Goal: Communication & Community: Participate in discussion

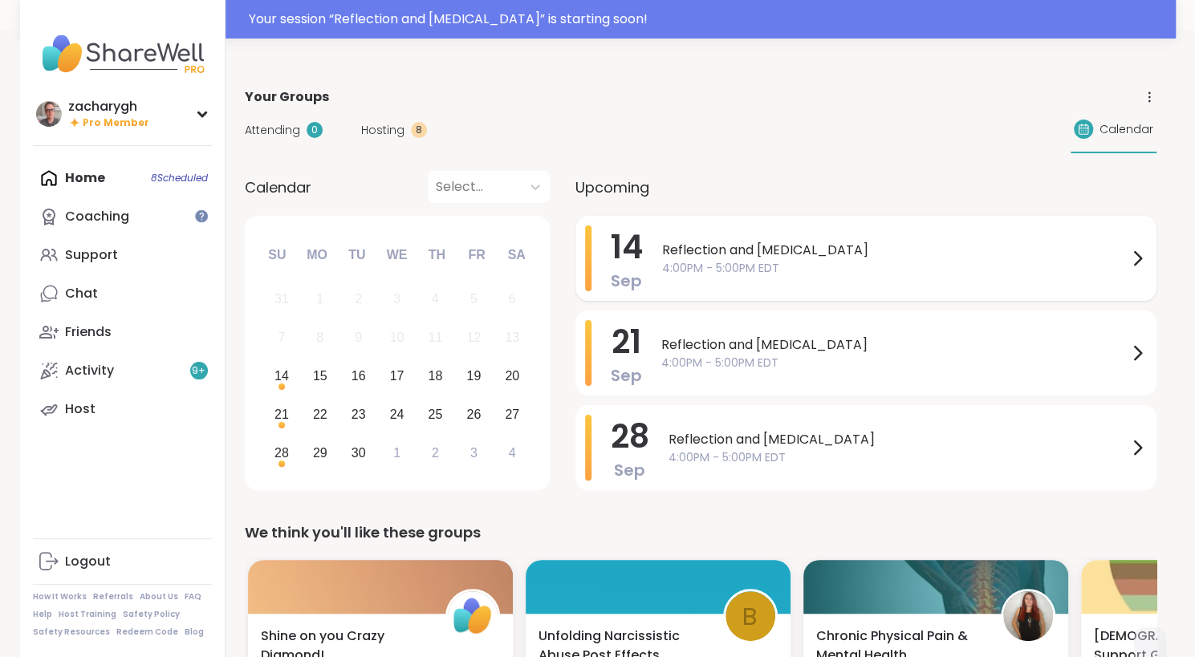
click at [716, 258] on span "Reflection and [MEDICAL_DATA]" at bounding box center [894, 250] width 465 height 19
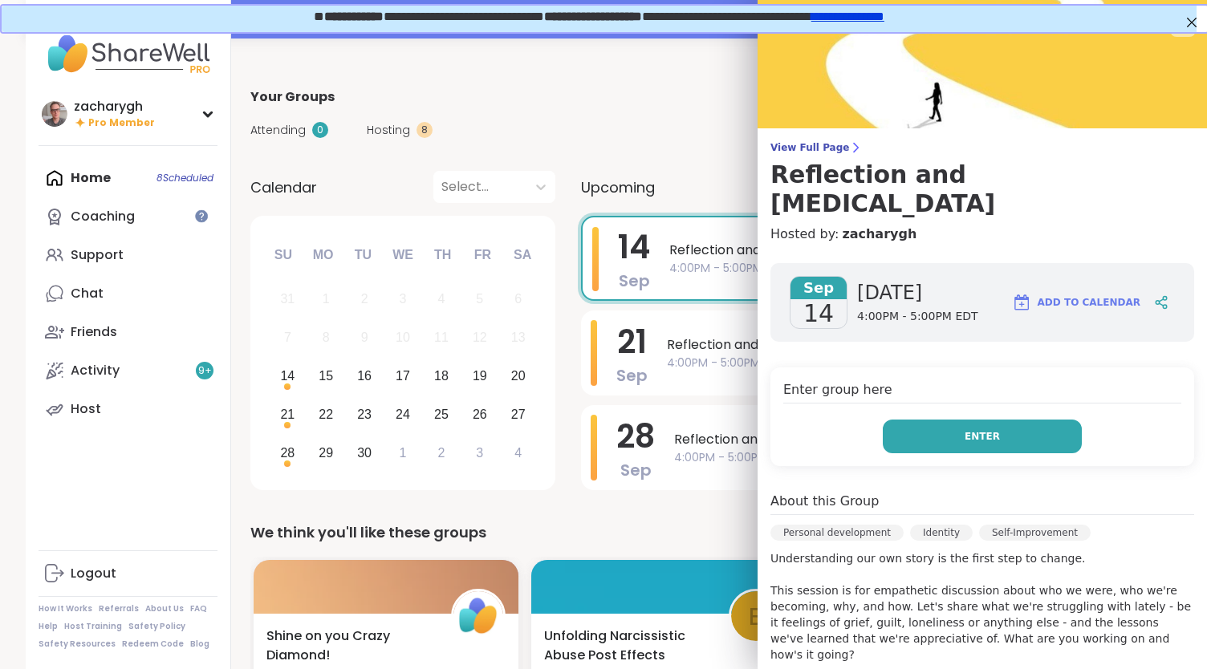
click at [923, 420] on button "Enter" at bounding box center [981, 437] width 199 height 34
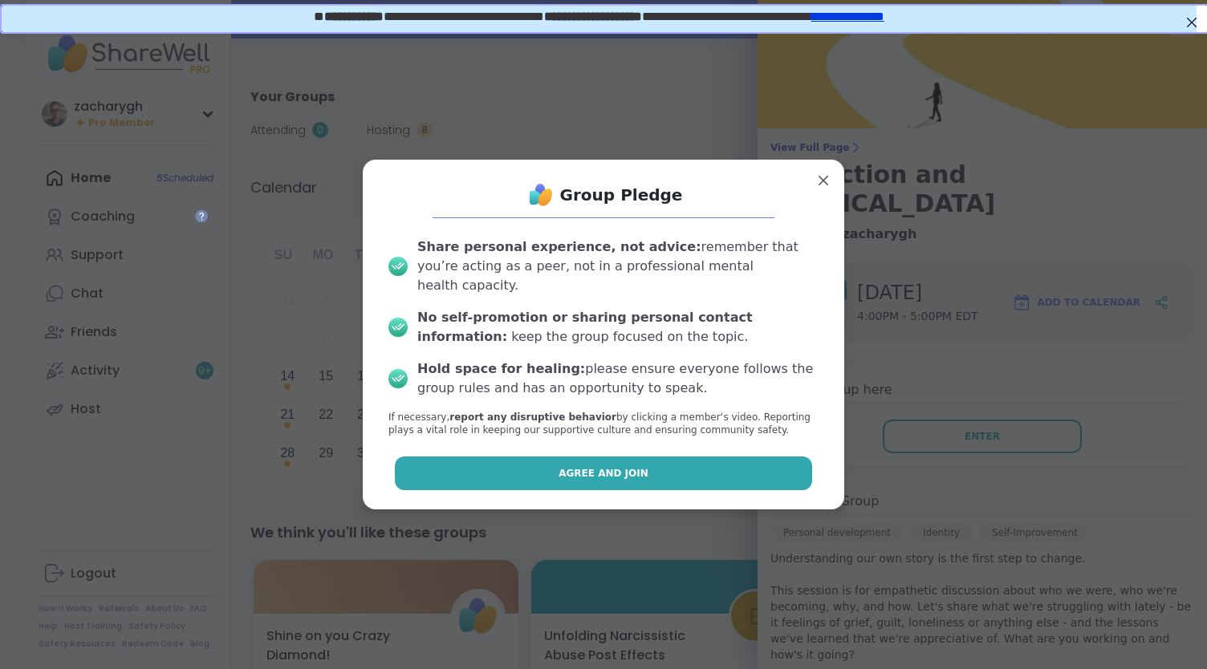
click at [648, 474] on button "Agree and Join" at bounding box center [604, 473] width 418 height 34
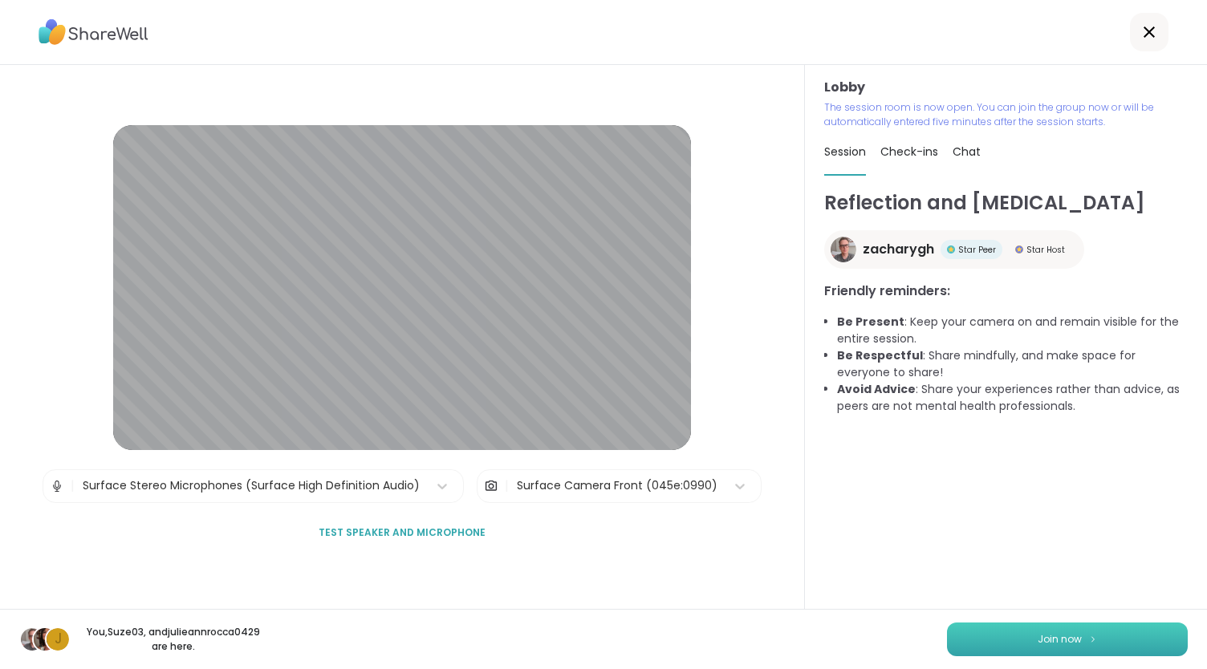
click at [992, 644] on button "Join now" at bounding box center [1067, 640] width 241 height 34
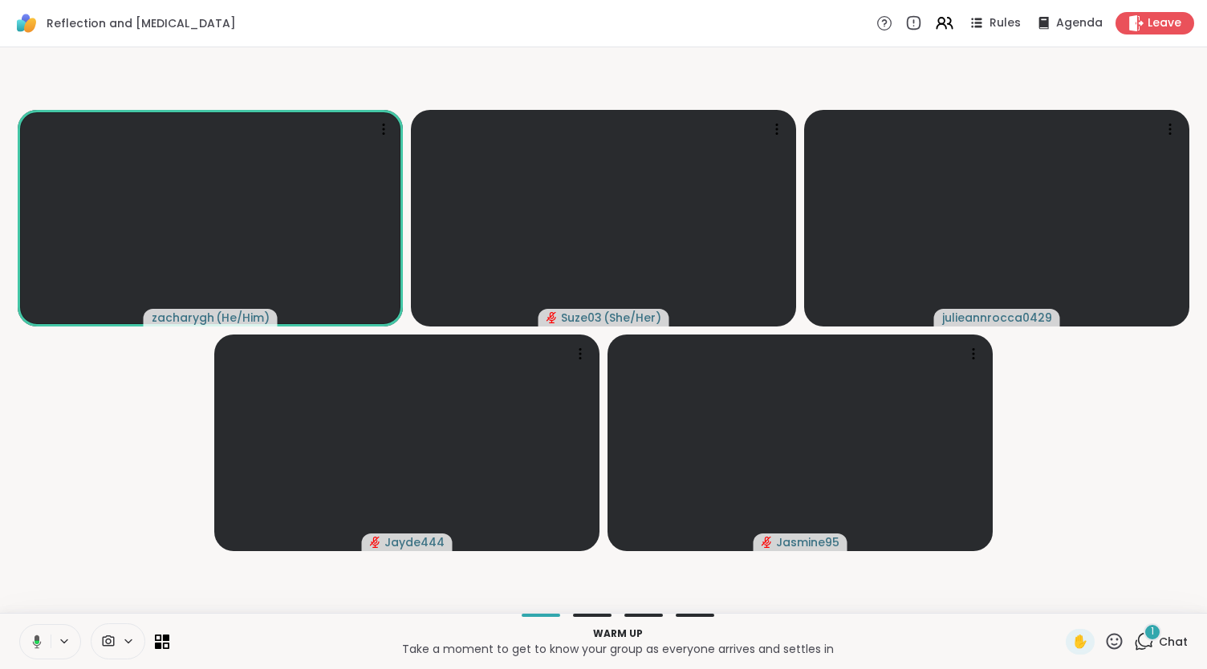
click at [1143, 631] on div "1" at bounding box center [1152, 632] width 18 height 18
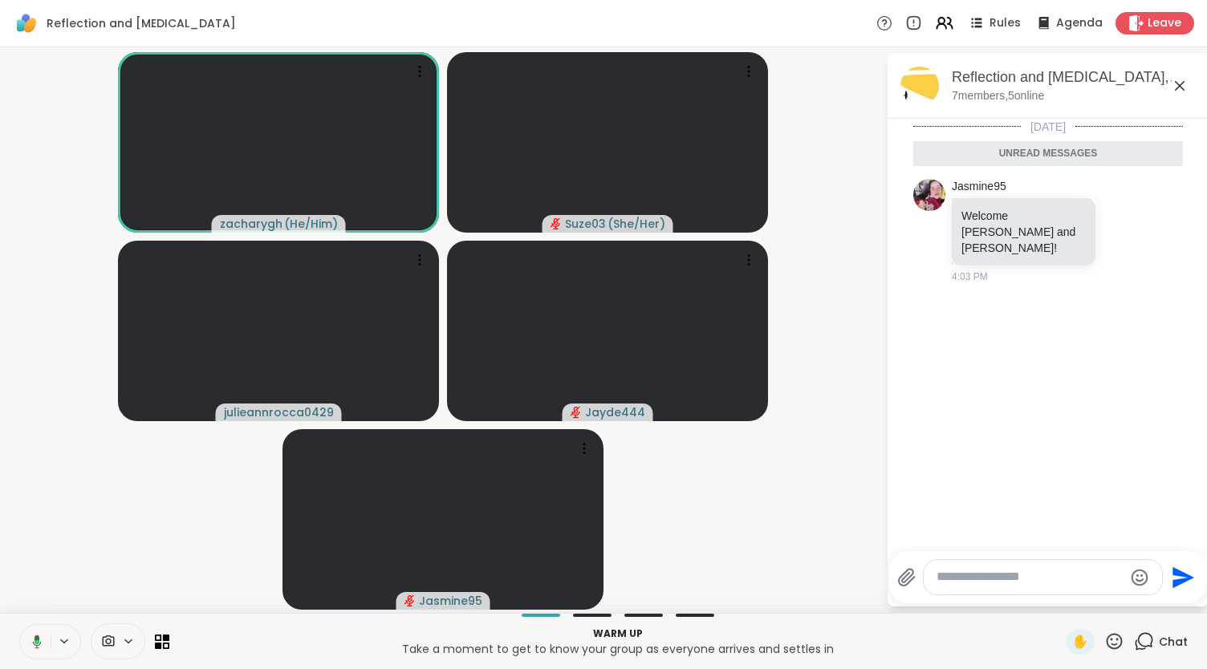
click at [1179, 86] on icon at bounding box center [1179, 85] width 19 height 19
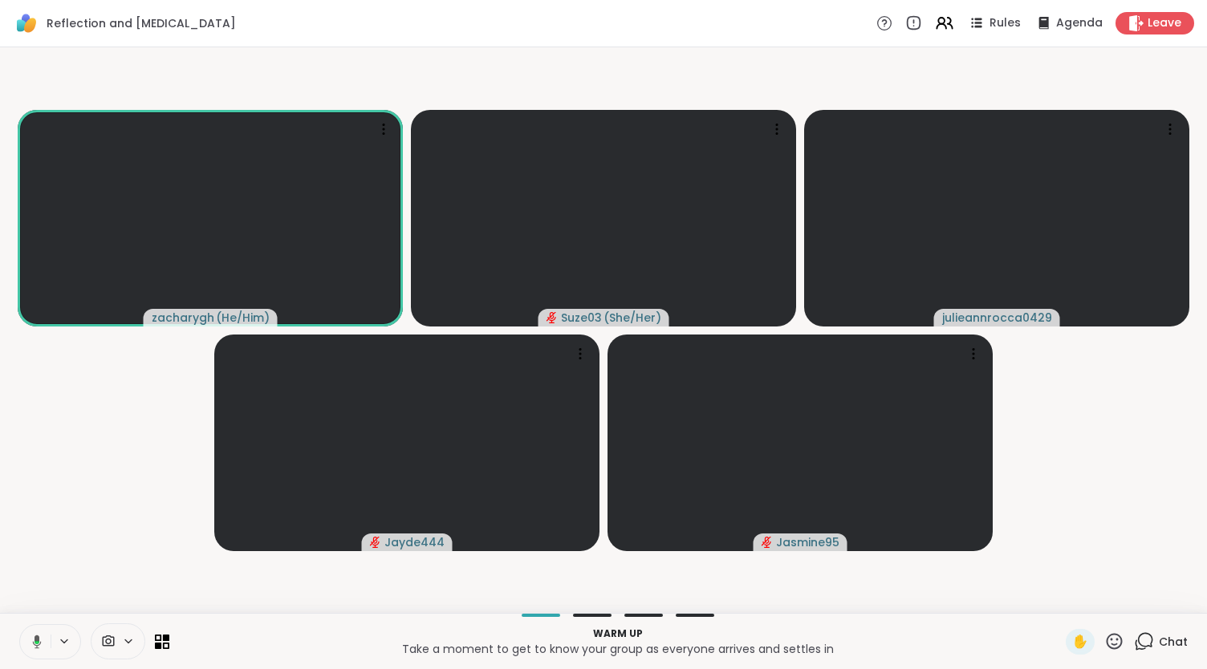
click at [1135, 81] on video-player-container "zacharygh ( He/Him ) Suze03 ( She/Her ) julieannrocca0429 Jayde444 Jasmine95" at bounding box center [603, 330] width 1187 height 553
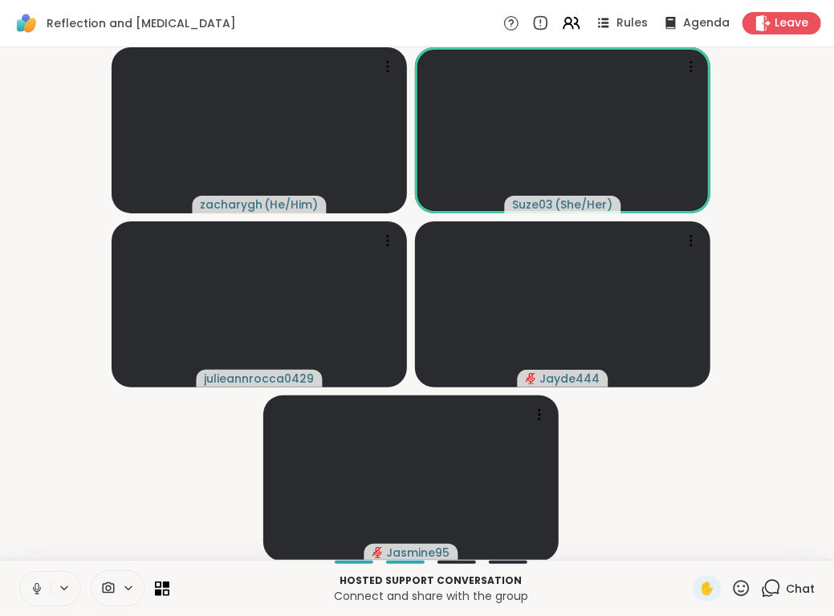
click at [40, 578] on button at bounding box center [35, 589] width 30 height 34
click at [45, 591] on button at bounding box center [35, 589] width 30 height 34
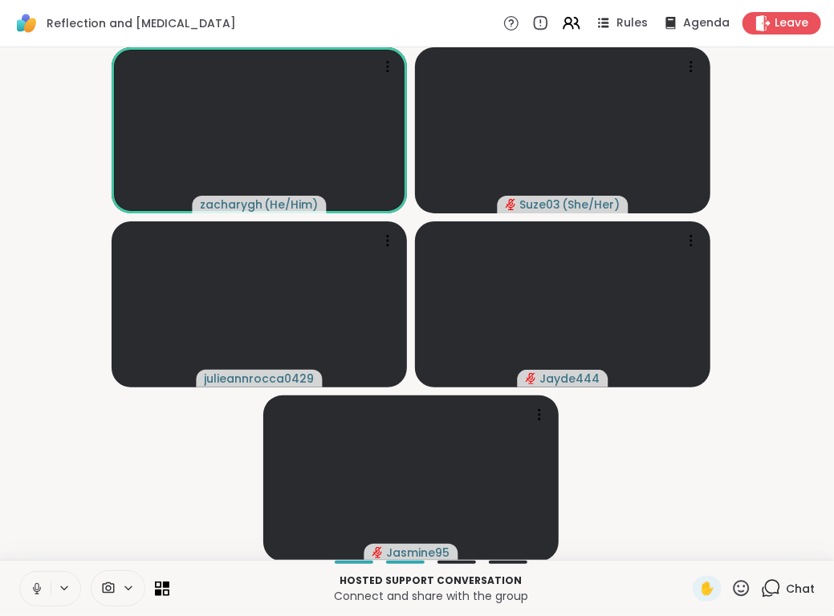
click at [32, 590] on icon at bounding box center [37, 589] width 14 height 14
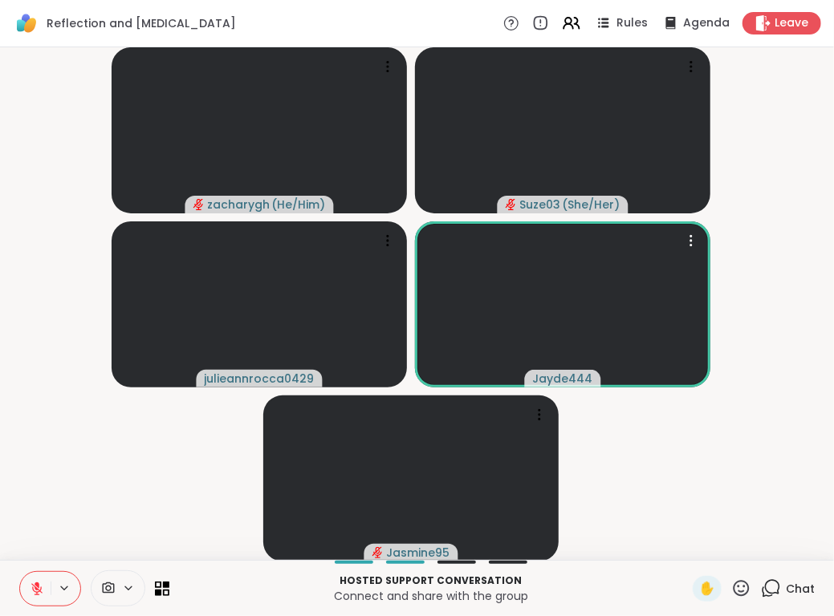
click at [36, 590] on icon at bounding box center [37, 589] width 14 height 14
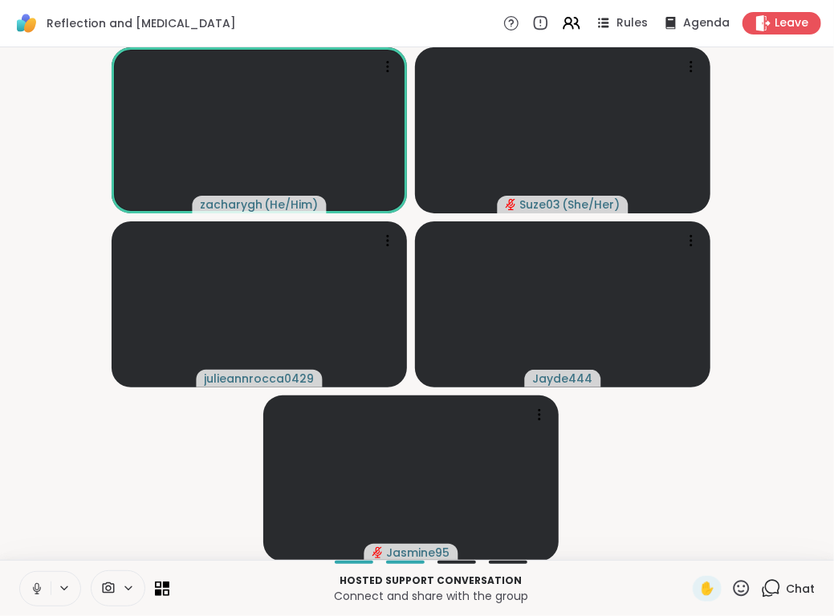
click at [34, 572] on button at bounding box center [35, 589] width 30 height 34
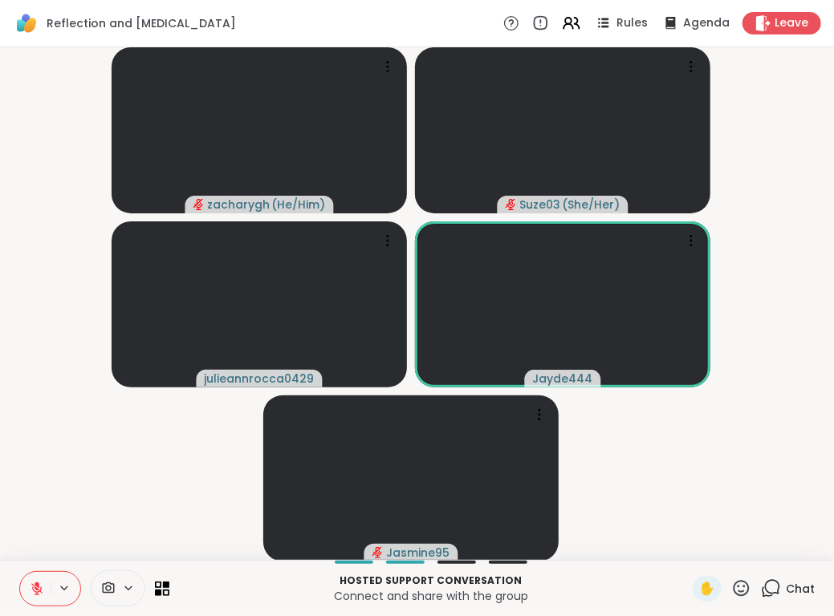
click at [36, 589] on icon at bounding box center [36, 588] width 11 height 11
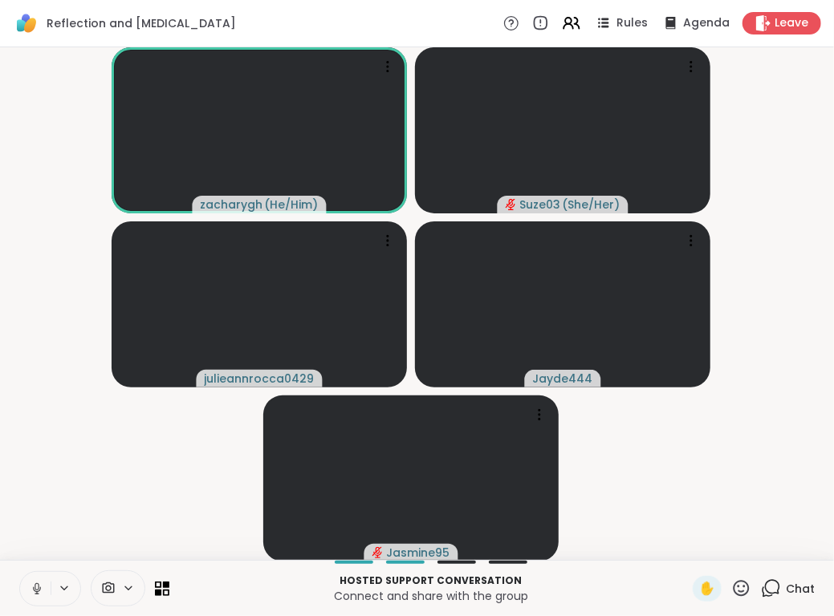
click at [36, 594] on icon at bounding box center [36, 592] width 1 height 3
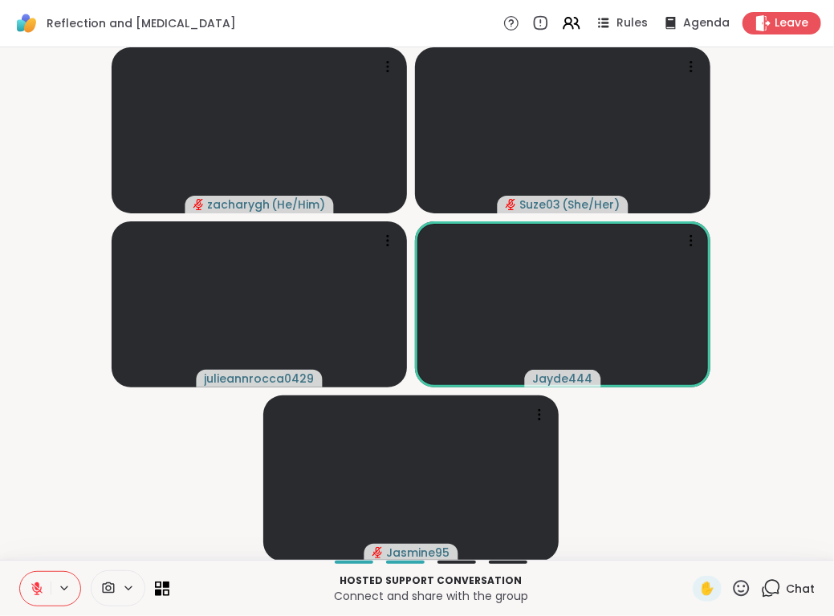
click at [51, 588] on button at bounding box center [66, 589] width 30 height 14
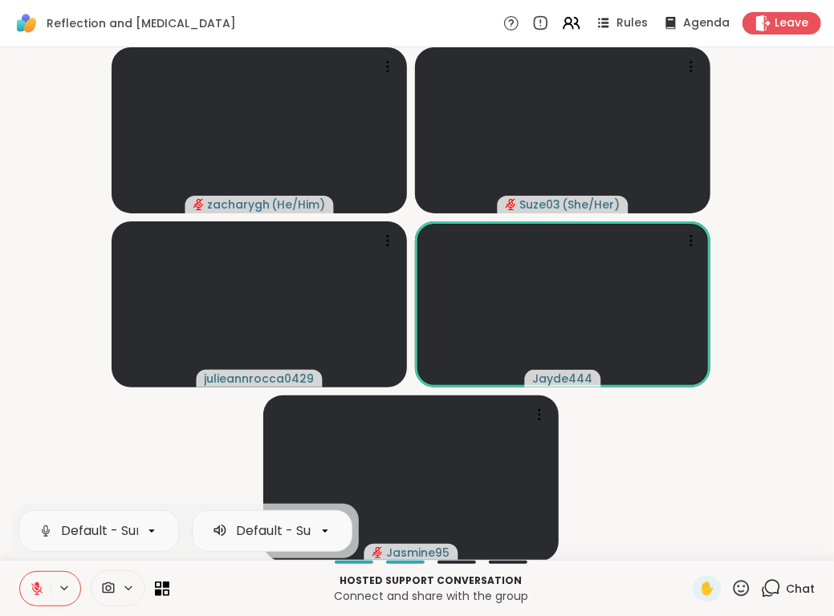
click at [26, 588] on button at bounding box center [35, 589] width 30 height 34
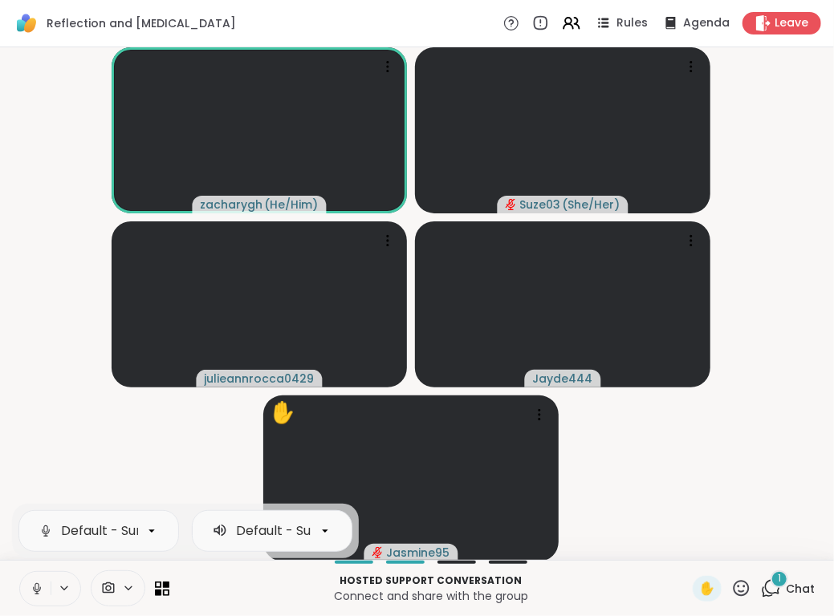
click at [32, 593] on icon at bounding box center [37, 589] width 14 height 14
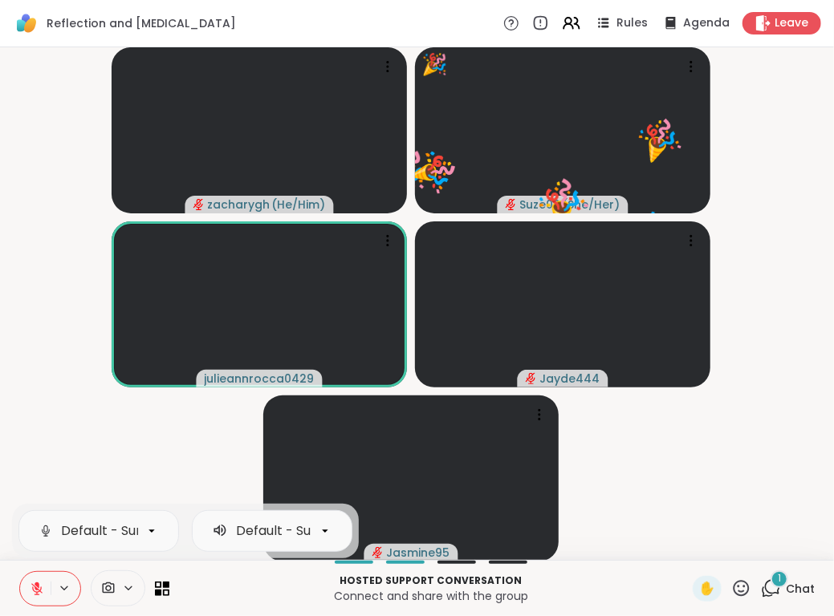
click at [34, 586] on icon at bounding box center [36, 588] width 11 height 11
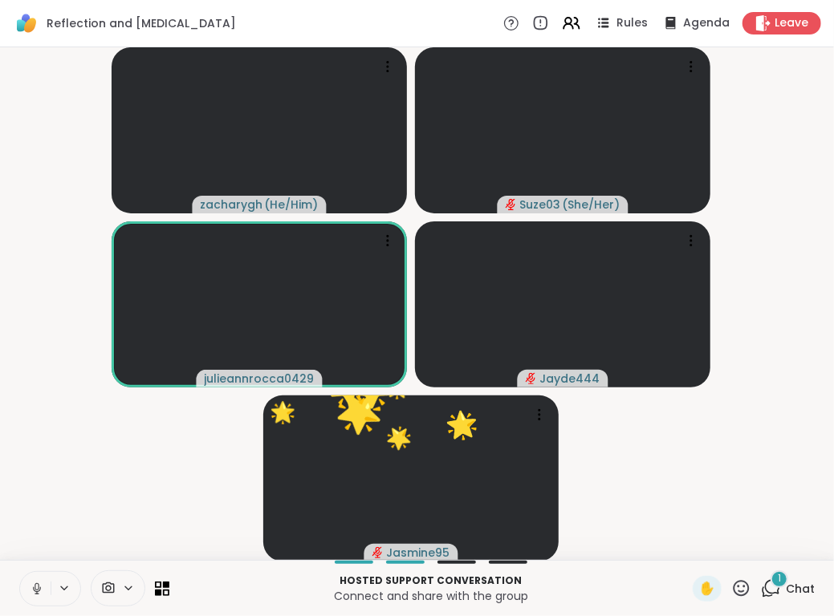
click at [63, 482] on video-player-container "zacharygh ( He/Him ) Suze03 ( She/Her ) julieannrocca0429 Jayde444 🌟 Jasmine95 …" at bounding box center [417, 304] width 814 height 500
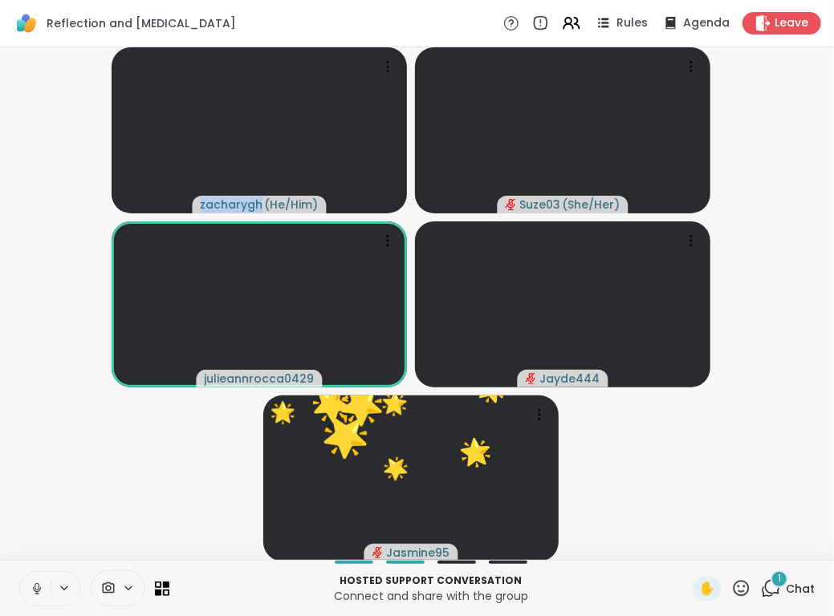
click at [63, 482] on video-player-container "zacharygh ( He/Him ) Suze03 ( She/Her ) julieannrocca0429 Jayde444 🌟 Jasmine95 …" at bounding box center [417, 304] width 814 height 500
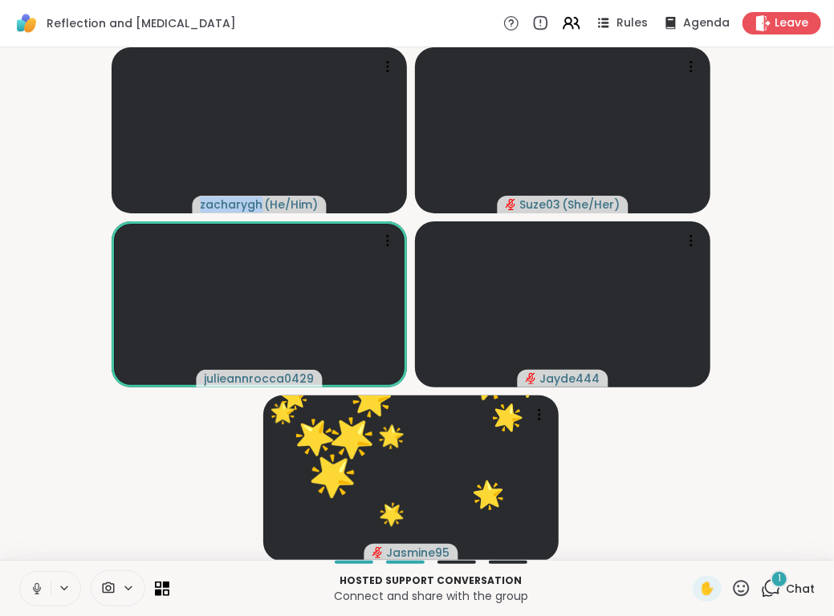
click at [63, 482] on video-player-container "zacharygh ( He/Him ) Suze03 ( She/Her ) julieannrocca0429 Jayde444 🌟 Jasmine95 …" at bounding box center [417, 304] width 814 height 500
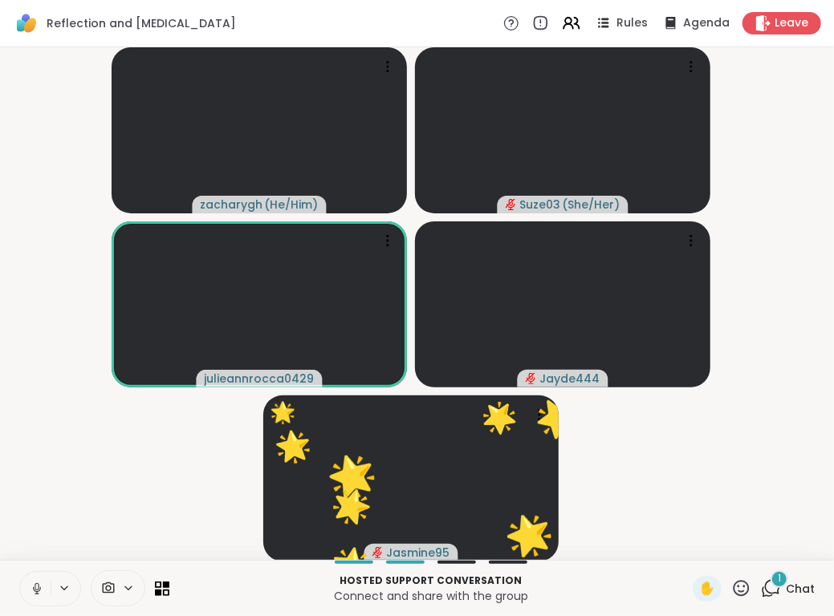
click at [63, 482] on video-player-container "zacharygh ( He/Him ) Suze03 ( She/Her ) julieannrocca0429 Jayde444 🌟 Jasmine95 …" at bounding box center [417, 304] width 814 height 500
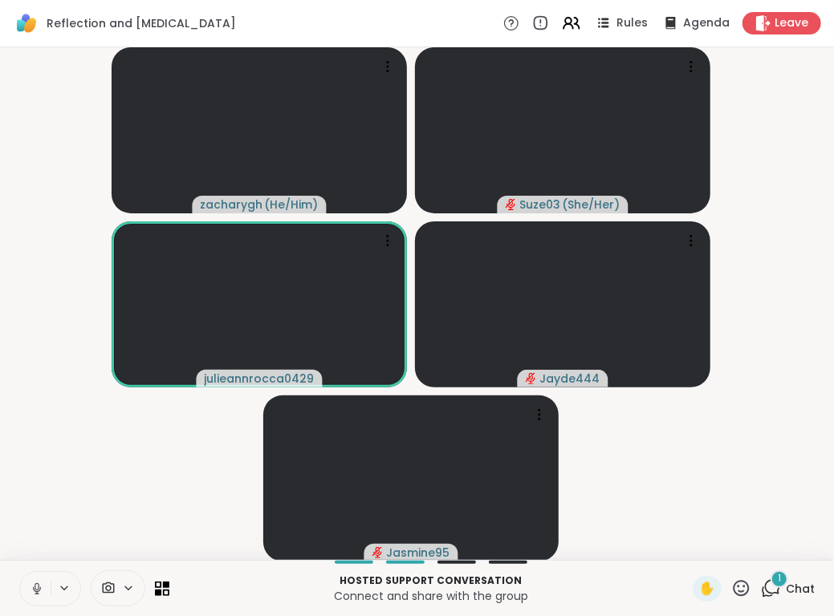
click at [63, 482] on video-player-container "zacharygh ( He/Him ) Suze03 ( She/Her ) julieannrocca0429 Jayde444 Jasmine95" at bounding box center [417, 304] width 814 height 500
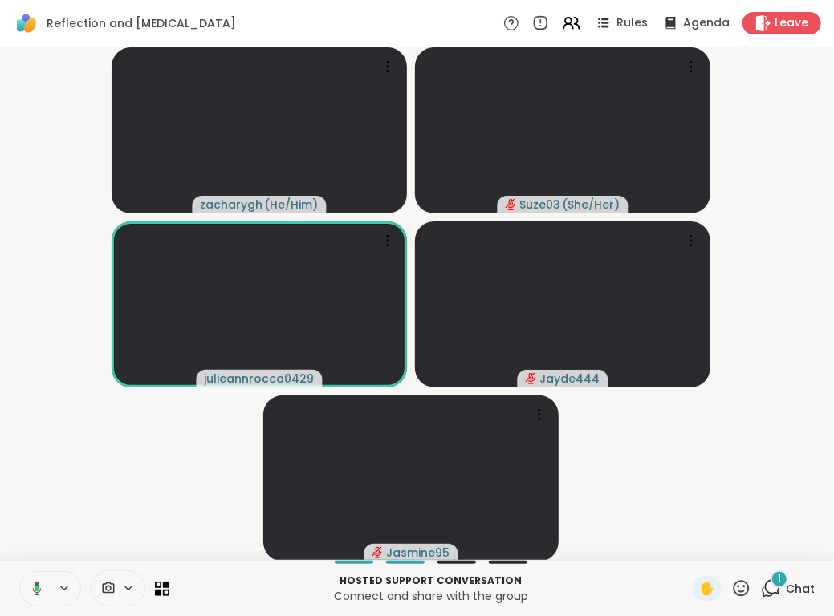
click at [63, 482] on video-player-container "zacharygh ( He/Him ) Suze03 ( She/Her ) julieannrocca0429 Jayde444 Jasmine95" at bounding box center [417, 304] width 814 height 500
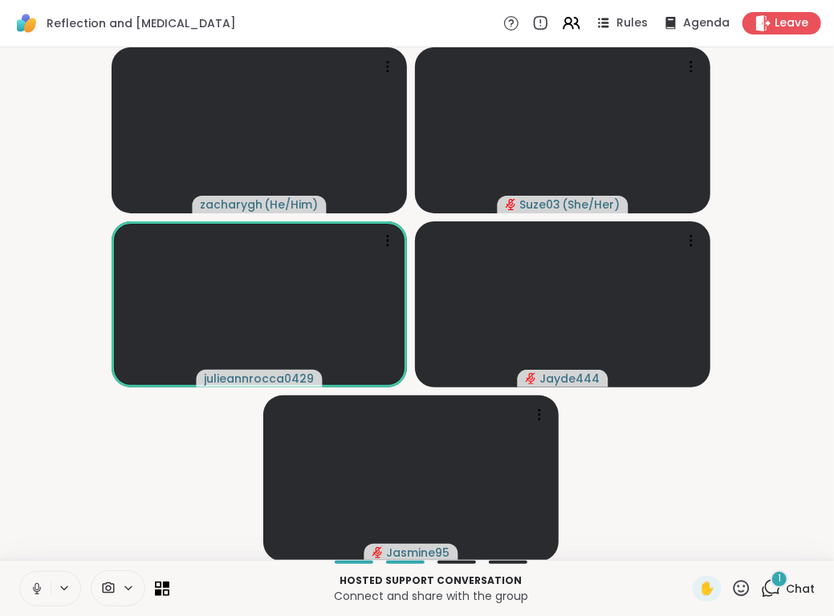
click at [63, 482] on video-player-container "zacharygh ( He/Him ) Suze03 ( She/Her ) julieannrocca0429 Jayde444 Jasmine95" at bounding box center [417, 304] width 814 height 500
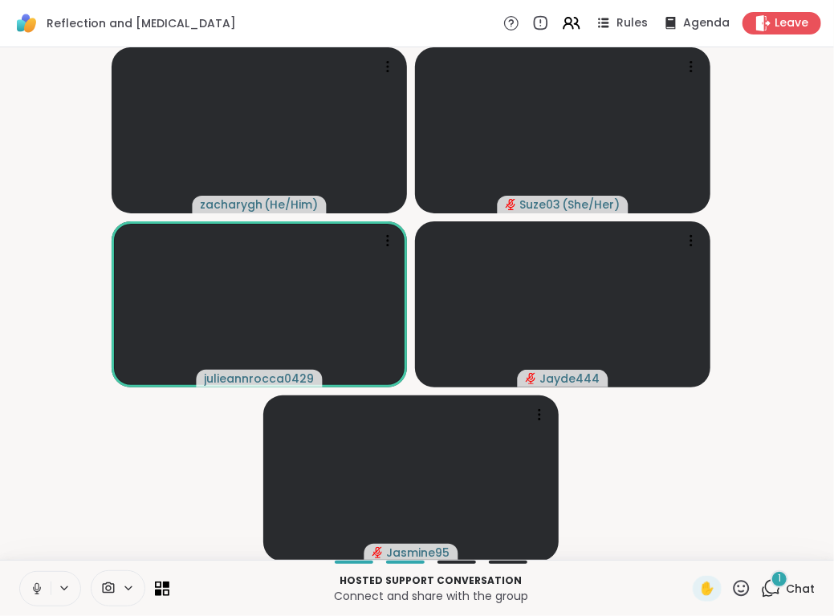
click at [63, 482] on video-player-container "zacharygh ( He/Him ) Suze03 ( She/Her ) julieannrocca0429 Jayde444 Jasmine95" at bounding box center [417, 304] width 814 height 500
click at [41, 585] on icon at bounding box center [37, 589] width 14 height 14
click at [55, 587] on button at bounding box center [66, 589] width 30 height 14
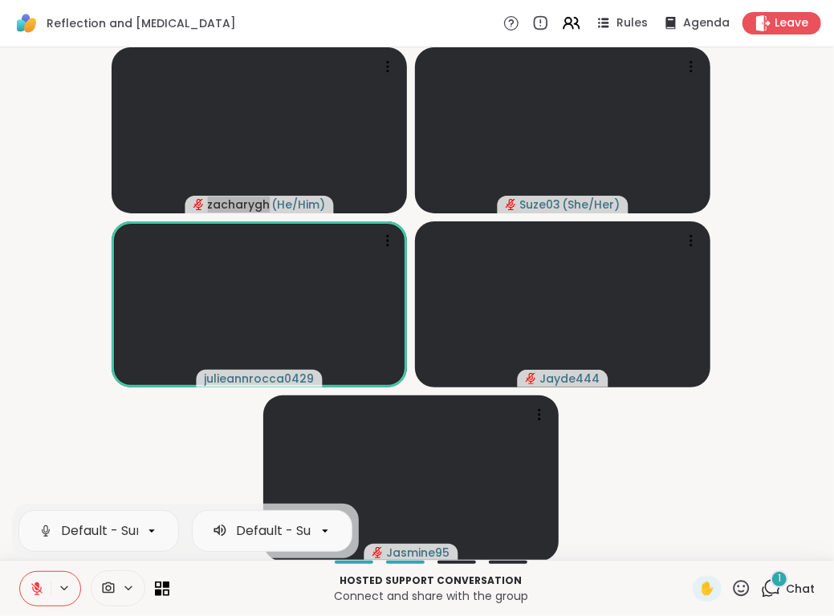
click at [40, 589] on icon at bounding box center [36, 588] width 11 height 11
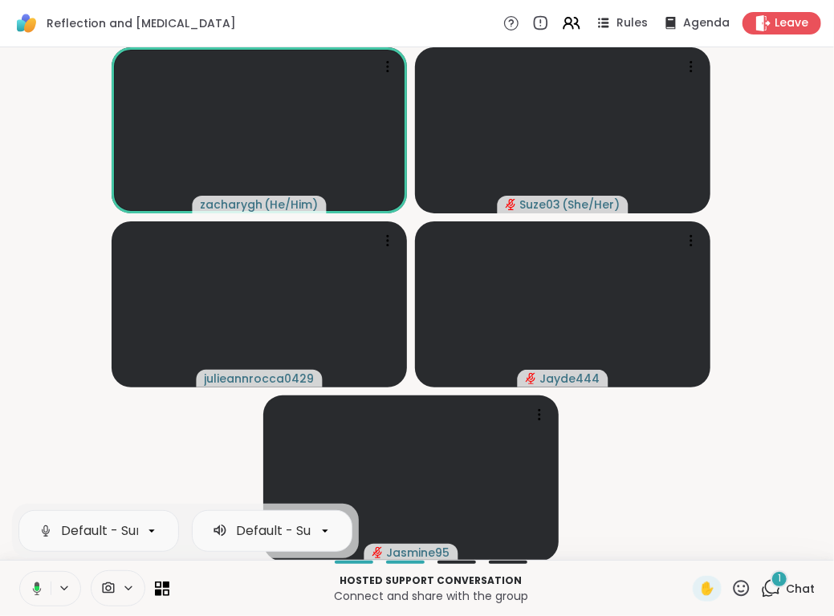
drag, startPoint x: 40, startPoint y: 589, endPoint x: 56, endPoint y: 91, distance: 497.7
click at [56, 91] on video-player-container "zacharygh ( He/Him ) Suze03 ( She/Her ) julieannrocca0429 Jayde444 Jasmine95" at bounding box center [417, 304] width 814 height 500
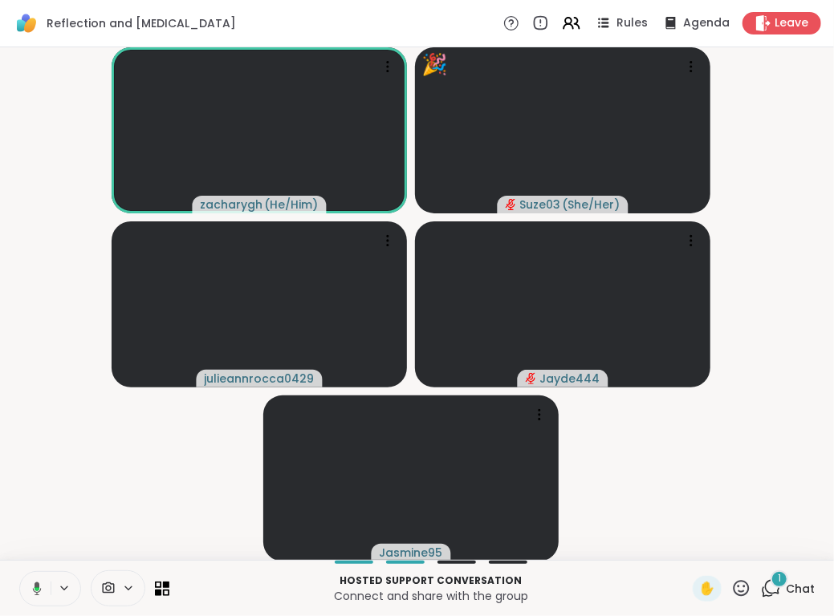
click at [43, 590] on button at bounding box center [34, 589] width 33 height 34
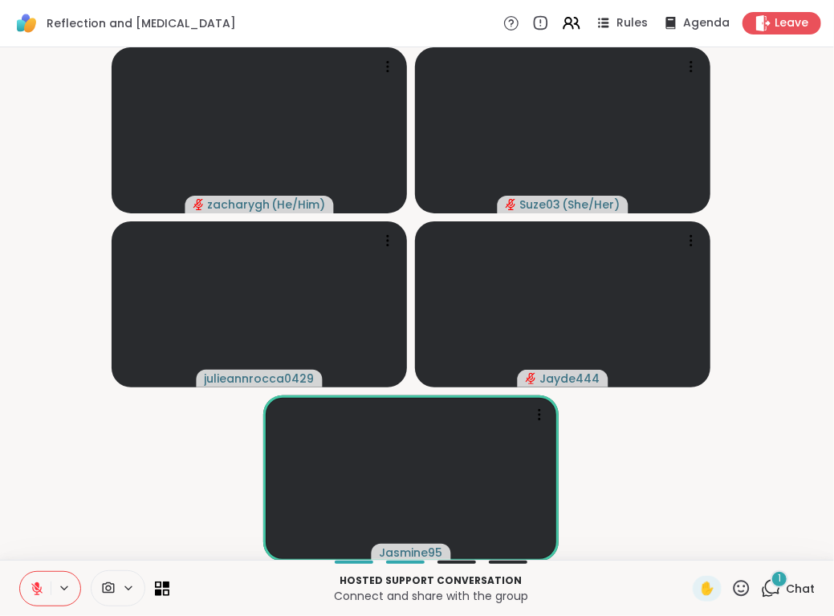
click at [32, 591] on icon at bounding box center [37, 589] width 14 height 14
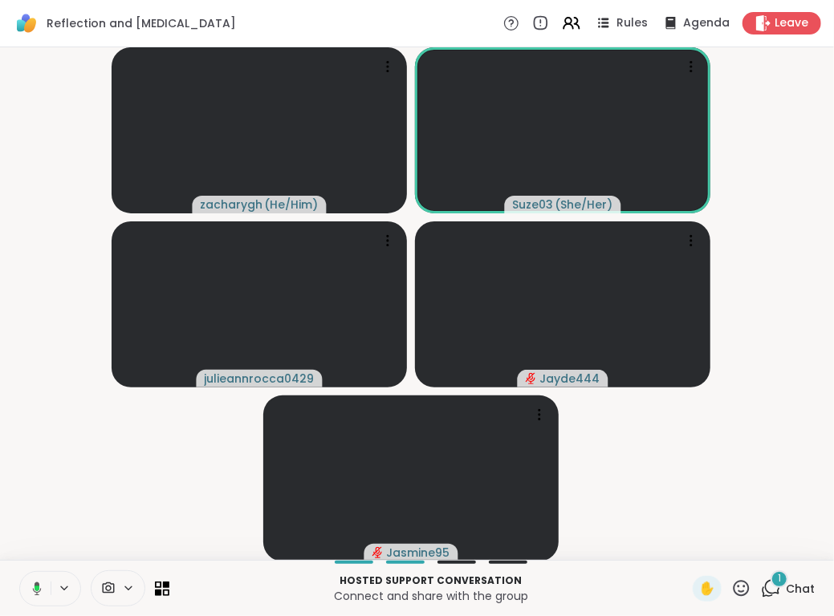
click at [46, 591] on button at bounding box center [34, 589] width 33 height 34
click at [43, 582] on icon at bounding box center [37, 589] width 14 height 14
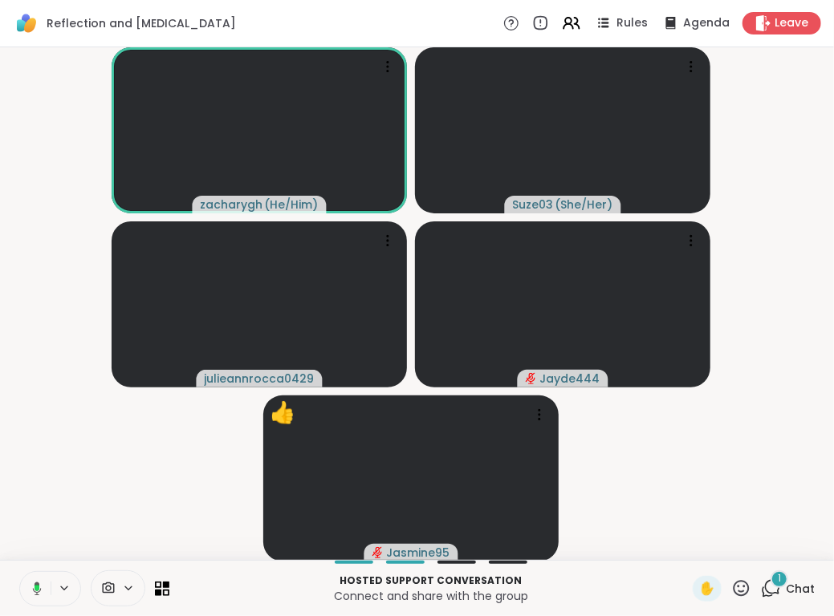
click at [43, 582] on button at bounding box center [34, 589] width 33 height 34
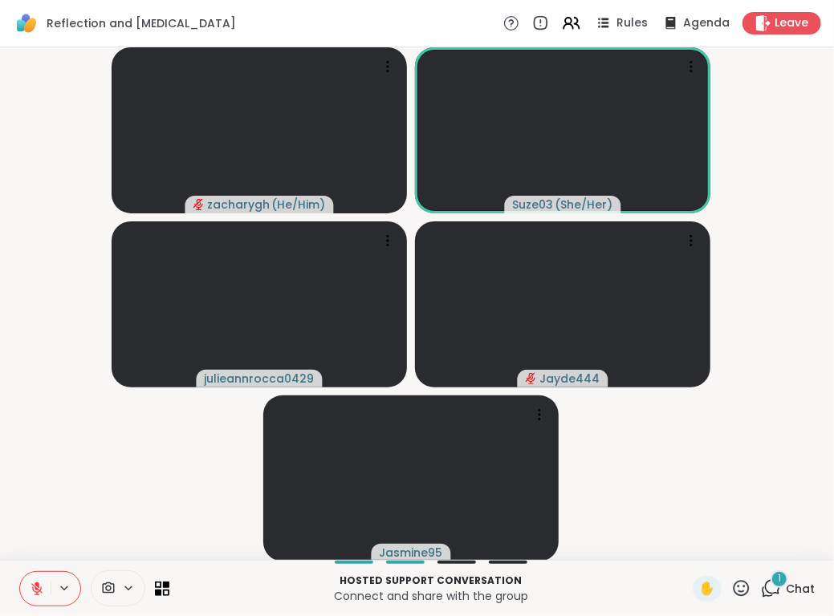
click at [26, 606] on div at bounding box center [94, 588] width 150 height 36
click at [30, 592] on icon at bounding box center [37, 589] width 14 height 14
drag, startPoint x: 29, startPoint y: 592, endPoint x: 223, endPoint y: 238, distance: 403.6
click at [223, 238] on div "Reflection and Self-improvement Rules Agenda Leave zacharygh ( He/Him ) Suze03 …" at bounding box center [417, 308] width 834 height 616
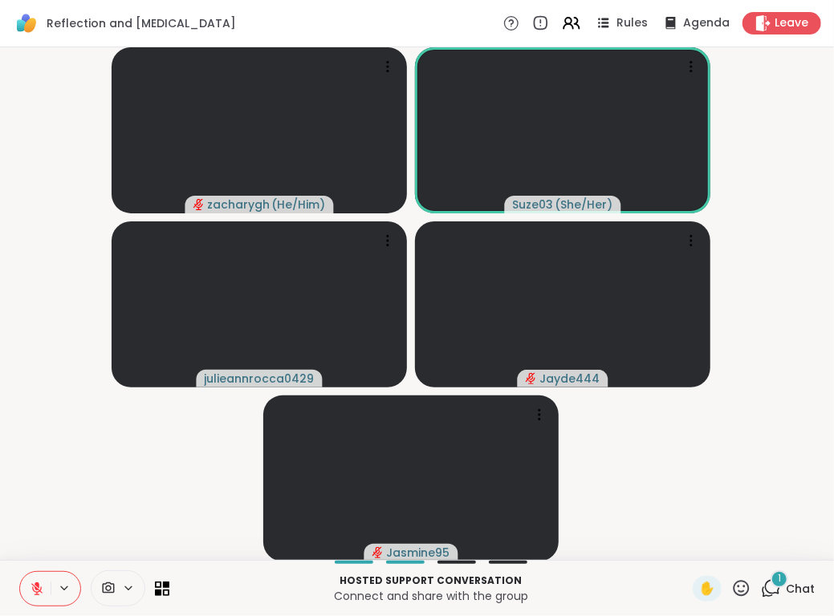
click at [31, 590] on icon at bounding box center [37, 589] width 14 height 14
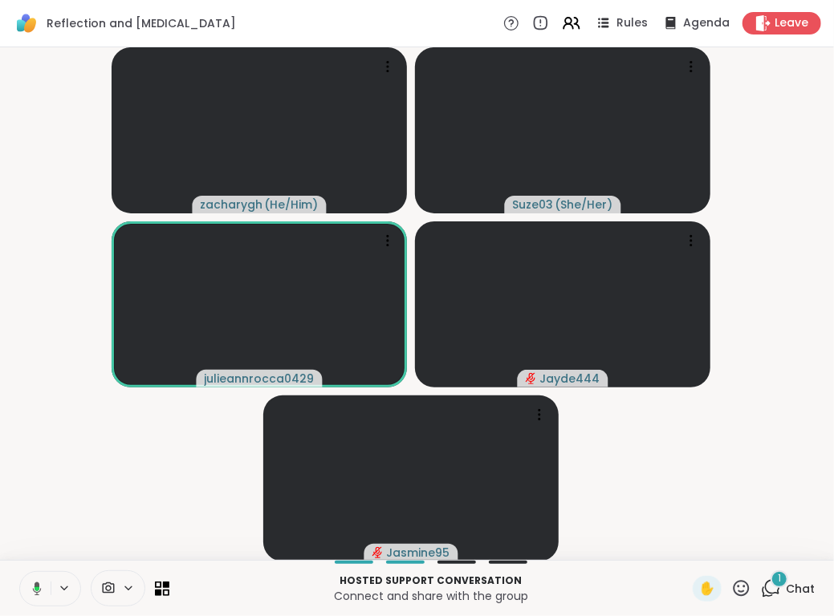
click at [33, 588] on icon at bounding box center [37, 589] width 9 height 14
click at [29, 590] on button at bounding box center [35, 589] width 30 height 34
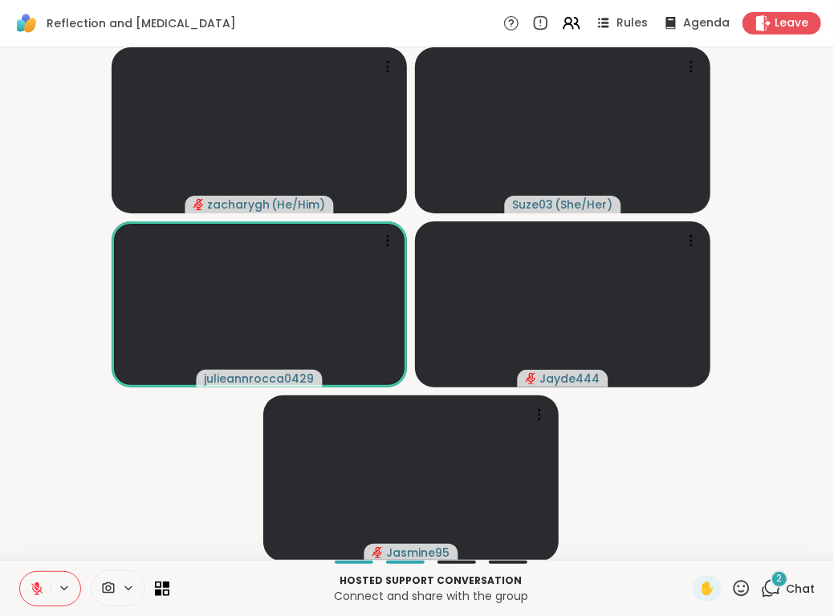
click at [29, 590] on button at bounding box center [35, 589] width 30 height 34
click at [20, 572] on button at bounding box center [35, 589] width 30 height 34
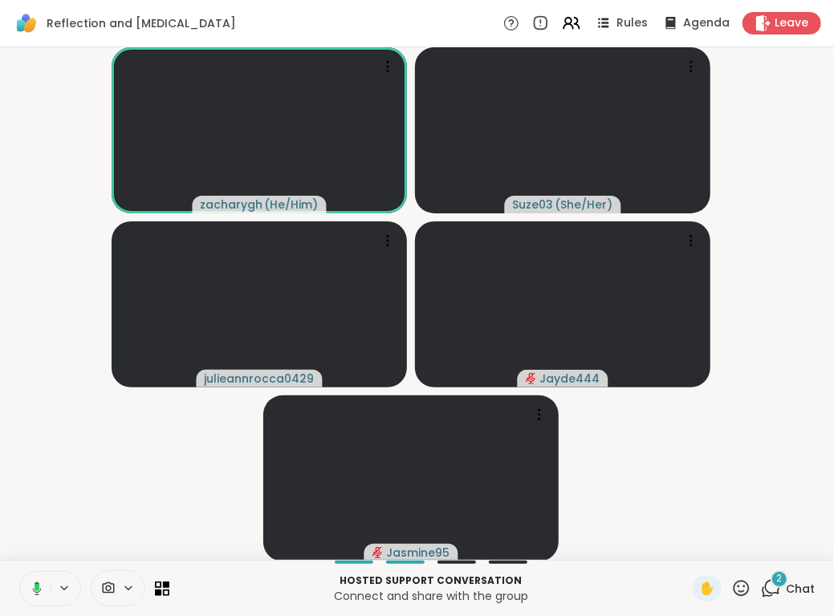
click at [18, 572] on button at bounding box center [34, 589] width 33 height 34
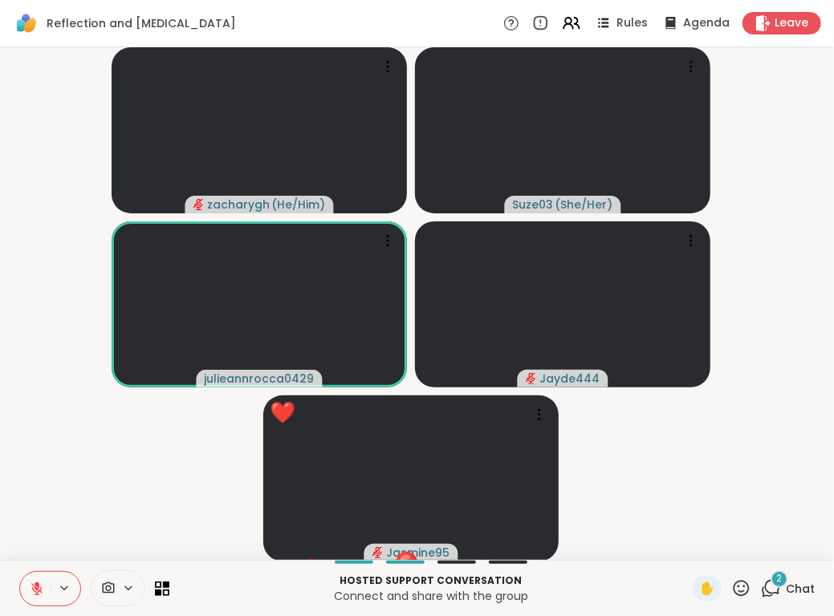
click at [30, 585] on icon at bounding box center [37, 589] width 14 height 14
click at [34, 583] on icon at bounding box center [37, 589] width 14 height 14
click at [20, 572] on button at bounding box center [35, 589] width 30 height 34
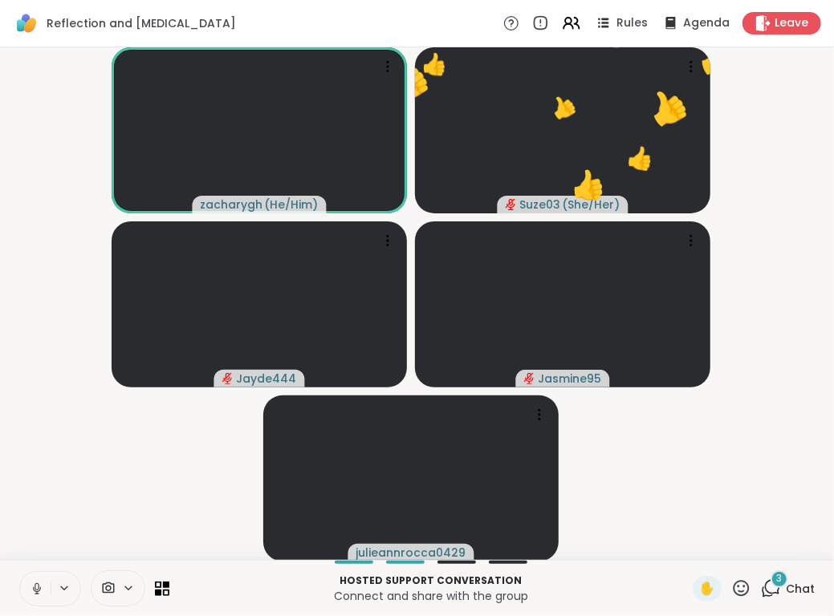
click at [32, 597] on button at bounding box center [35, 589] width 30 height 34
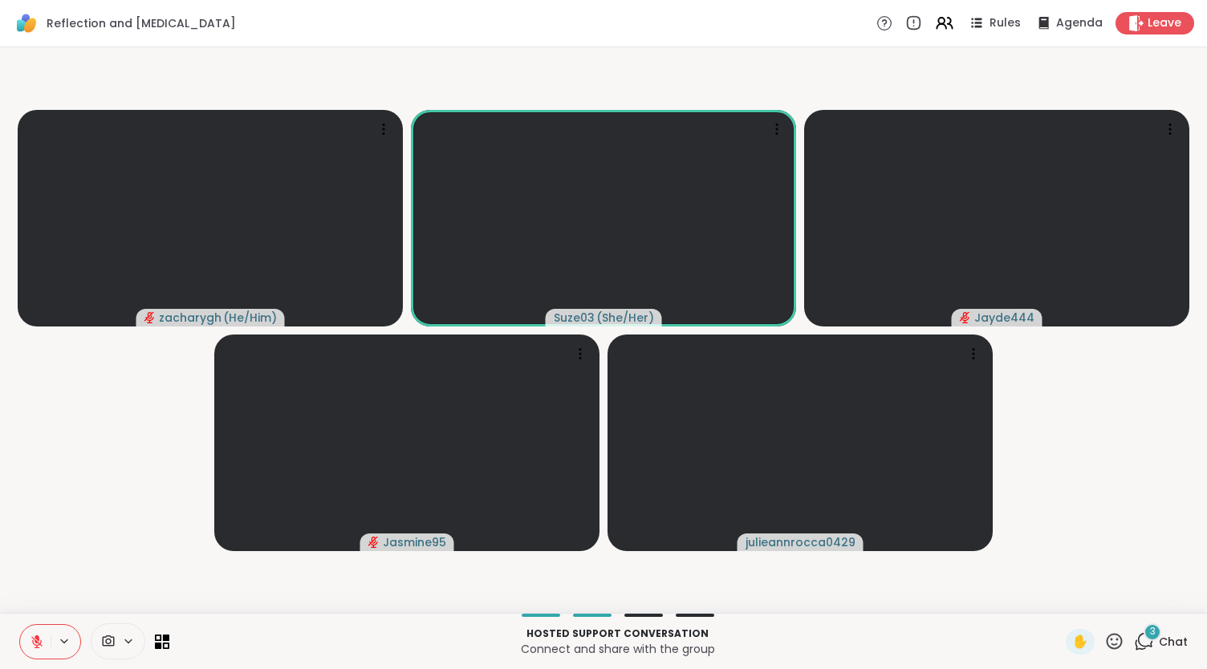
click at [1134, 636] on icon at bounding box center [1144, 641] width 20 height 20
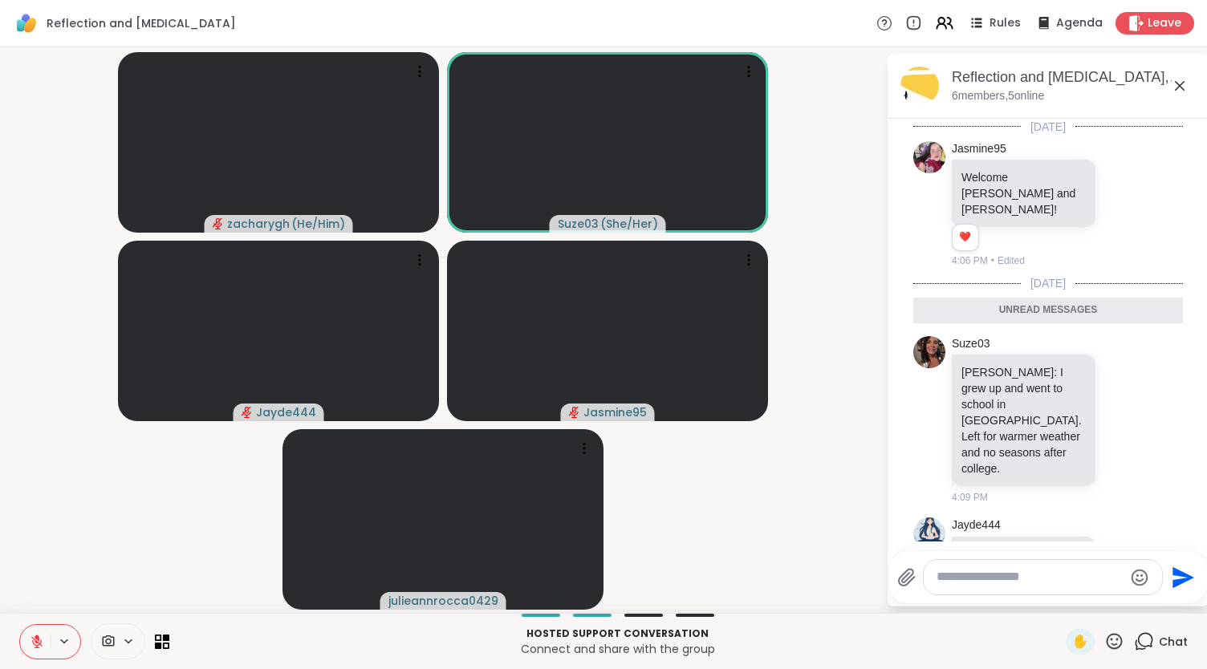
scroll to position [295, 0]
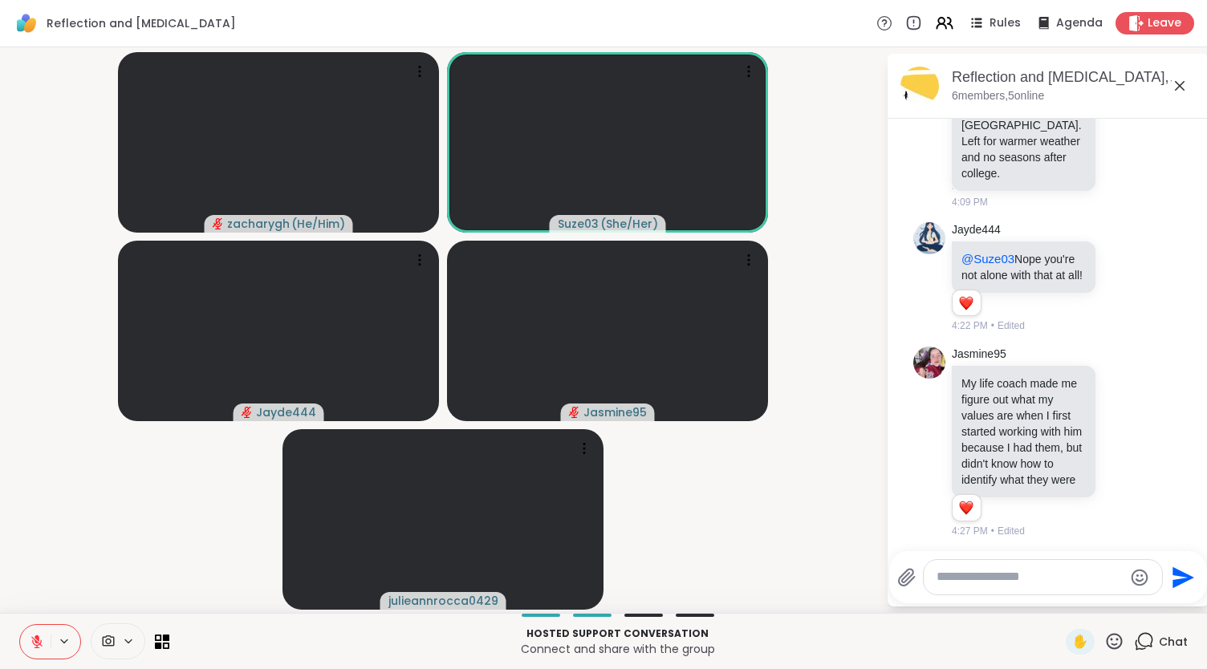
click at [1062, 582] on textarea "Type your message" at bounding box center [1029, 577] width 187 height 17
click at [1061, 578] on textarea "Type your message" at bounding box center [1029, 577] width 187 height 17
paste textarea "**********"
type textarea "**********"
click at [1176, 575] on icon "Send" at bounding box center [1186, 572] width 22 height 22
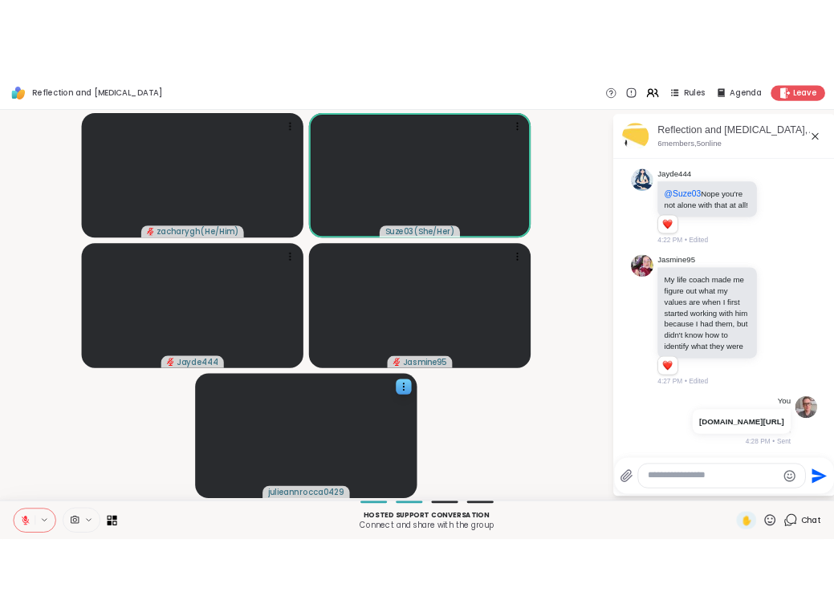
scroll to position [359, 0]
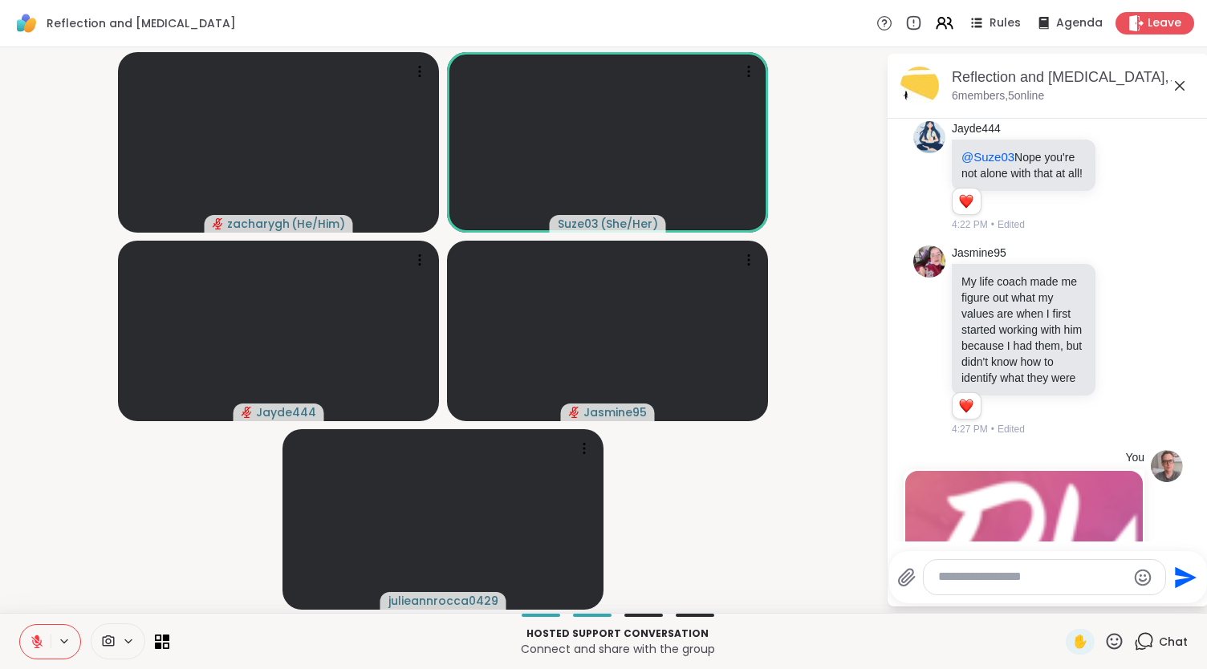
click at [43, 641] on icon at bounding box center [37, 642] width 14 height 14
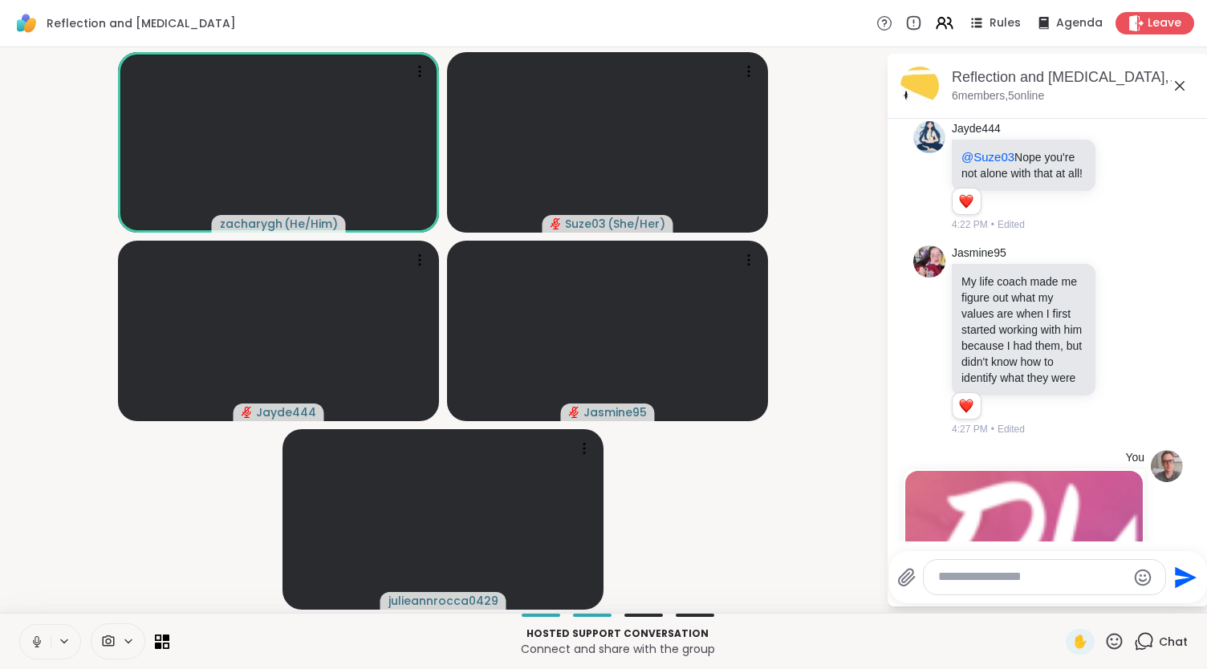
click at [34, 636] on icon at bounding box center [37, 642] width 14 height 14
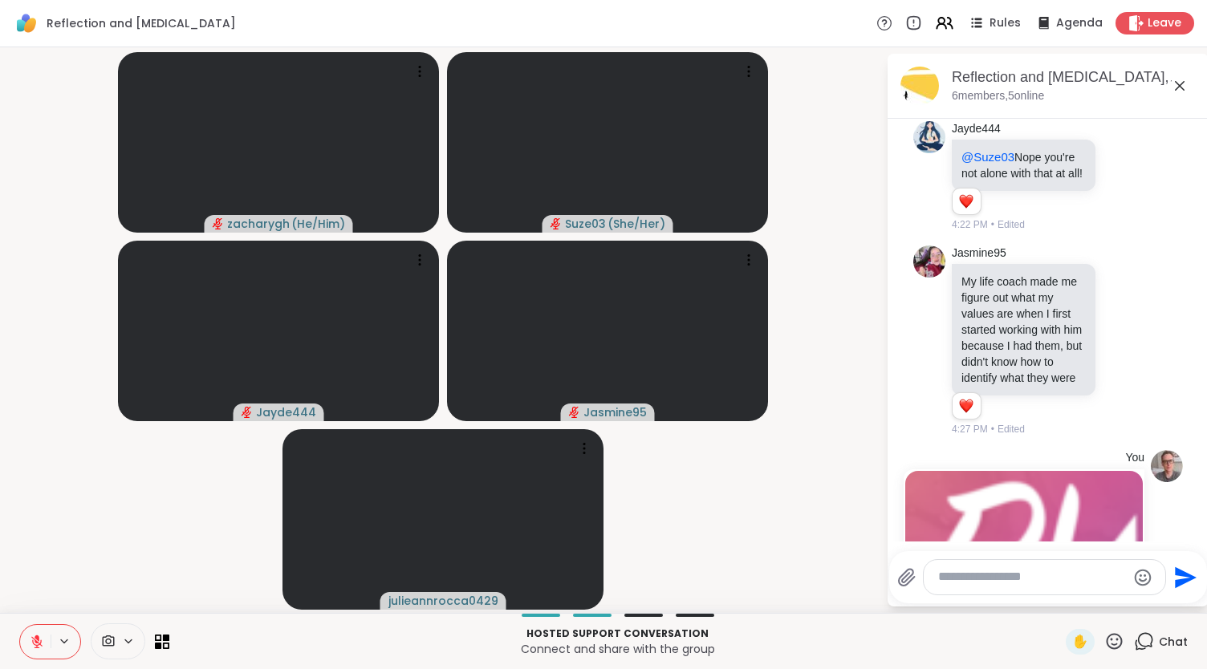
click at [1175, 87] on icon at bounding box center [1179, 85] width 19 height 19
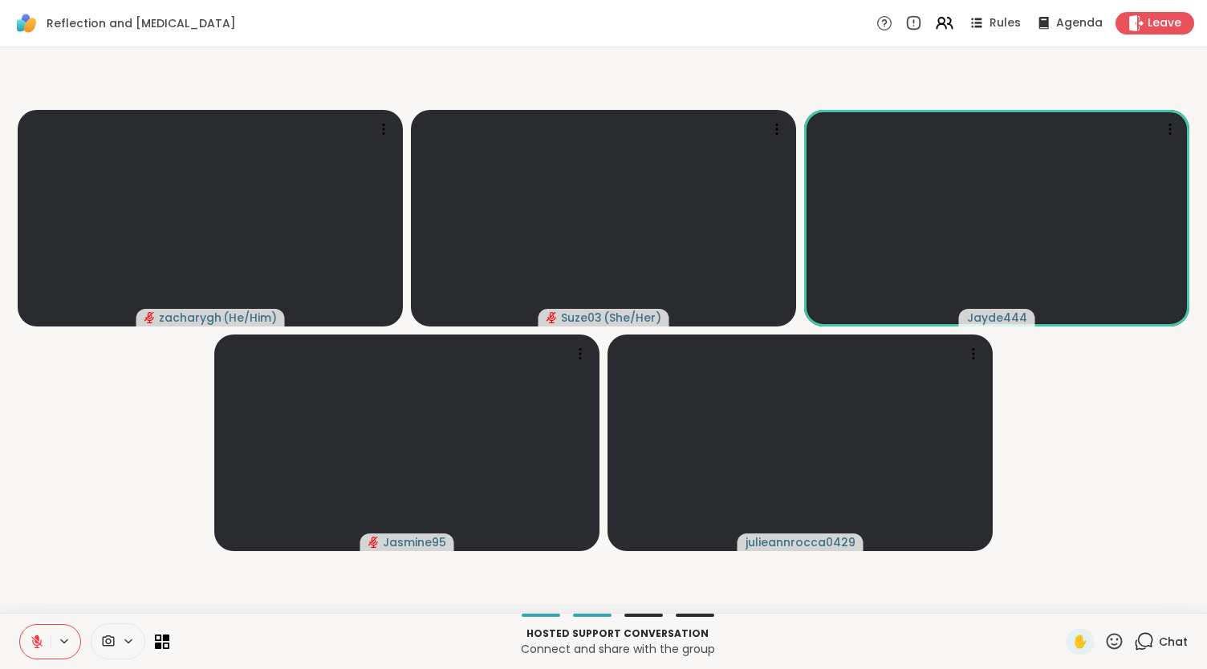
click at [34, 643] on icon at bounding box center [37, 642] width 14 height 14
click at [47, 564] on div "Reflection and Self-improvement Rules Agenda Leave zacharygh ( He/Him ) Suze03 …" at bounding box center [603, 334] width 1207 height 669
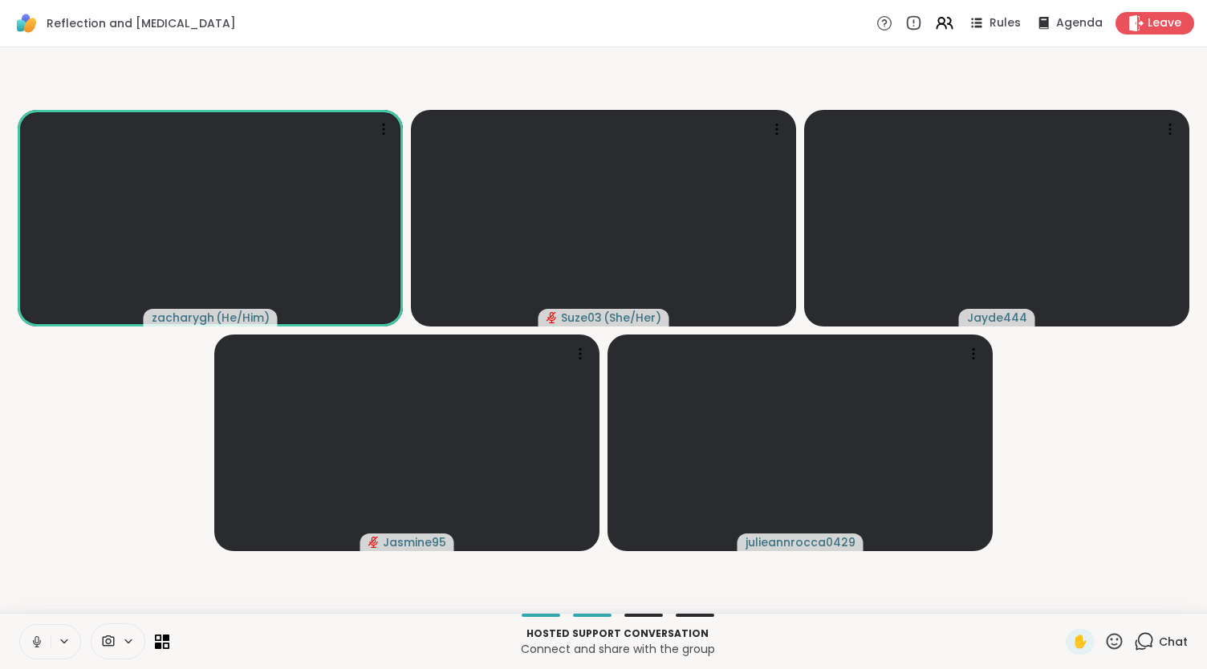
click at [35, 640] on icon at bounding box center [36, 639] width 4 height 7
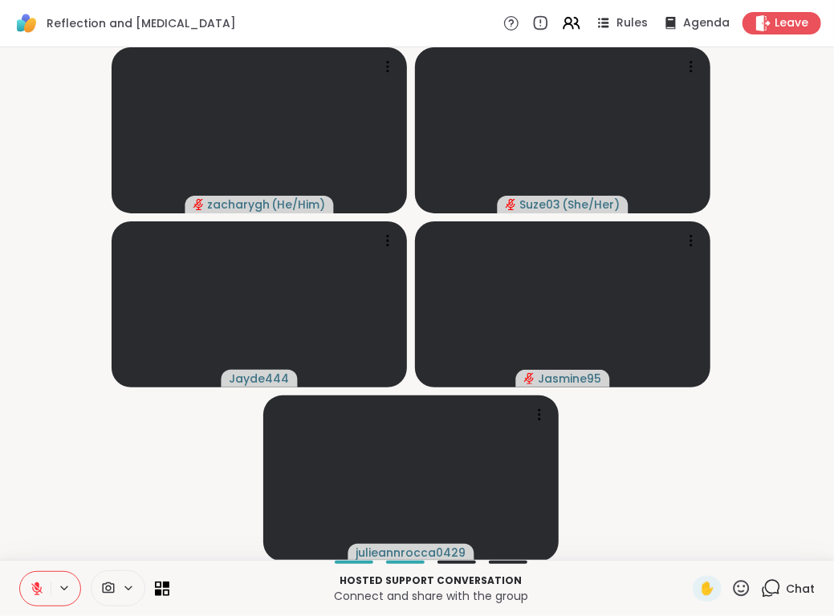
click at [29, 591] on button at bounding box center [35, 589] width 30 height 34
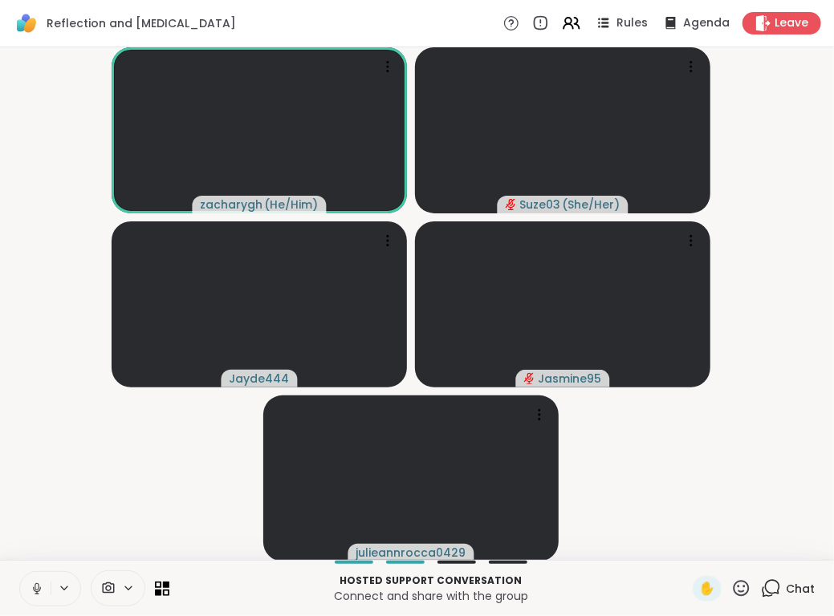
click at [39, 573] on button at bounding box center [35, 589] width 30 height 34
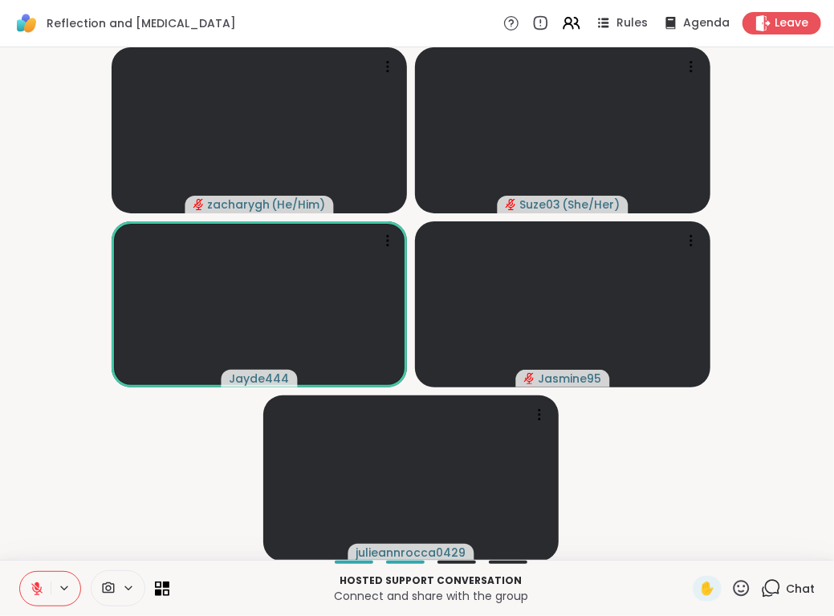
click at [39, 560] on div "zacharygh ( He/Him ) Suze03 ( She/Her ) Jayde444 Jasmine95 julieannrocca0429" at bounding box center [417, 303] width 834 height 513
drag, startPoint x: 39, startPoint y: 560, endPoint x: 53, endPoint y: 509, distance: 53.1
click at [53, 509] on div "zacharygh ( He/Him ) ❤️ Suze03 ( She/Her ) ❤️ ❤️ ❤️ ❤️ ❤️ ❤️ ❤️ ❤️ ❤️ ❤️ ❤️ ❤️ …" at bounding box center [417, 303] width 834 height 513
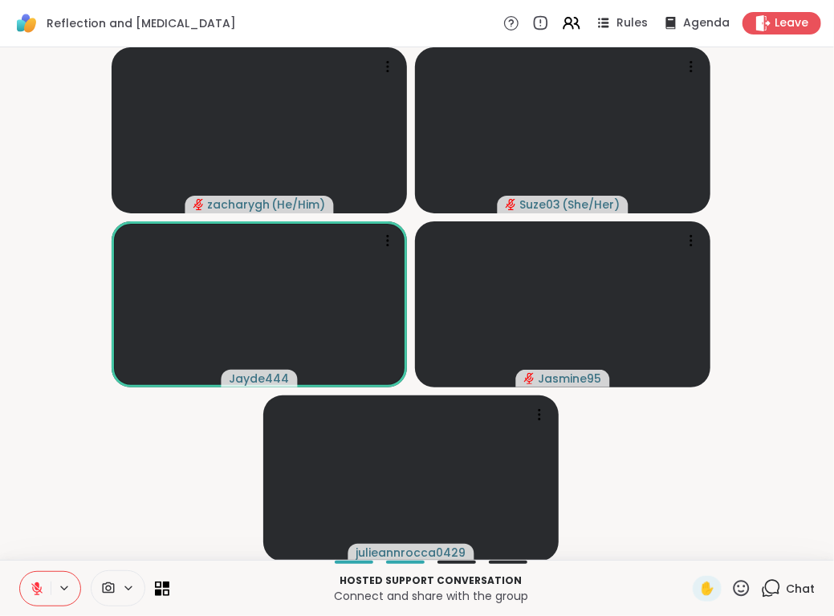
click at [27, 546] on video-player-container "zacharygh ( He/Him ) Suze03 ( She/Her ) Jayde444 Jasmine95 julieannrocca0429" at bounding box center [417, 304] width 814 height 500
click at [32, 589] on icon at bounding box center [36, 588] width 11 height 11
click at [30, 607] on div "Hosted support conversation Connect and share with the group ✋ Chat" at bounding box center [417, 588] width 834 height 56
click at [30, 591] on icon at bounding box center [37, 589] width 14 height 14
click at [205, 442] on video-player-container "zacharygh ( He/Him ) ❤️ Suze03 ( She/Her ) ❤️ ❤️ ❤️ ❤️ ❤️ ❤️ ❤️ ❤️ ❤️ ❤️ ❤️ ❤️ …" at bounding box center [417, 304] width 814 height 500
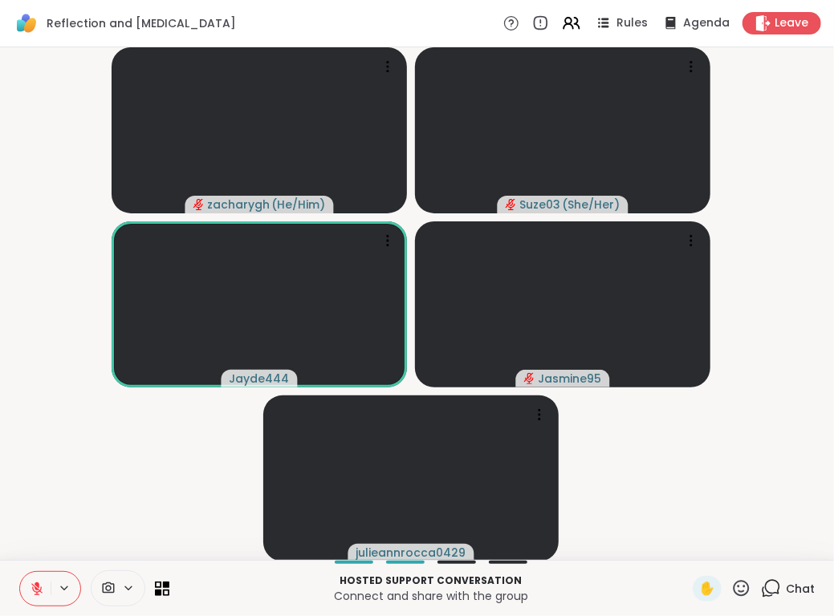
click at [48, 588] on button at bounding box center [35, 589] width 30 height 34
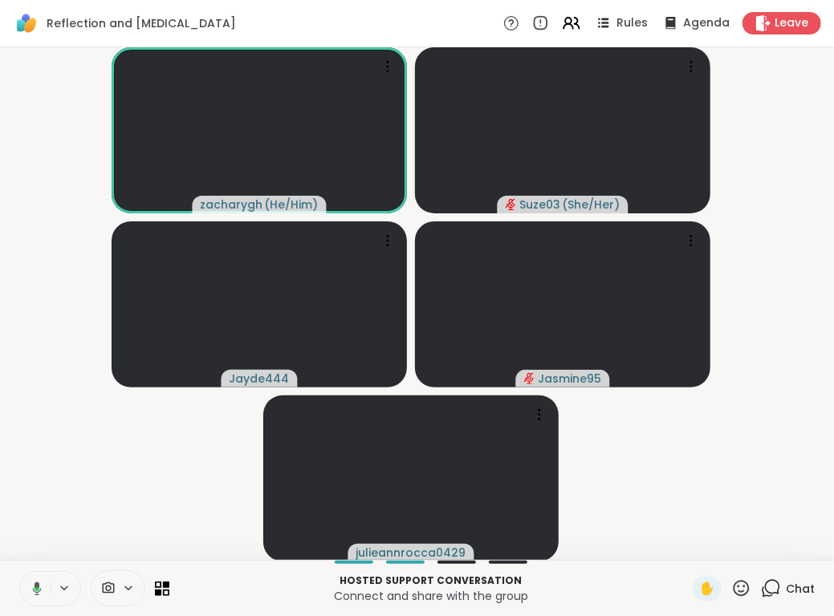
click at [29, 585] on icon at bounding box center [34, 589] width 14 height 14
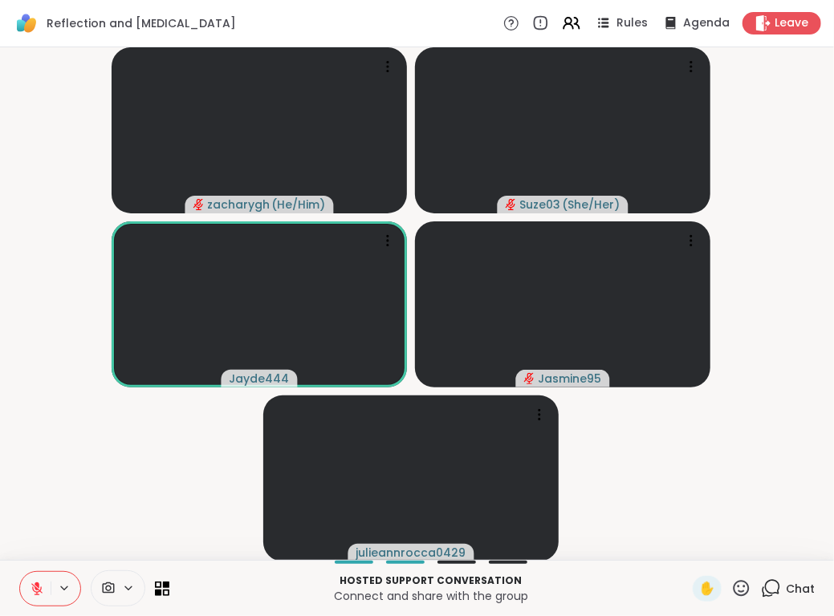
click at [39, 591] on icon at bounding box center [36, 588] width 11 height 11
click at [46, 583] on button at bounding box center [35, 589] width 30 height 34
click at [42, 577] on button at bounding box center [35, 589] width 30 height 34
click at [20, 572] on button at bounding box center [35, 589] width 30 height 34
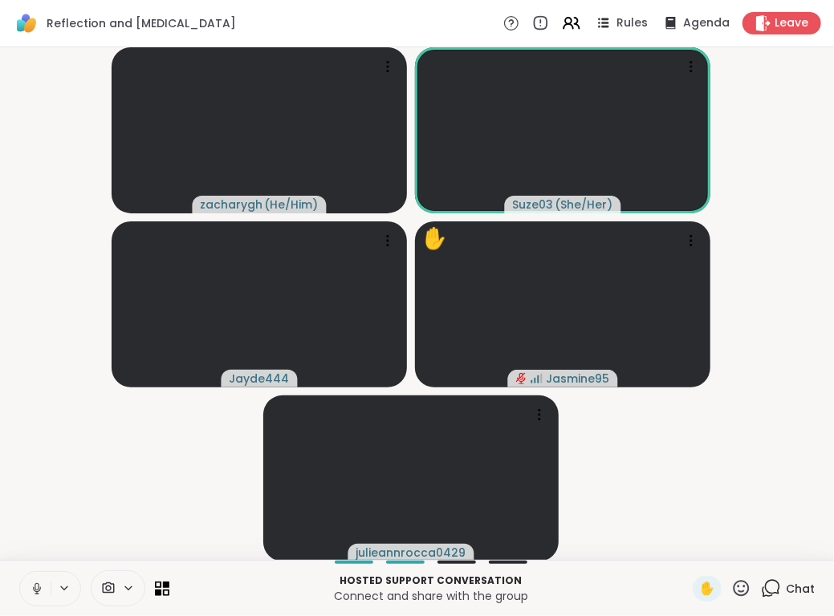
click at [20, 572] on button at bounding box center [35, 589] width 30 height 34
click at [18, 572] on button at bounding box center [34, 589] width 33 height 34
click at [34, 582] on icon at bounding box center [37, 589] width 14 height 14
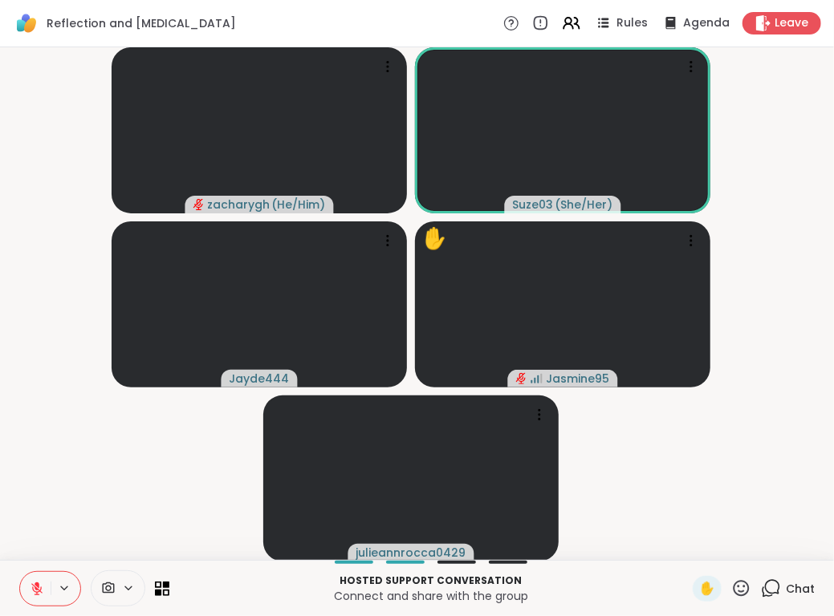
click at [34, 582] on icon at bounding box center [37, 589] width 14 height 14
click at [30, 554] on div "zacharygh ( He/Him ) Suze03 ( She/Her ) Jayde444 ✋ Jasmine95 julieannrocca0429" at bounding box center [417, 303] width 834 height 513
click at [30, 566] on div "Hosted support conversation Connect and share with the group ✋ Chat" at bounding box center [417, 588] width 834 height 56
click at [30, 573] on button at bounding box center [35, 589] width 30 height 34
click at [36, 572] on button at bounding box center [35, 589] width 30 height 34
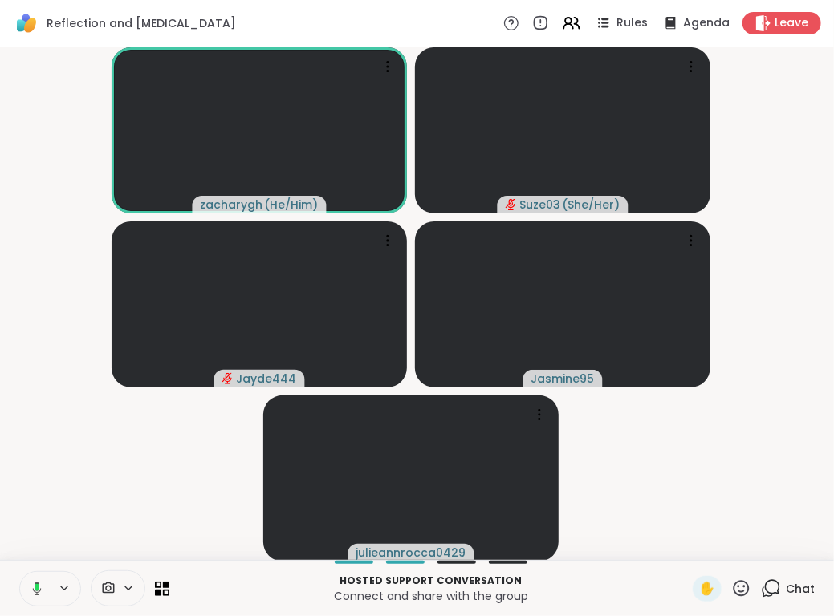
click at [37, 582] on icon at bounding box center [34, 589] width 14 height 14
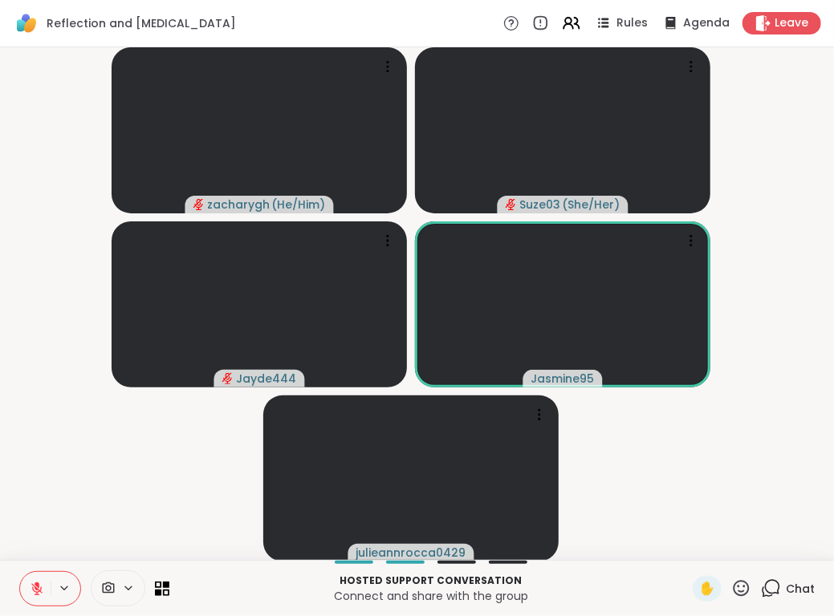
click at [20, 572] on button at bounding box center [35, 589] width 30 height 34
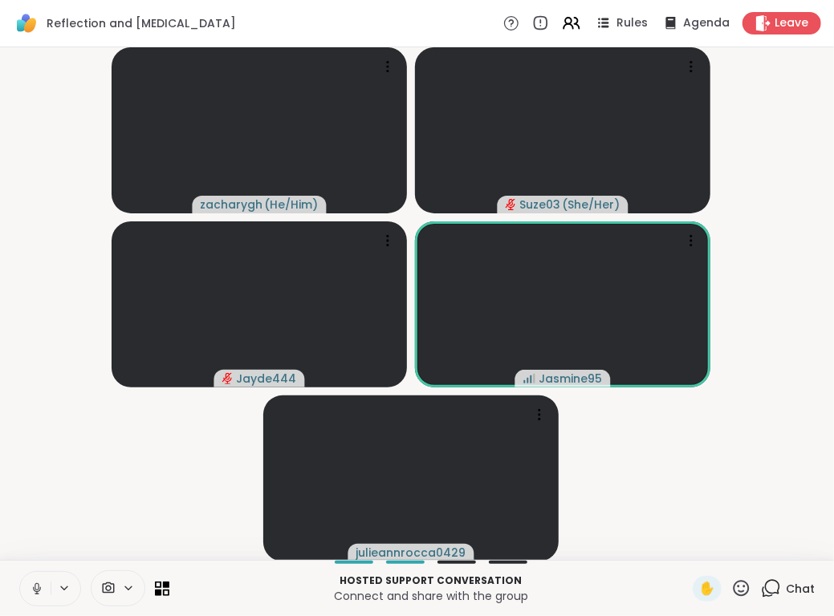
click at [20, 572] on button at bounding box center [35, 589] width 30 height 34
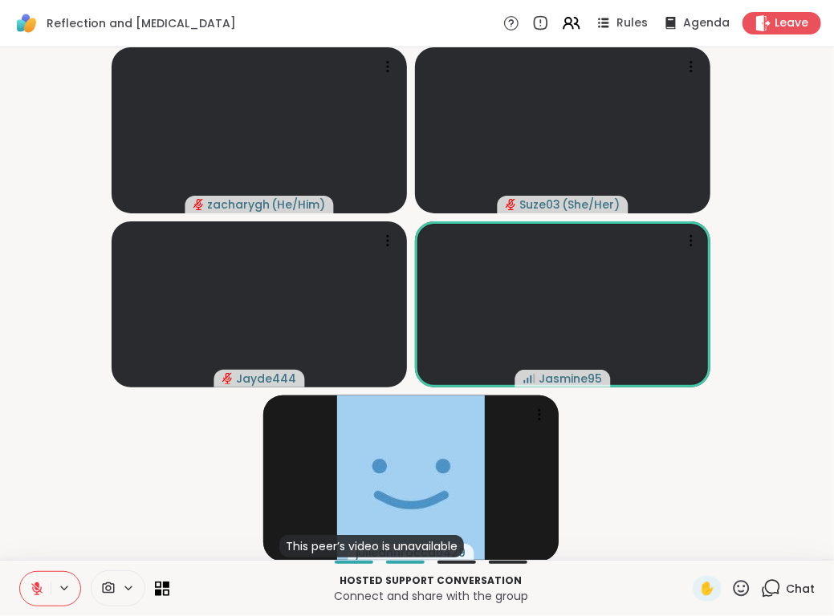
click at [20, 572] on button at bounding box center [35, 589] width 30 height 34
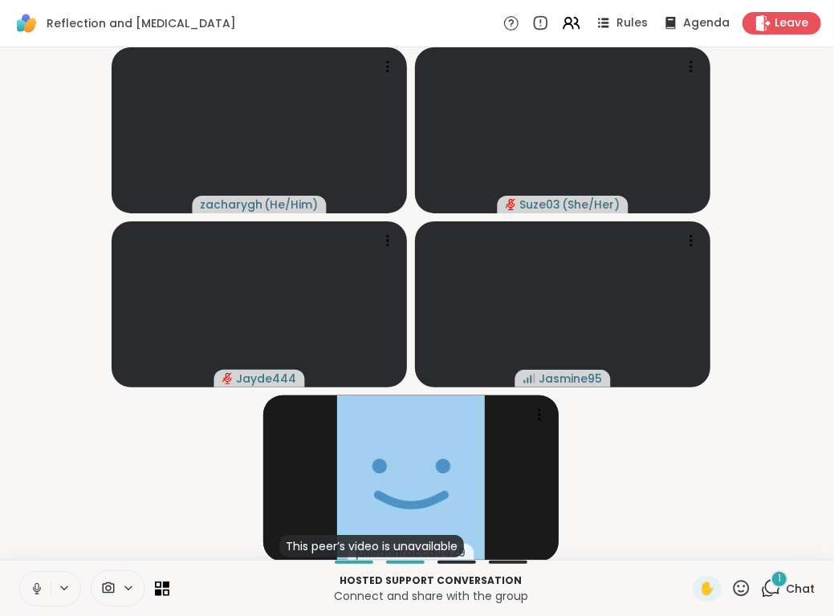
click at [20, 572] on button at bounding box center [35, 589] width 30 height 34
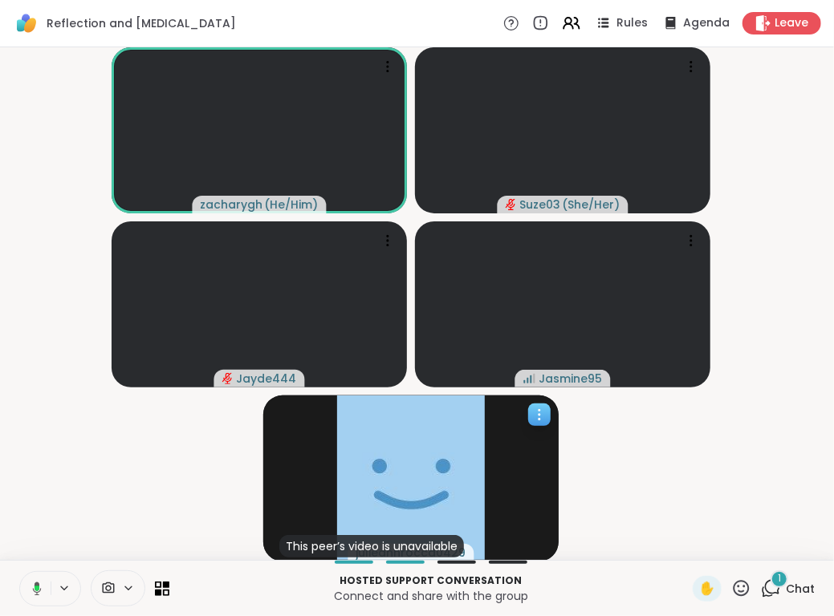
click at [538, 417] on icon at bounding box center [539, 415] width 16 height 16
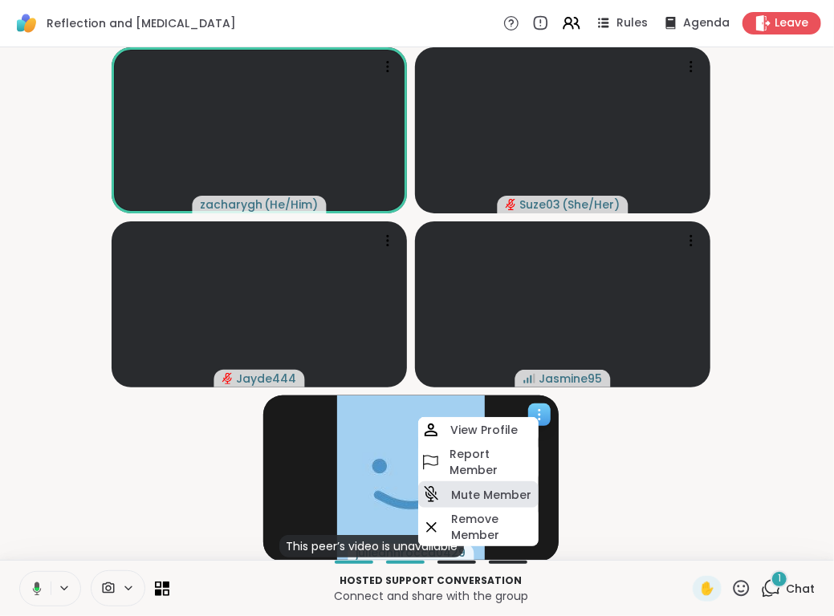
click at [489, 496] on h4 "Mute Member" at bounding box center [491, 495] width 80 height 16
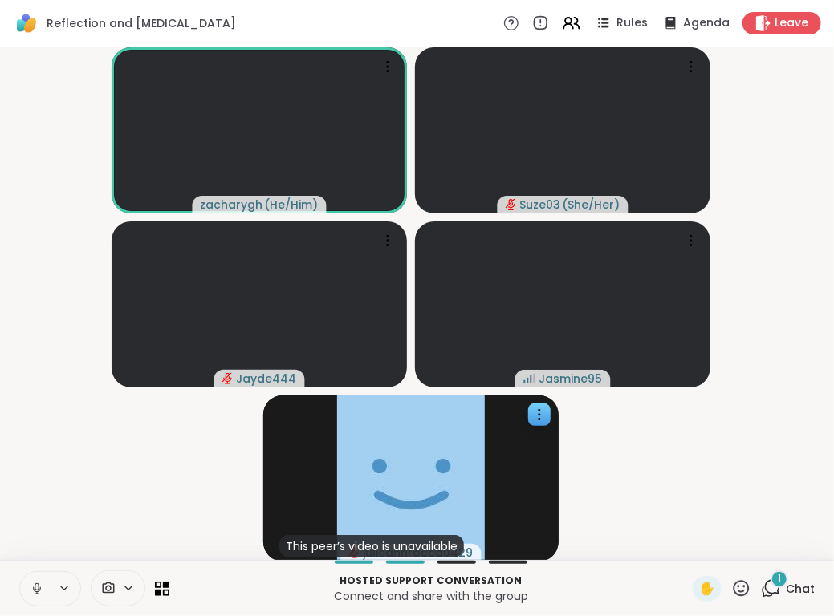
click at [609, 456] on video-player-container "zacharygh ( He/Him ) Suze03 ( She/Her ) Jayde444 Jasmine95 This peer’s video is…" at bounding box center [417, 304] width 814 height 500
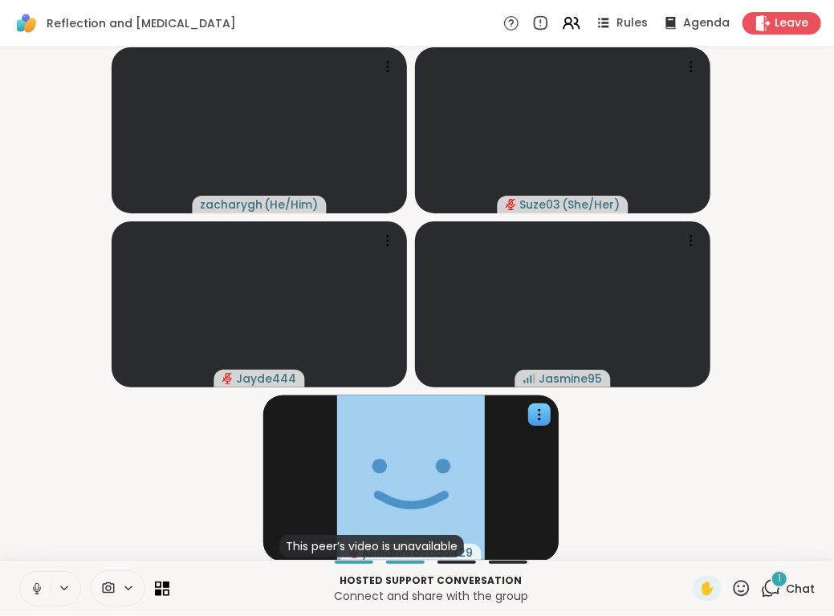
click at [609, 434] on video-player-container "zacharygh ( He/Him ) Suze03 ( She/Her ) Jayde444 Jasmine95 This peer’s video is…" at bounding box center [417, 304] width 814 height 500
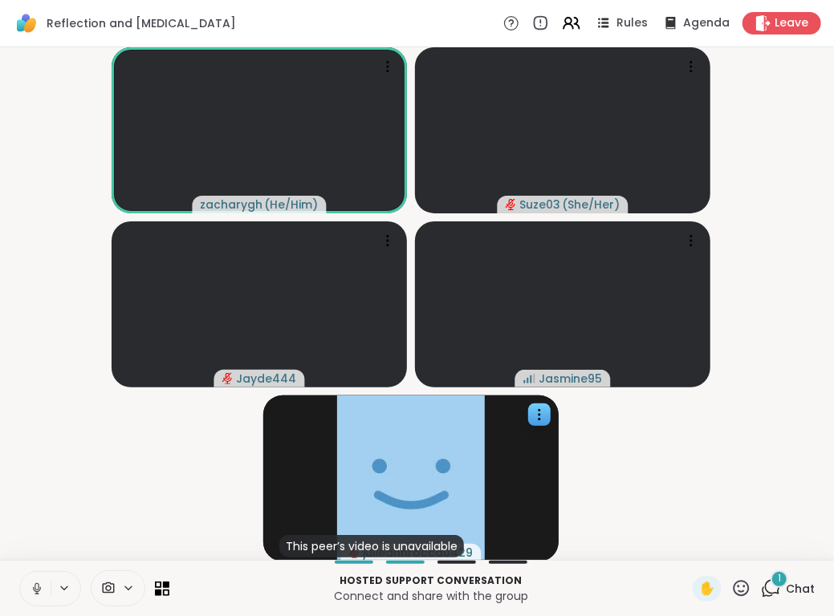
click at [30, 591] on icon at bounding box center [37, 589] width 14 height 14
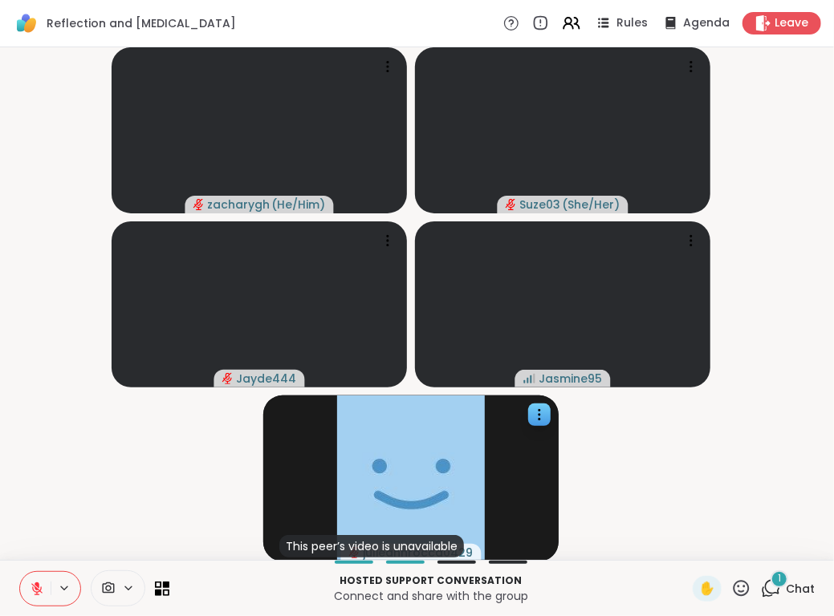
click at [34, 591] on icon at bounding box center [36, 588] width 11 height 11
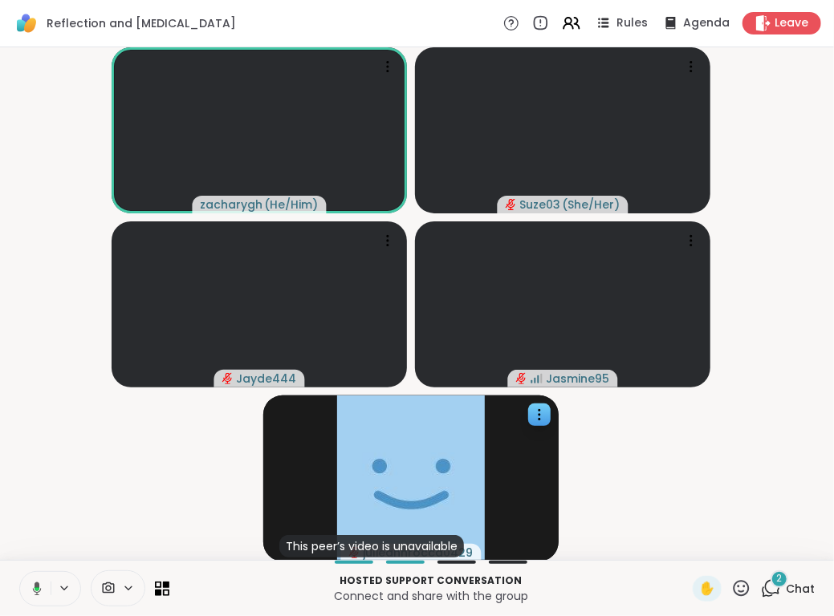
click at [29, 591] on icon at bounding box center [34, 589] width 14 height 14
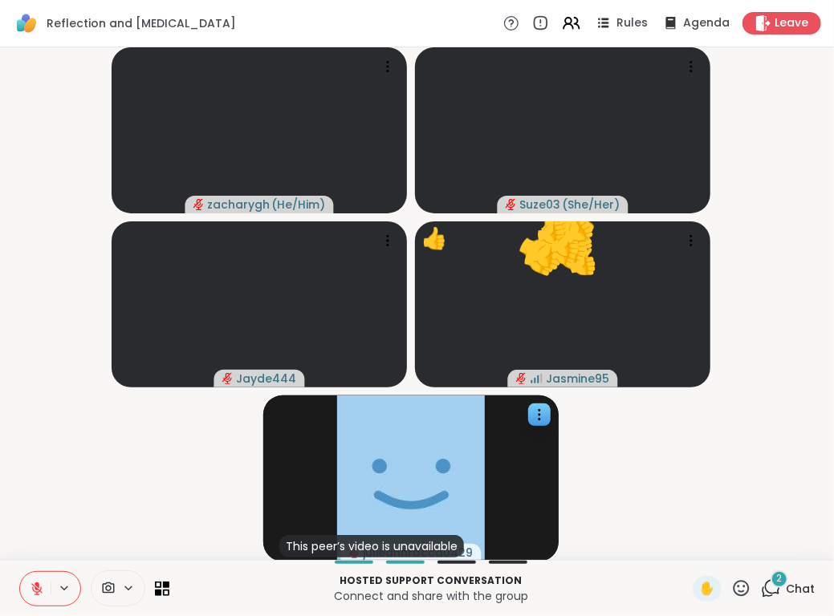
click at [30, 591] on icon at bounding box center [37, 589] width 14 height 14
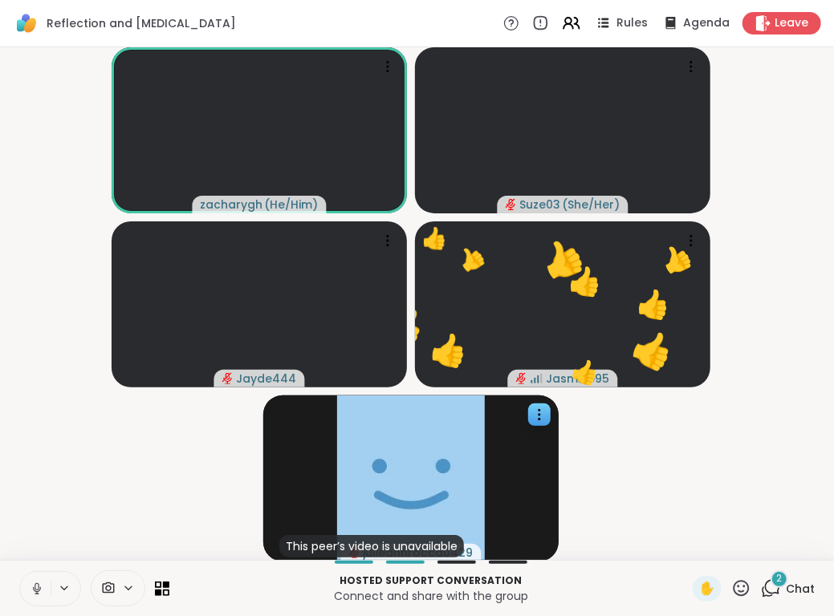
click at [785, 587] on span "Chat" at bounding box center [799, 589] width 29 height 16
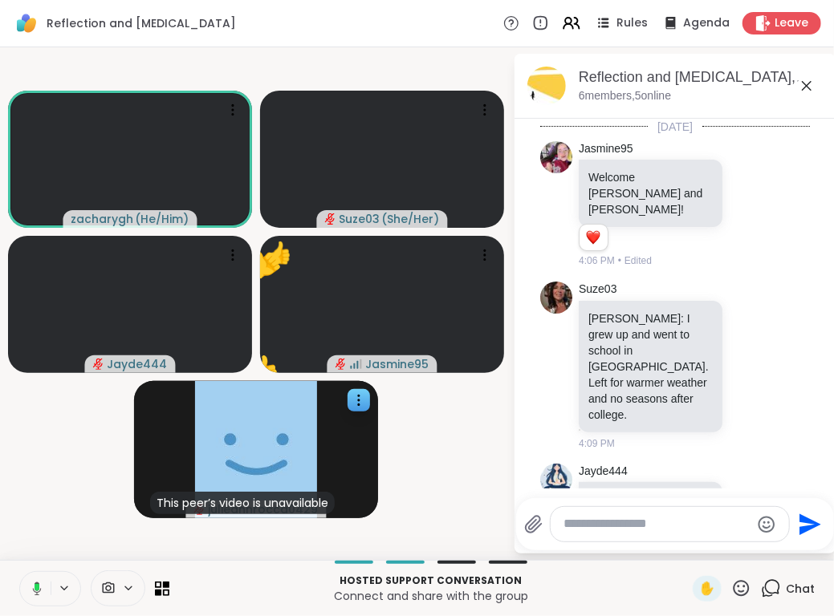
scroll to position [913, 0]
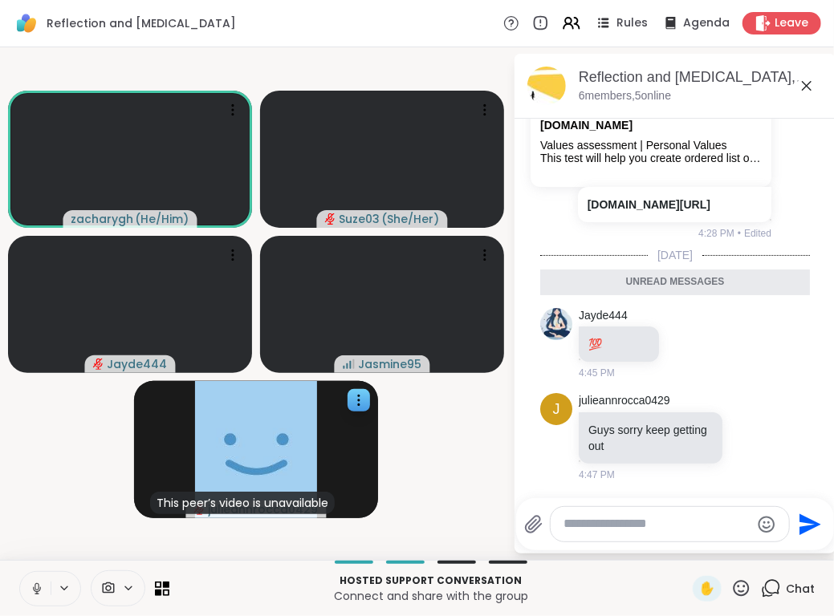
click at [27, 588] on button at bounding box center [35, 589] width 30 height 34
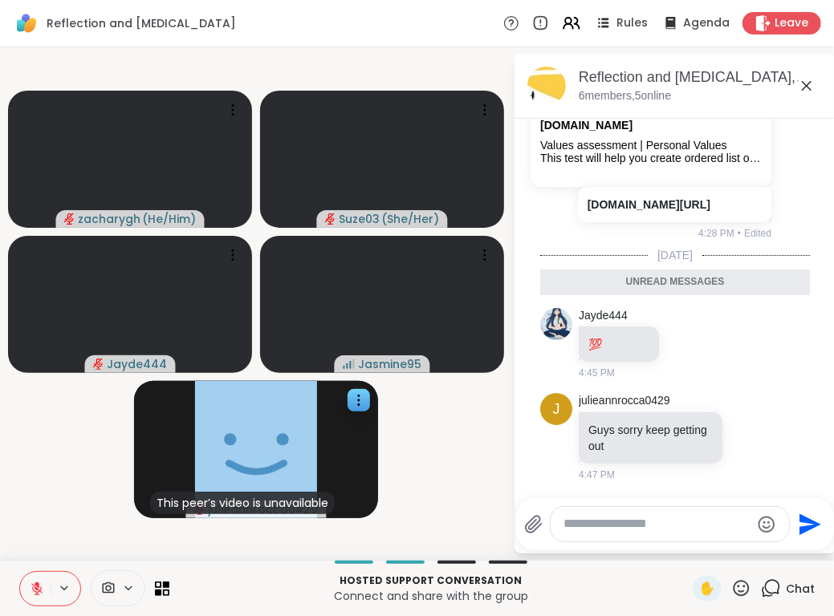
click at [27, 588] on button at bounding box center [35, 589] width 30 height 34
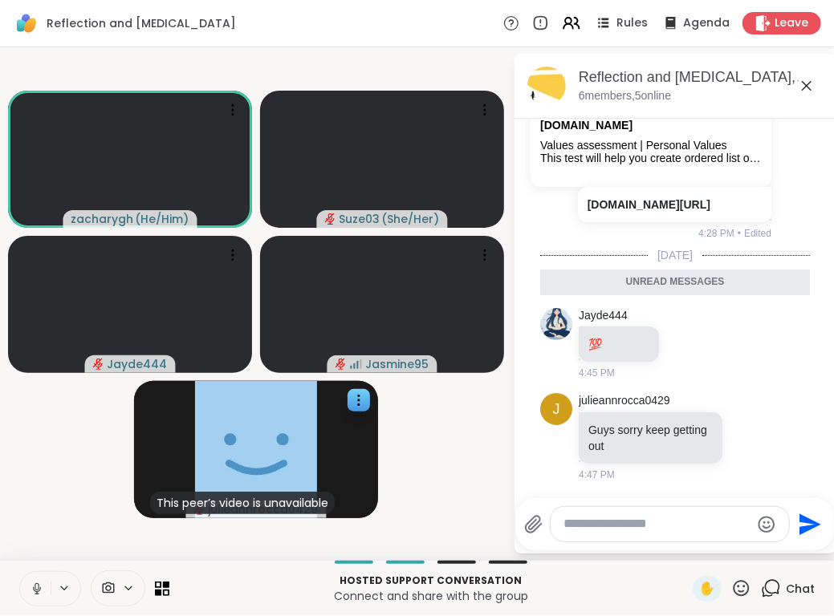
click at [27, 594] on button at bounding box center [35, 589] width 30 height 34
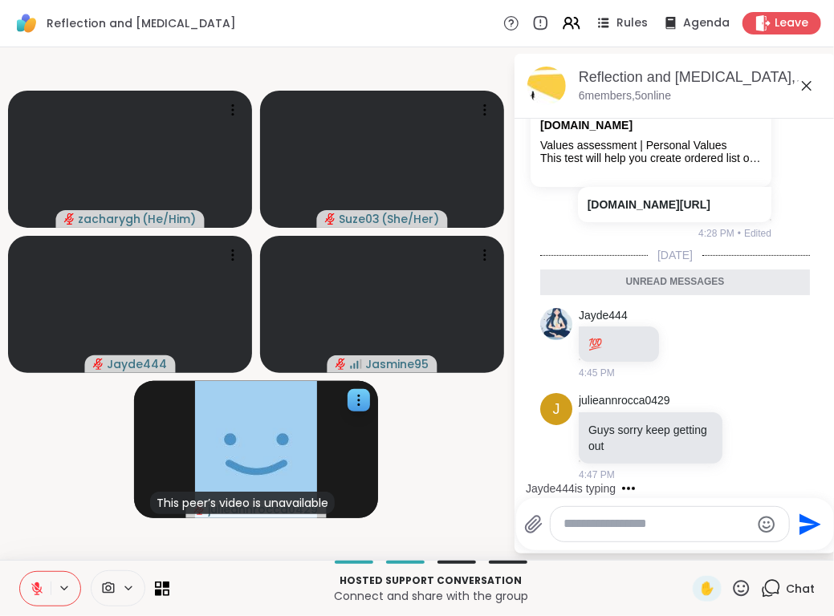
click at [20, 572] on button at bounding box center [35, 589] width 30 height 34
click at [45, 535] on video-player-container "zacharygh ( He/Him ) Suze03 ( She/Her ) Jayde444 Jasmine95 This peer’s video is…" at bounding box center [256, 304] width 493 height 500
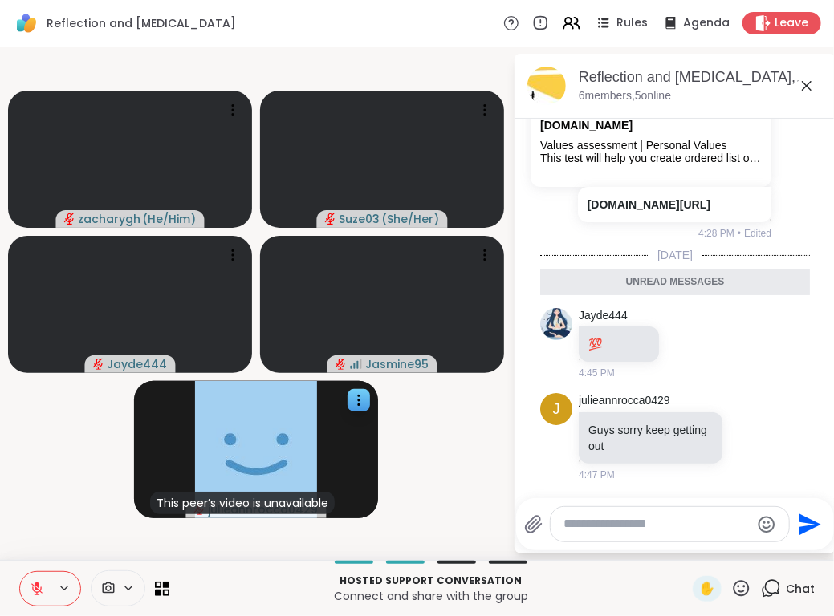
click at [32, 578] on button at bounding box center [35, 589] width 30 height 34
click at [35, 601] on button at bounding box center [35, 589] width 30 height 34
click at [39, 586] on icon at bounding box center [36, 585] width 5 height 6
click at [34, 584] on icon at bounding box center [36, 586] width 4 height 7
click at [47, 586] on button at bounding box center [35, 589] width 30 height 34
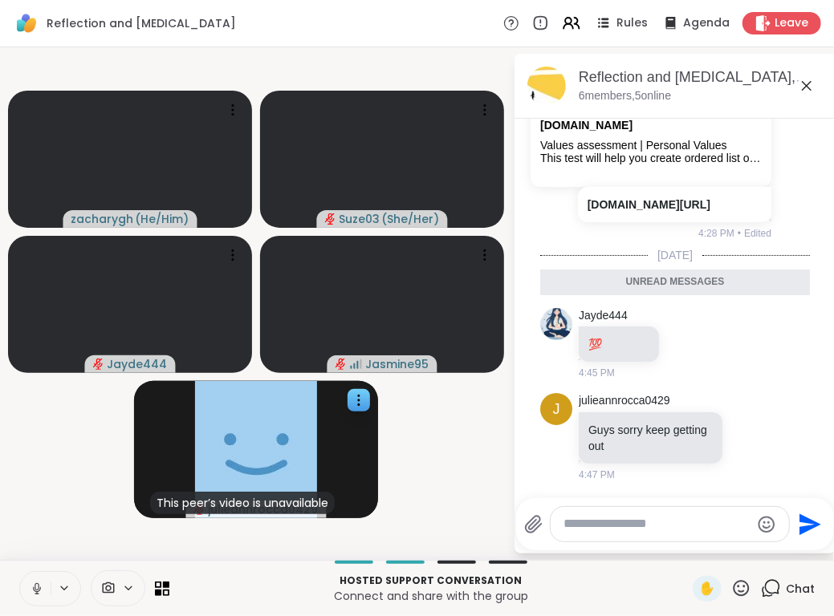
click at [39, 602] on button at bounding box center [35, 589] width 30 height 34
click at [35, 590] on icon at bounding box center [37, 589] width 14 height 14
click at [27, 602] on button at bounding box center [35, 589] width 30 height 34
drag, startPoint x: 27, startPoint y: 602, endPoint x: 26, endPoint y: 591, distance: 11.3
click at [26, 591] on button at bounding box center [35, 589] width 30 height 34
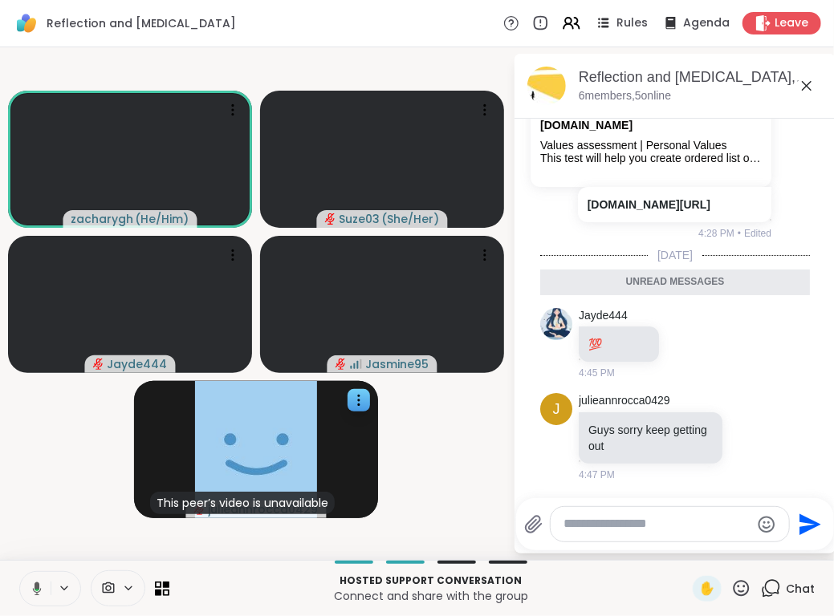
click at [23, 587] on button at bounding box center [34, 589] width 33 height 34
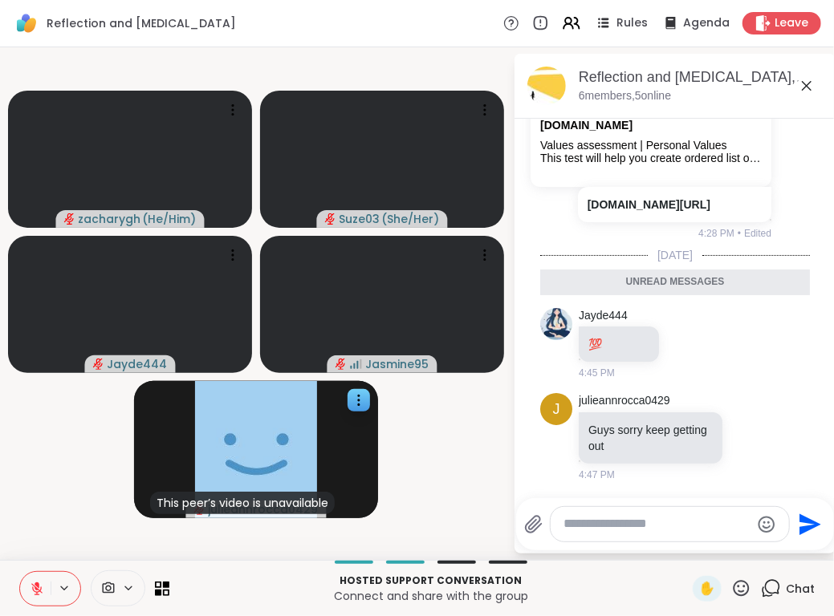
click at [23, 587] on button at bounding box center [35, 589] width 30 height 34
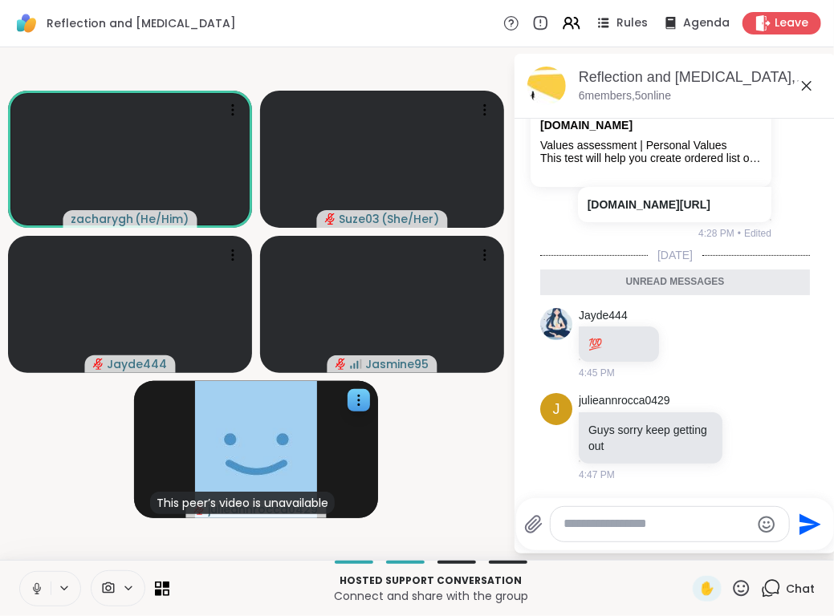
click at [34, 601] on button at bounding box center [35, 589] width 30 height 34
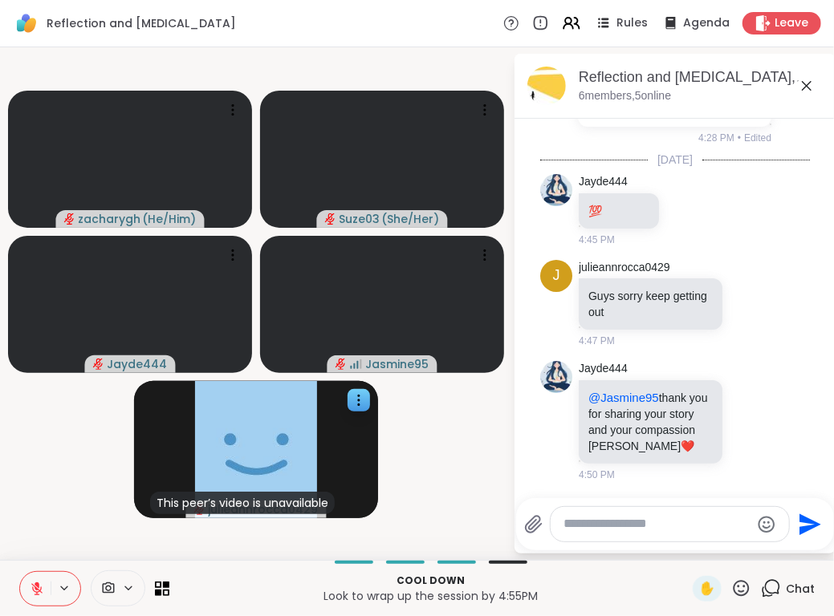
scroll to position [1024, 0]
click at [743, 416] on icon at bounding box center [750, 421] width 14 height 16
click at [708, 391] on div "Select Reaction: Thumbs up" at bounding box center [715, 395] width 14 height 14
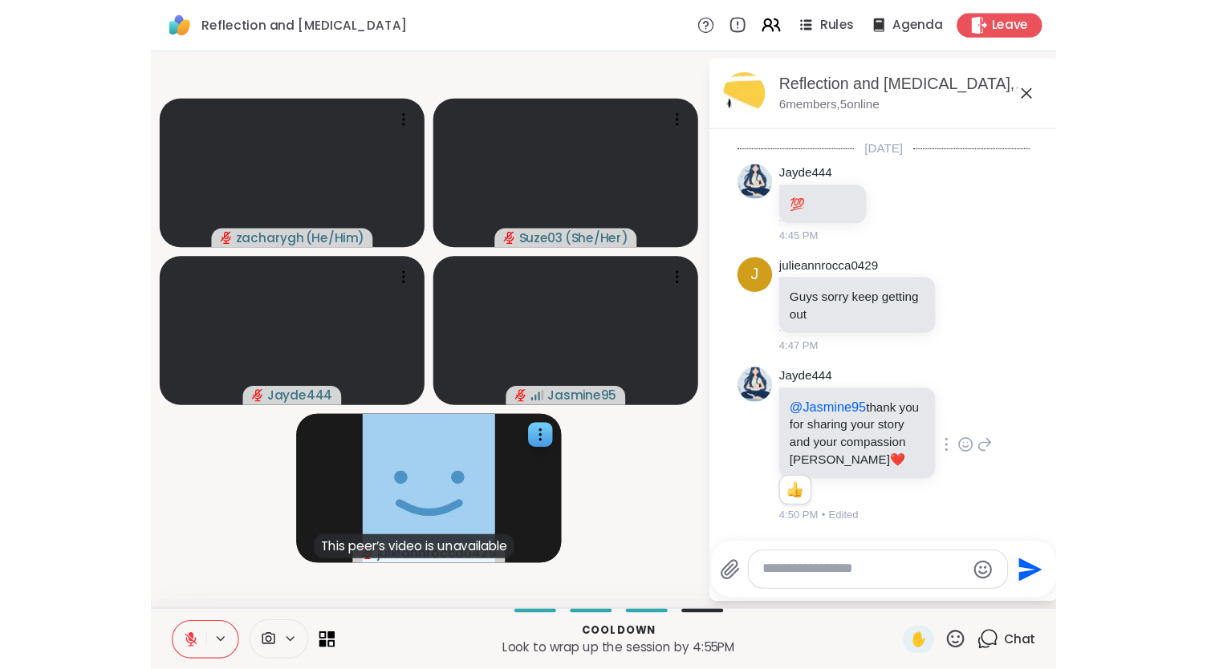
scroll to position [3, 0]
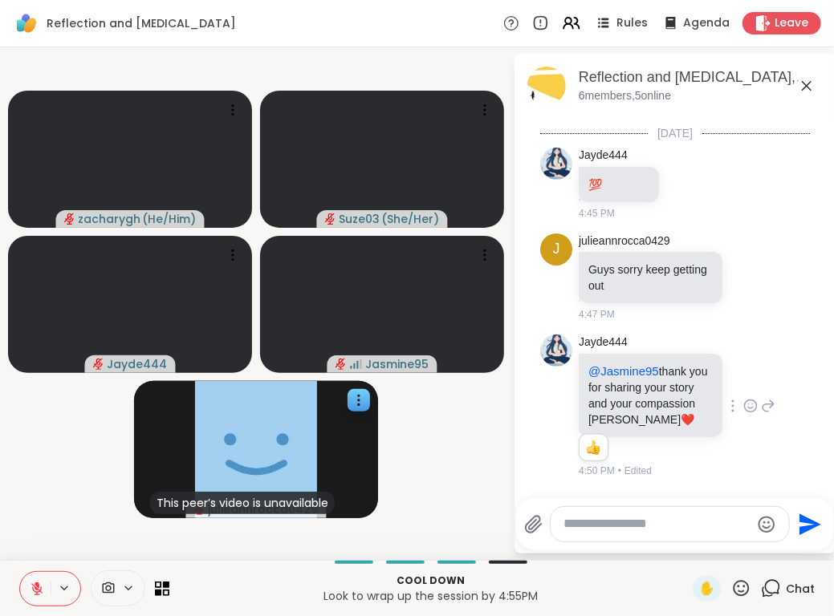
click at [37, 593] on icon at bounding box center [36, 588] width 11 height 11
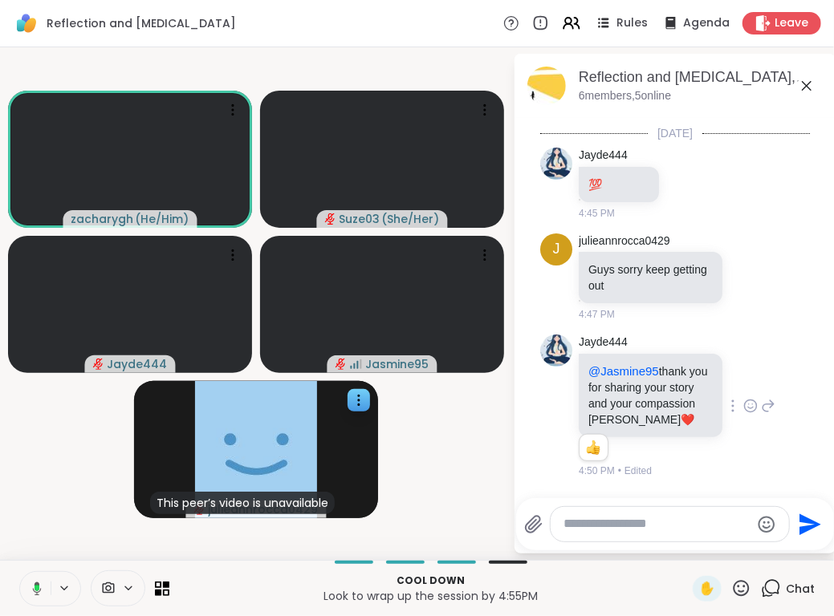
scroll to position [995, 0]
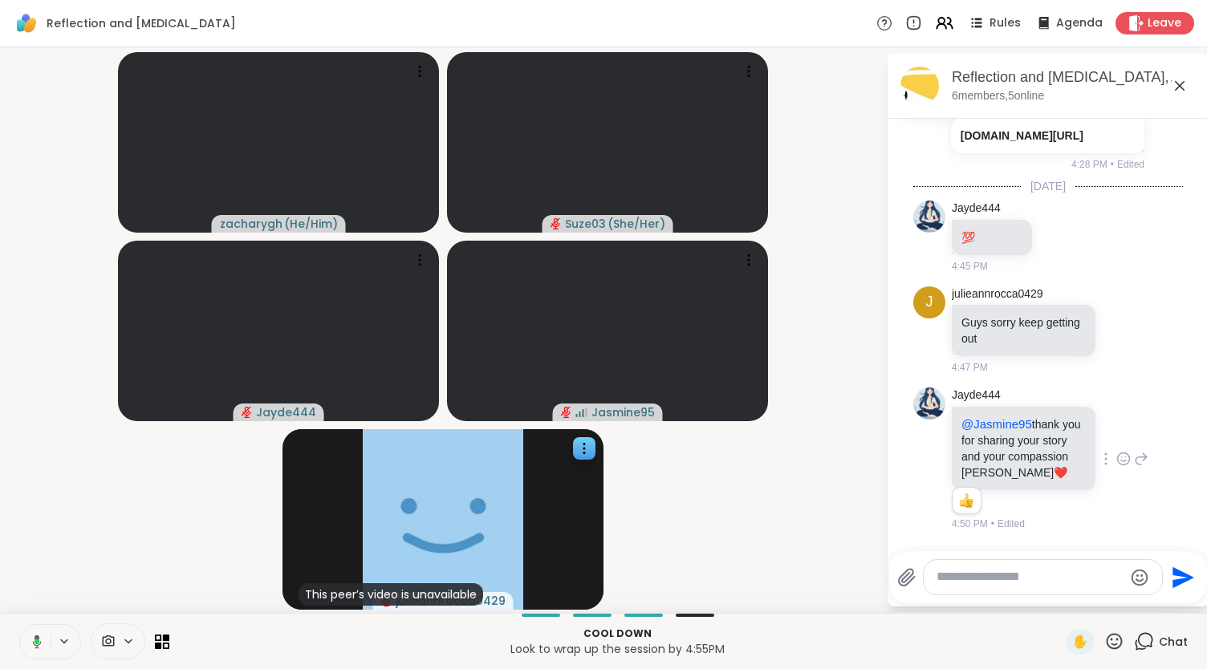
click at [26, 646] on button at bounding box center [34, 642] width 33 height 34
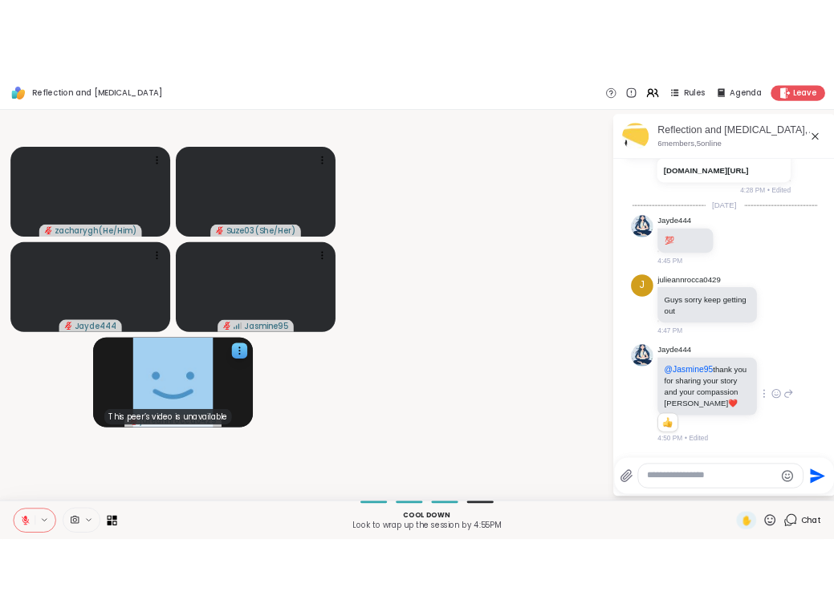
scroll to position [1048, 0]
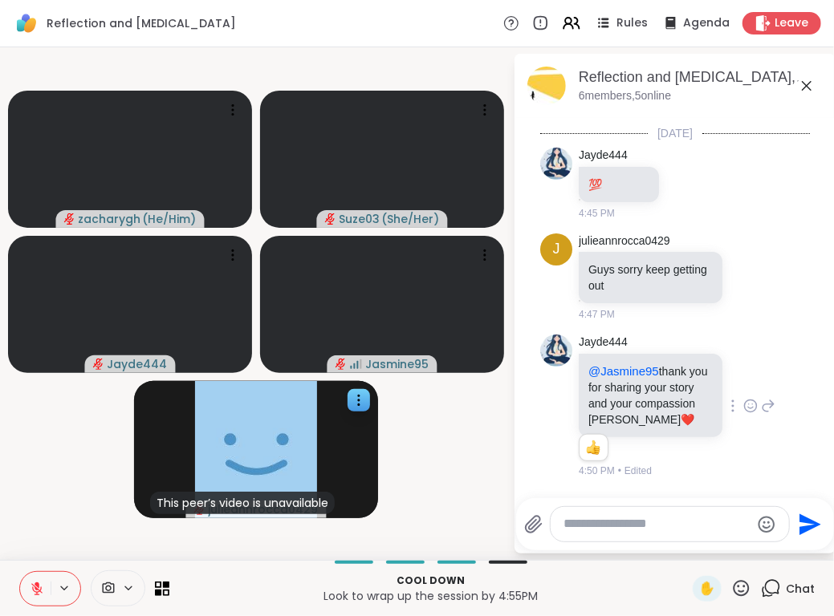
click at [37, 594] on icon at bounding box center [36, 588] width 11 height 11
click at [39, 586] on icon at bounding box center [37, 589] width 14 height 14
click at [28, 590] on button at bounding box center [35, 589] width 30 height 34
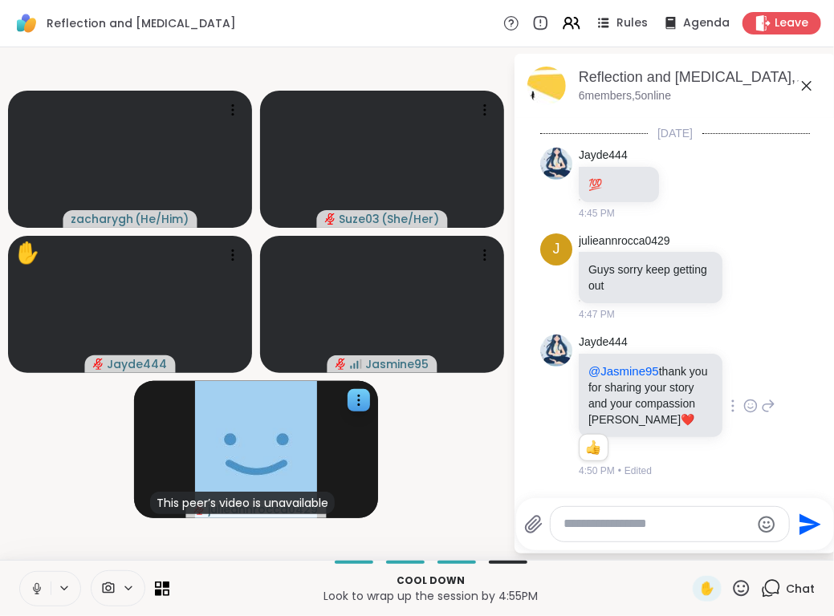
click at [27, 591] on button at bounding box center [35, 589] width 30 height 34
click at [42, 590] on icon at bounding box center [37, 589] width 14 height 14
click at [34, 582] on icon at bounding box center [37, 589] width 14 height 14
click at [43, 580] on button at bounding box center [35, 589] width 30 height 34
click at [33, 590] on icon at bounding box center [37, 588] width 8 height 5
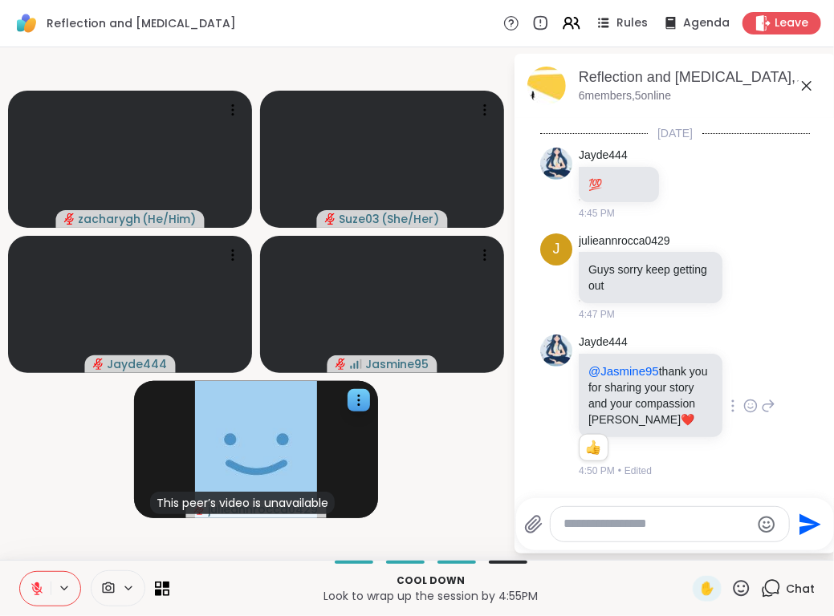
click at [33, 590] on icon at bounding box center [36, 588] width 11 height 11
click at [36, 578] on button at bounding box center [35, 589] width 30 height 34
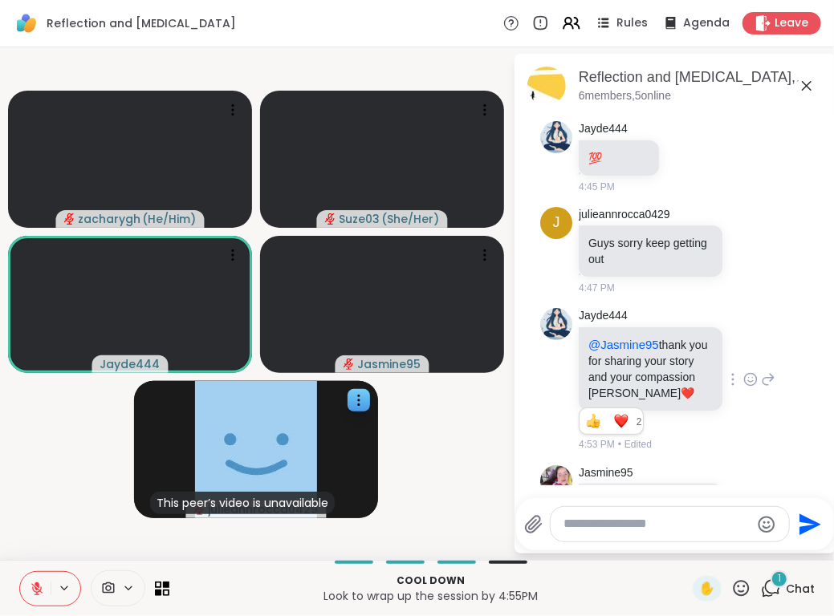
scroll to position [1226, 0]
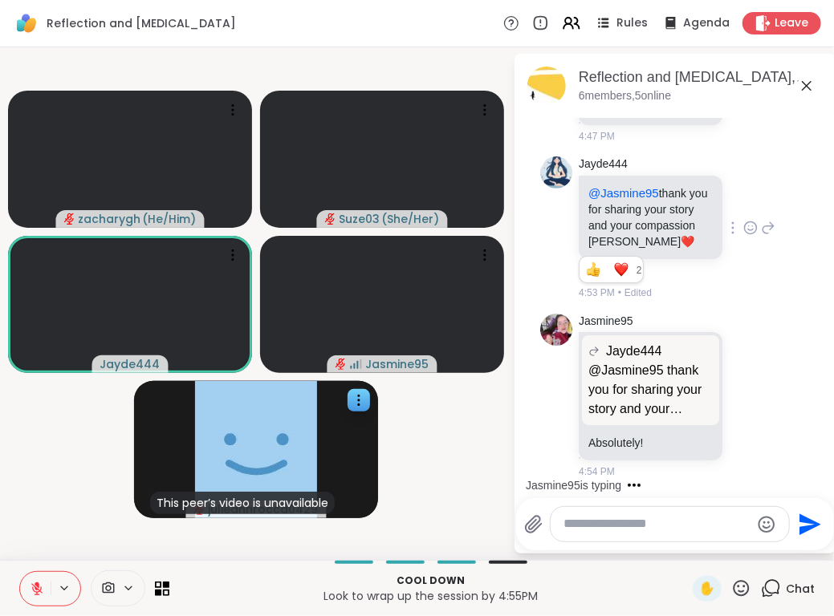
click at [31, 596] on button at bounding box center [35, 589] width 30 height 34
click at [743, 394] on icon at bounding box center [750, 395] width 14 height 16
click at [699, 375] on button "Select Reaction: Thumbs up" at bounding box center [715, 370] width 32 height 32
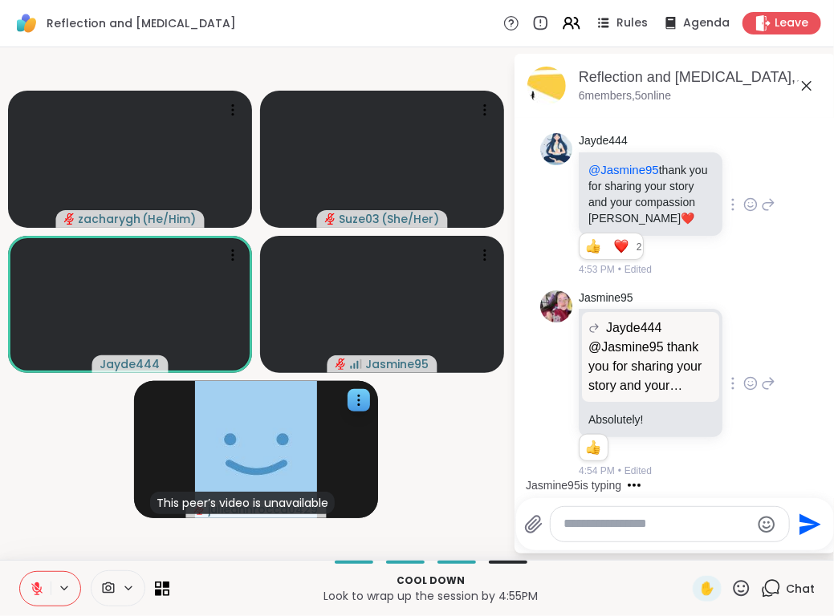
scroll to position [1248, 0]
click at [623, 524] on textarea "Type your message" at bounding box center [656, 524] width 187 height 17
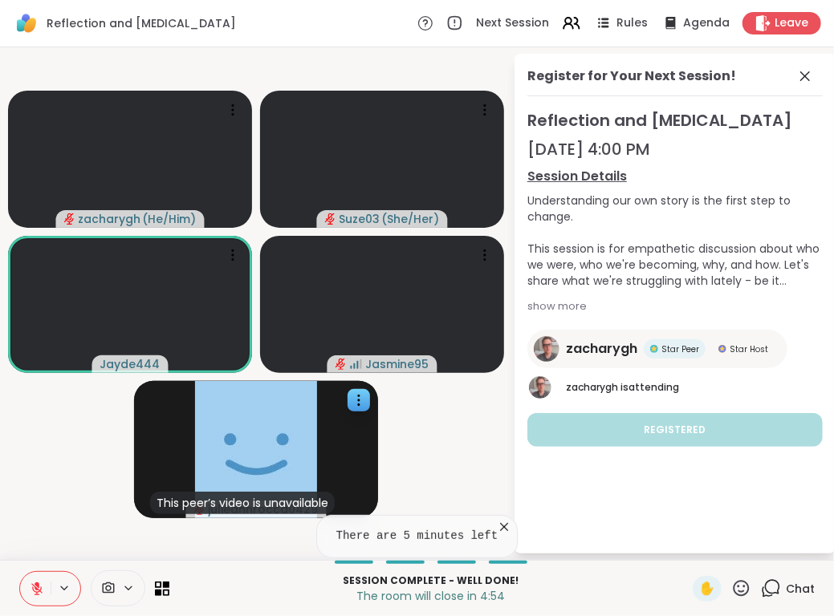
click at [46, 581] on button at bounding box center [35, 589] width 30 height 34
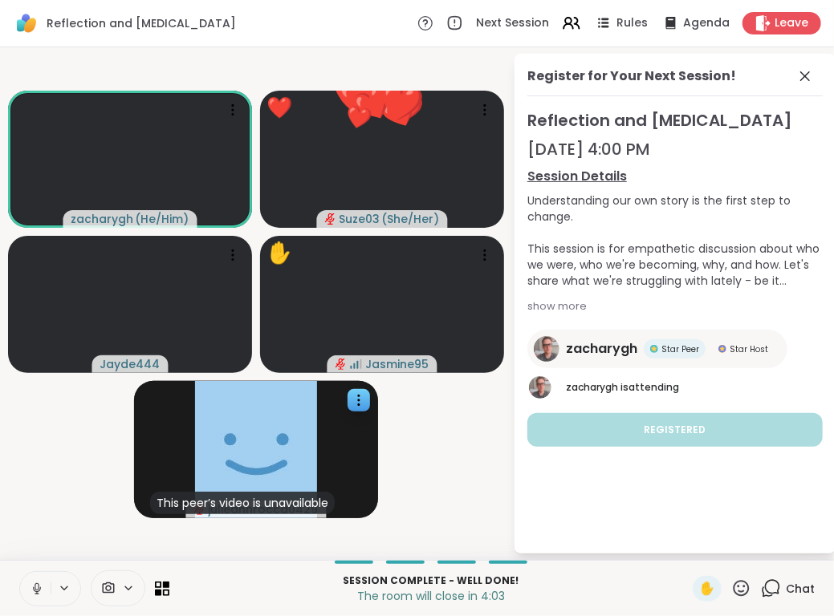
click at [20, 572] on button at bounding box center [35, 589] width 30 height 34
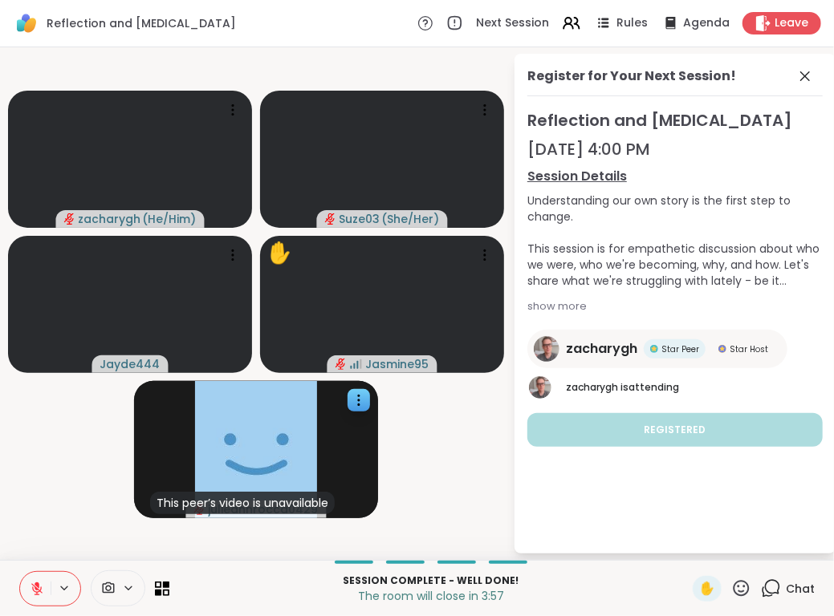
click at [20, 572] on button at bounding box center [35, 589] width 30 height 34
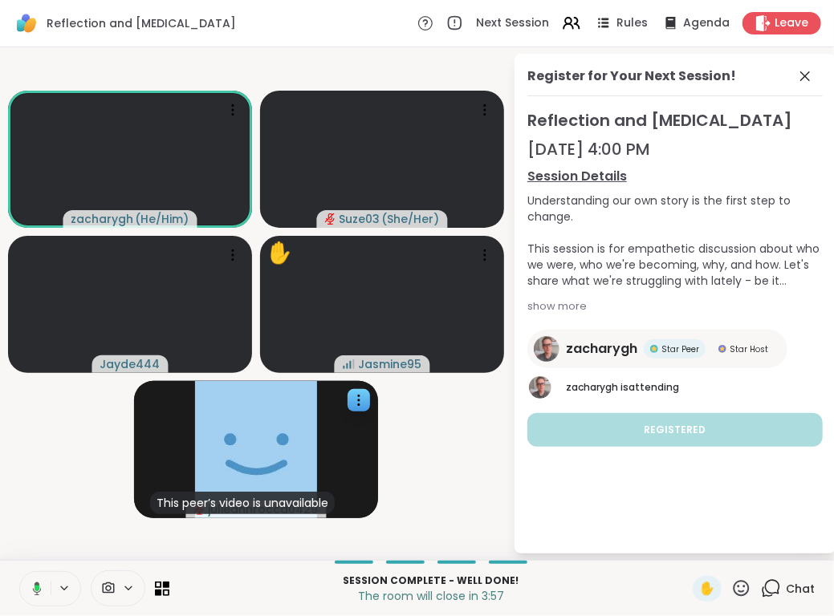
click at [18, 572] on button at bounding box center [34, 589] width 33 height 34
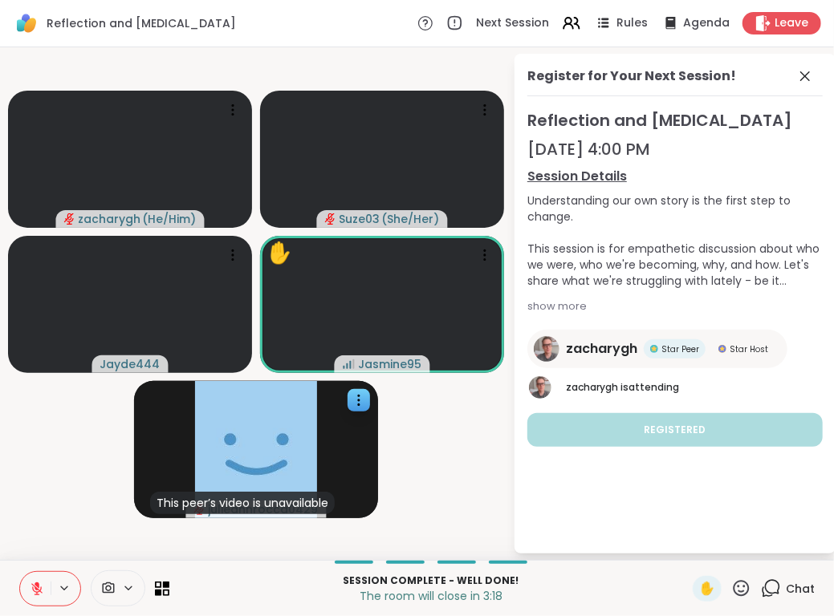
click at [18, 601] on div "Session Complete - well done! The room will close in 3:18 ✋ Chat" at bounding box center [417, 588] width 834 height 56
click at [34, 586] on icon at bounding box center [37, 589] width 14 height 14
click at [34, 582] on icon at bounding box center [34, 589] width 14 height 14
click at [34, 591] on icon at bounding box center [36, 588] width 11 height 11
click at [20, 572] on button at bounding box center [35, 589] width 30 height 34
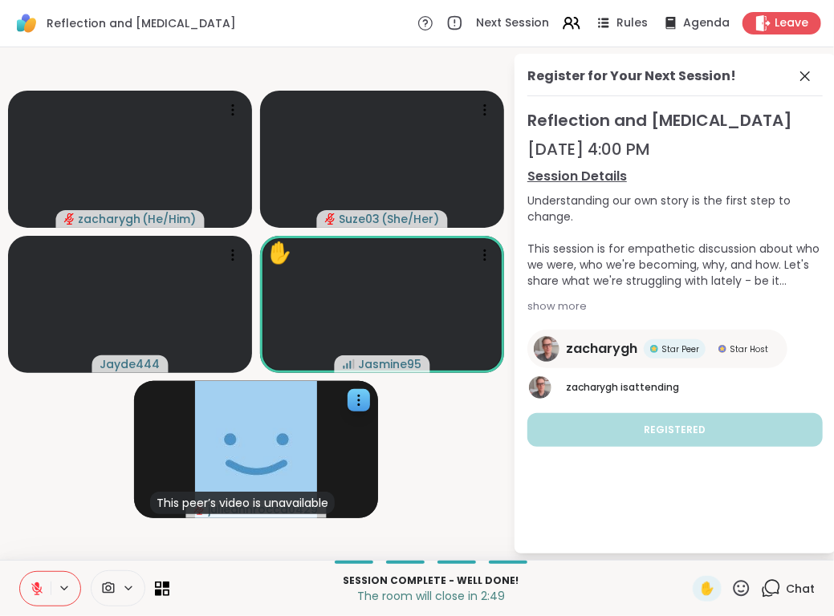
click at [20, 572] on button at bounding box center [35, 589] width 30 height 34
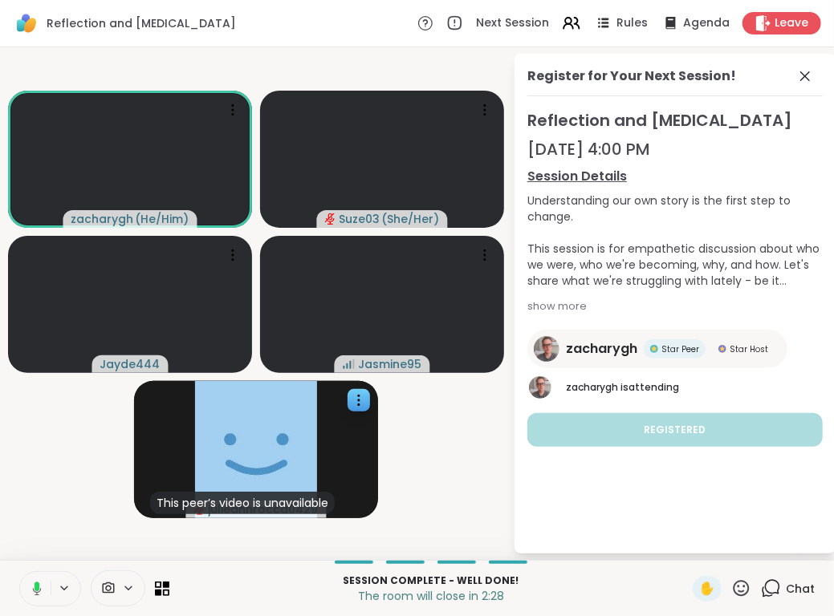
click at [33, 583] on icon at bounding box center [34, 589] width 14 height 14
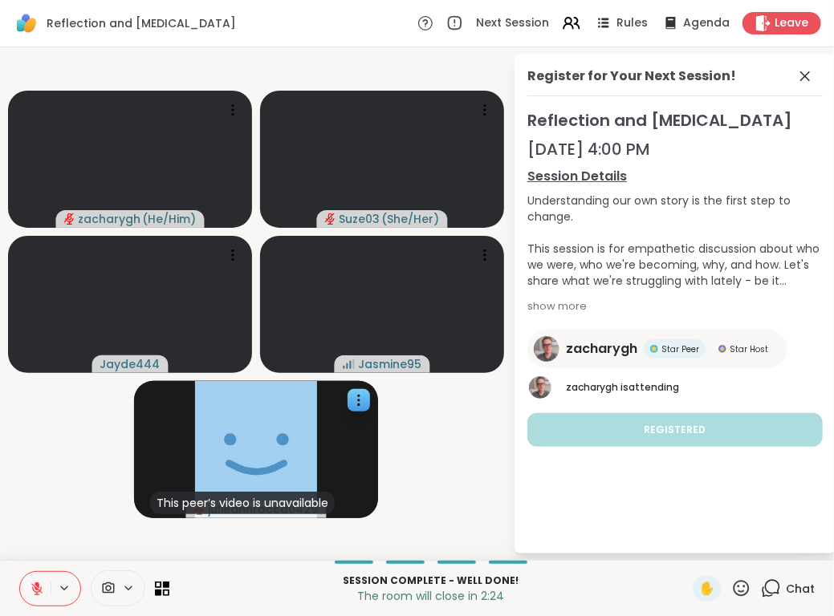
click at [33, 583] on icon at bounding box center [37, 589] width 14 height 14
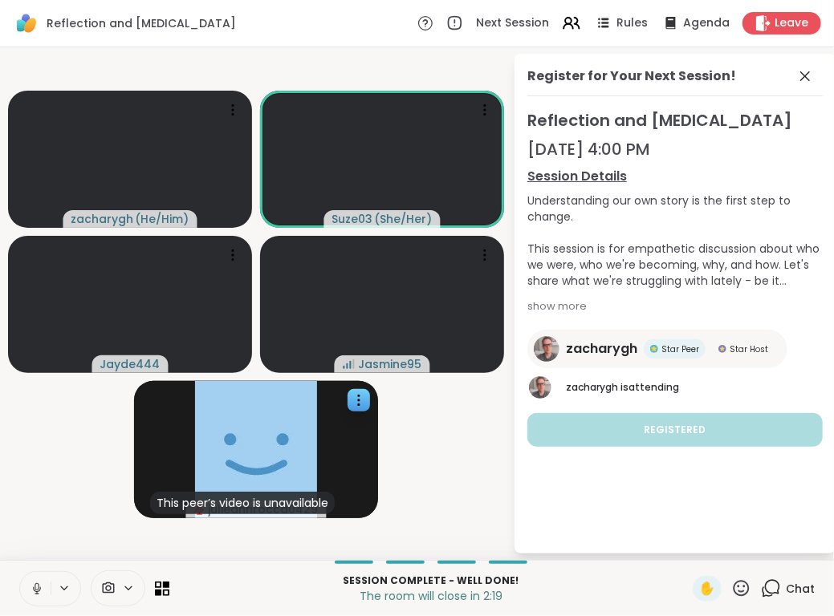
click at [20, 572] on button at bounding box center [35, 589] width 30 height 34
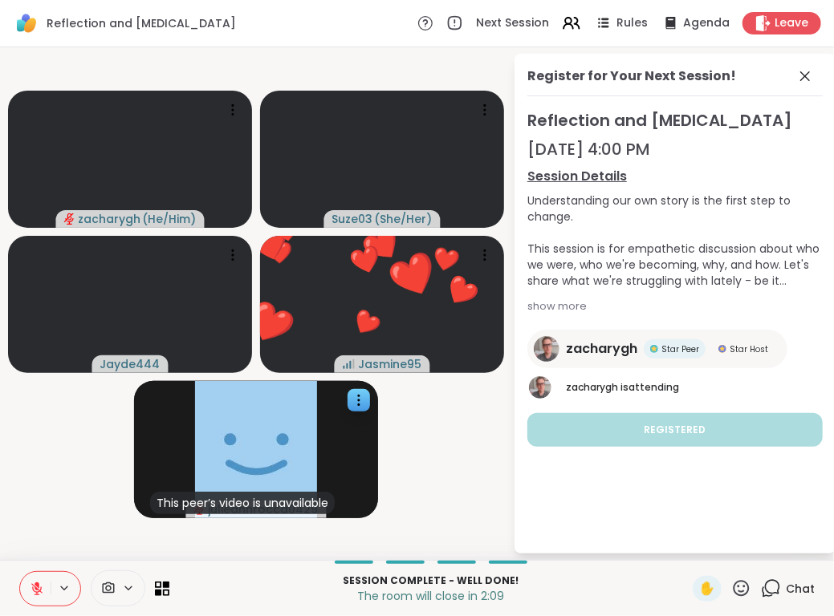
click at [36, 580] on button at bounding box center [35, 589] width 30 height 34
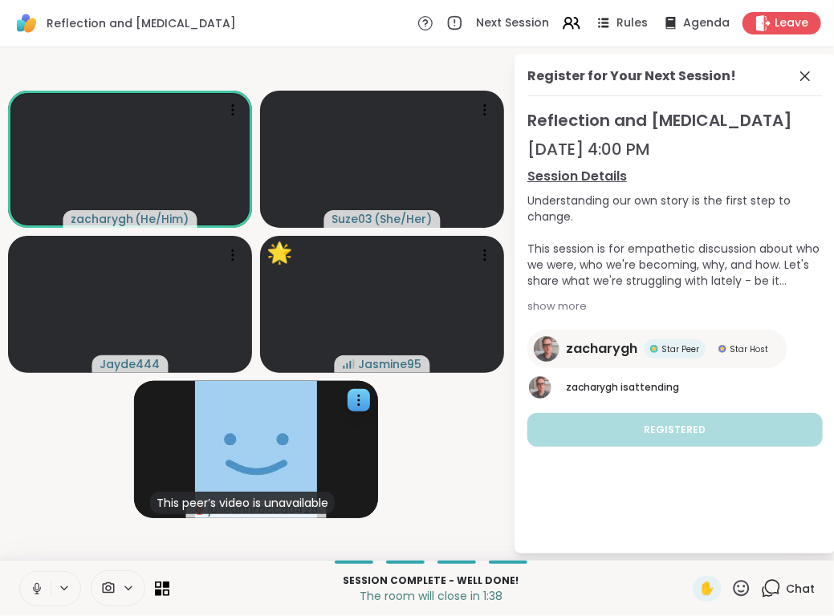
click at [20, 572] on button at bounding box center [35, 589] width 30 height 34
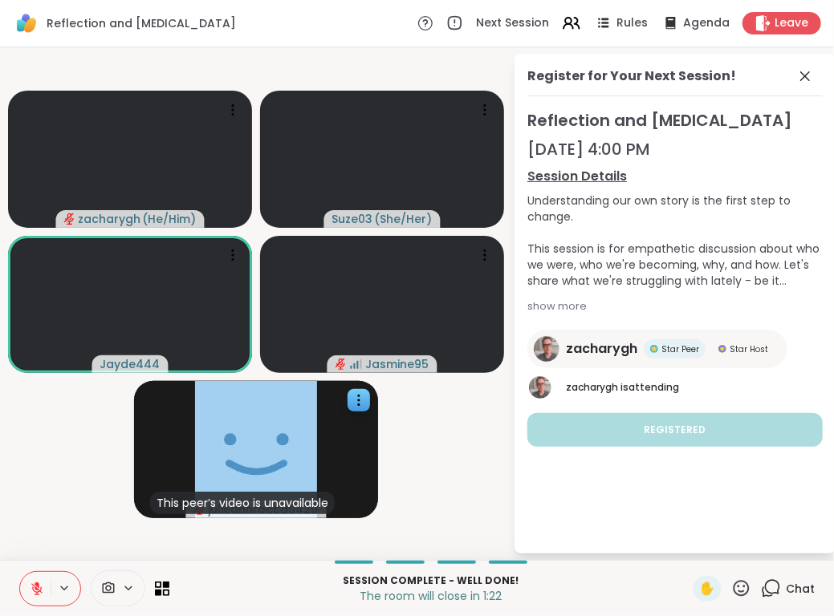
click at [20, 572] on button at bounding box center [35, 589] width 30 height 34
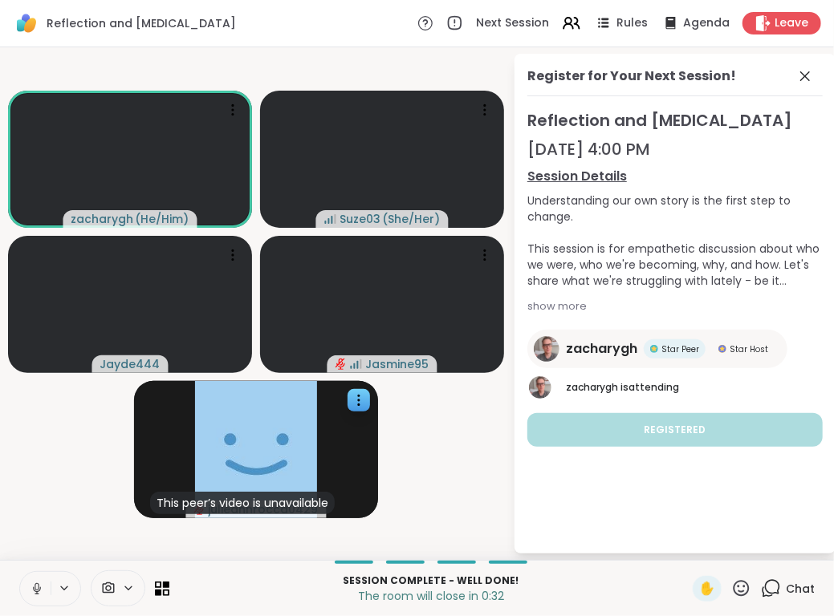
click at [20, 572] on button at bounding box center [35, 589] width 30 height 34
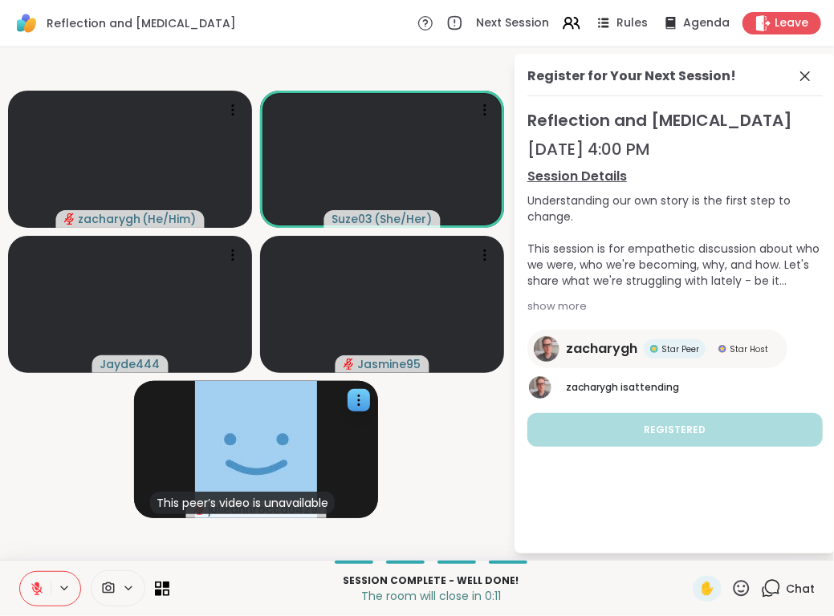
click at [20, 572] on button at bounding box center [35, 589] width 30 height 34
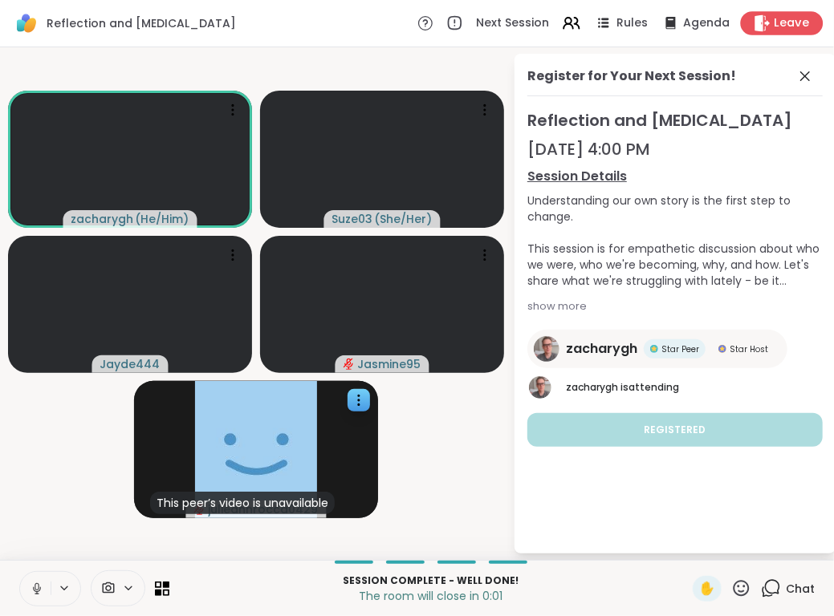
click at [783, 21] on span "Leave" at bounding box center [791, 23] width 35 height 17
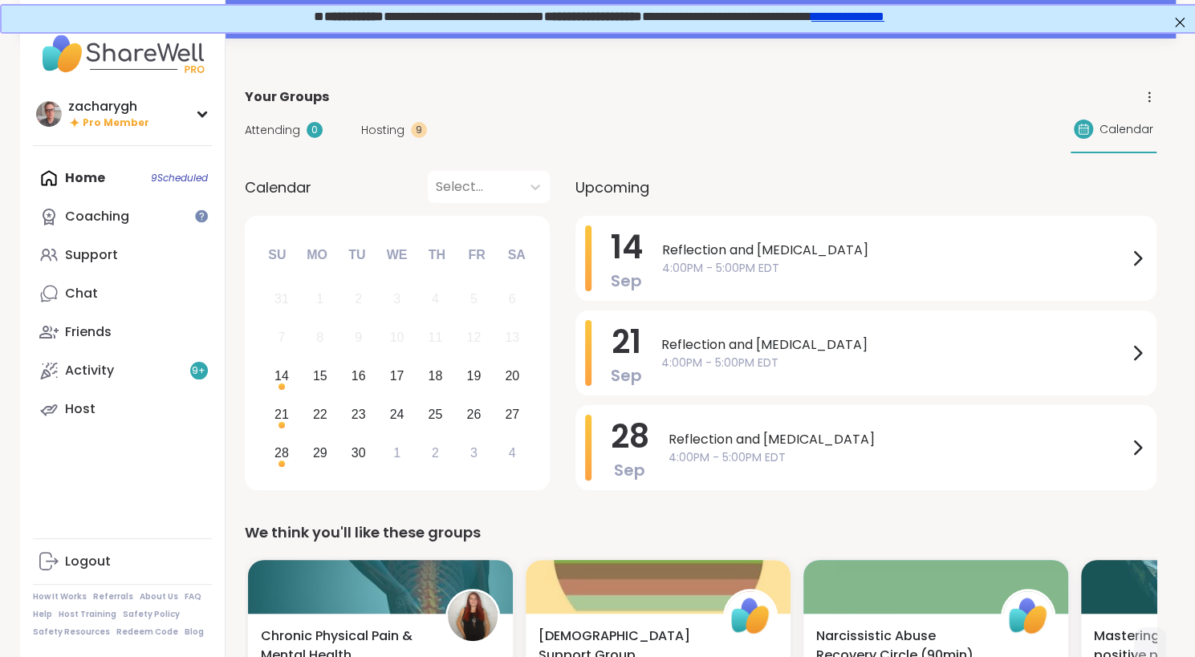
click at [269, 128] on span "Attending" at bounding box center [272, 130] width 55 height 17
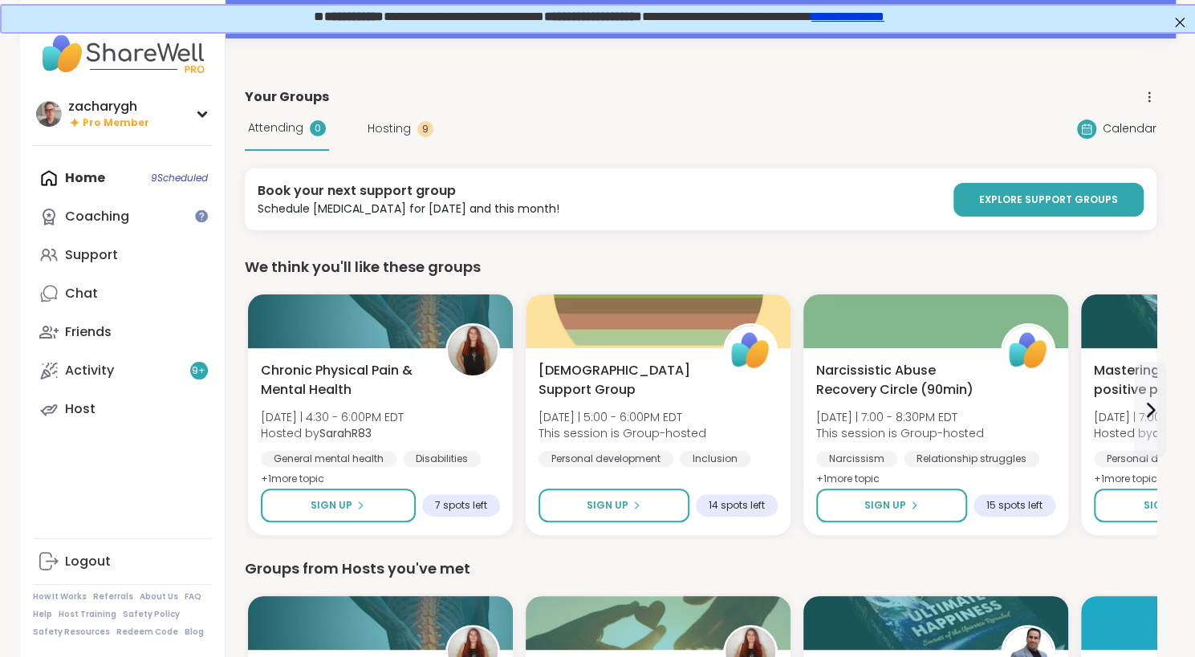
click at [375, 137] on div "Attending 0 Hosting 9" at bounding box center [339, 129] width 189 height 44
click at [377, 134] on span "Hosting" at bounding box center [388, 128] width 43 height 17
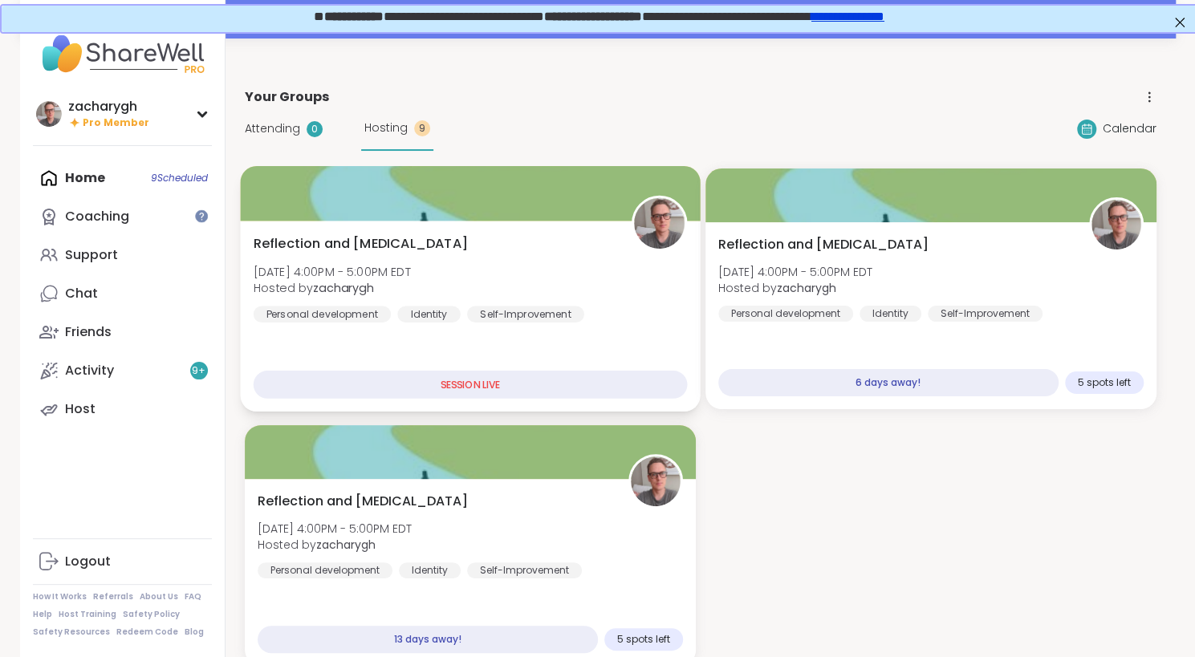
drag, startPoint x: 336, startPoint y: 250, endPoint x: 327, endPoint y: 246, distance: 10.1
click at [327, 246] on span "Reflection and [MEDICAL_DATA]" at bounding box center [360, 243] width 214 height 19
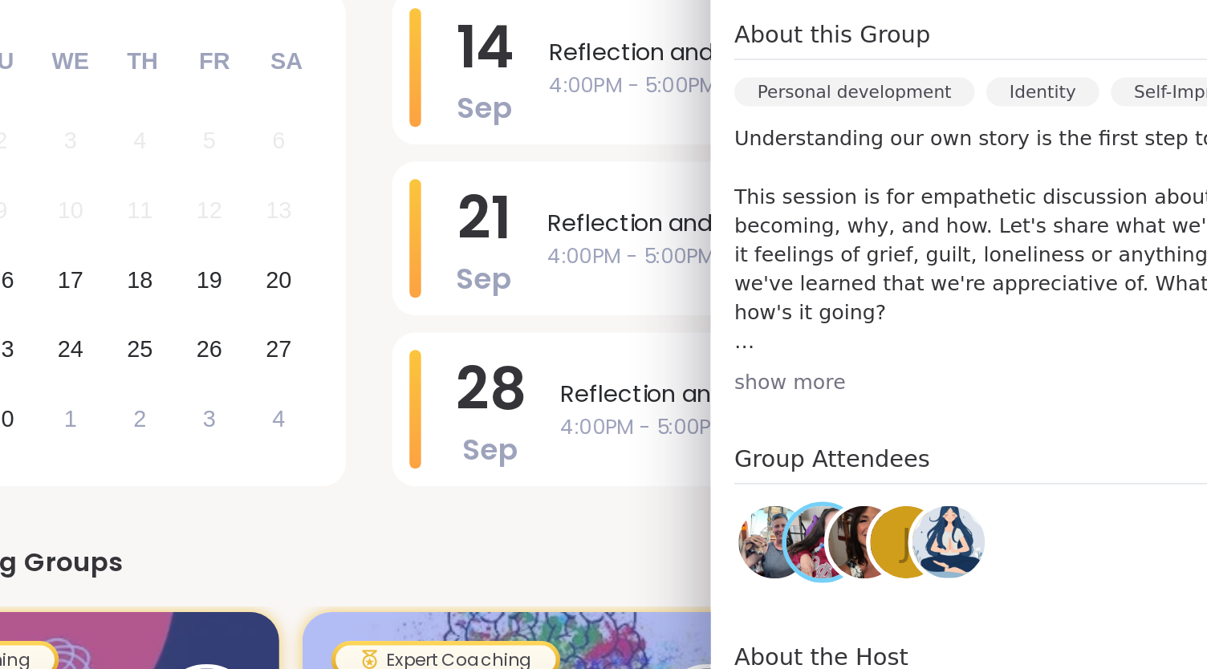
scroll to position [259, 0]
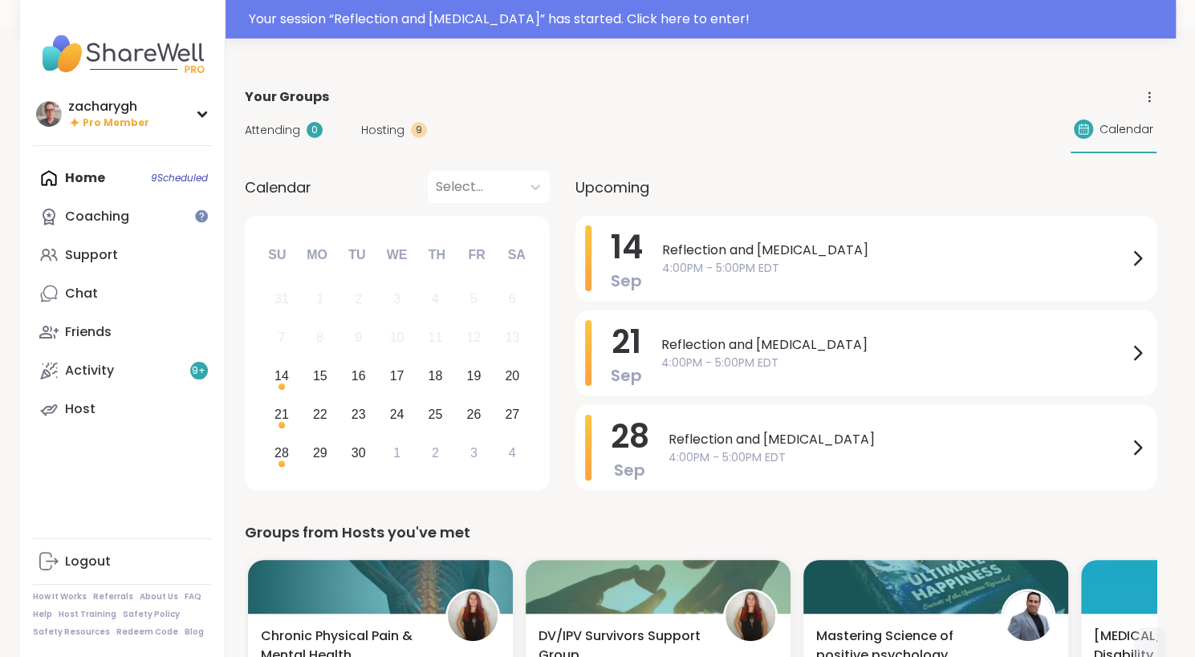
click at [381, 102] on div "Your Groups" at bounding box center [700, 96] width 911 height 19
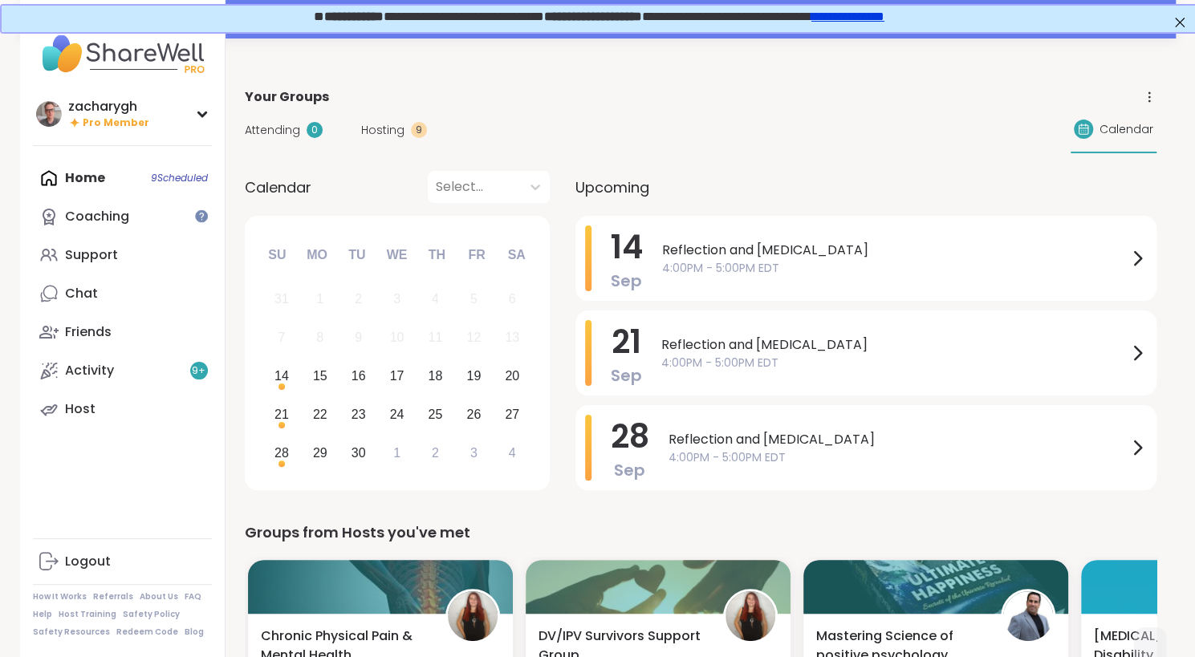
click at [379, 124] on span "Hosting" at bounding box center [382, 130] width 43 height 17
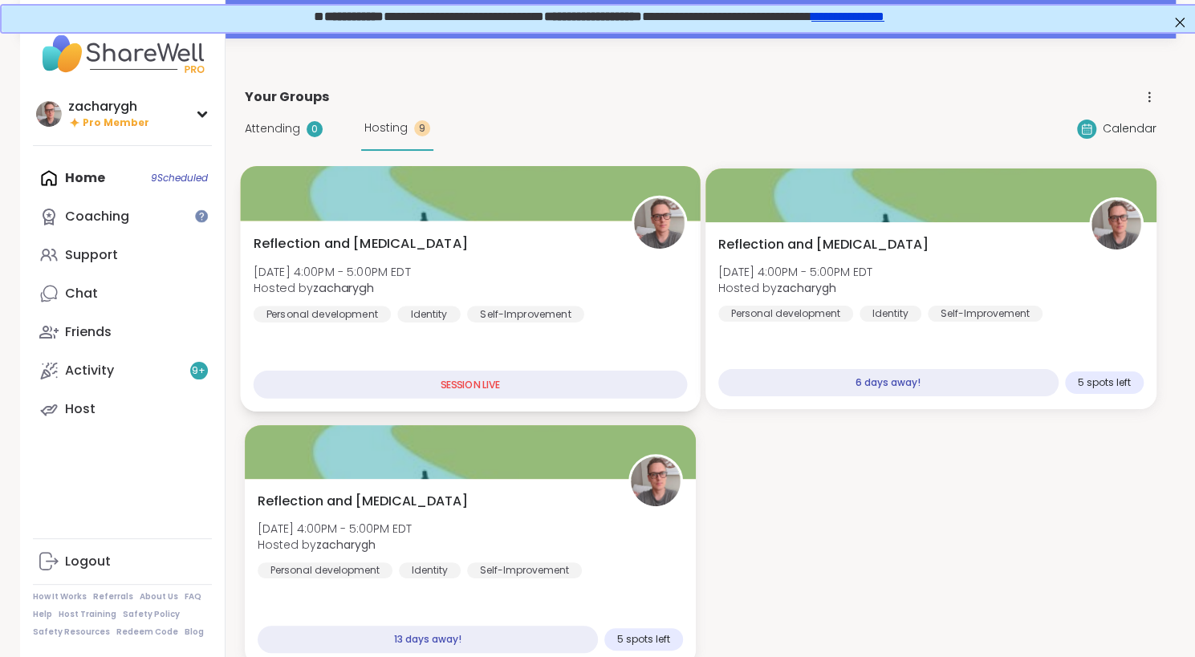
click at [424, 201] on div at bounding box center [470, 193] width 460 height 55
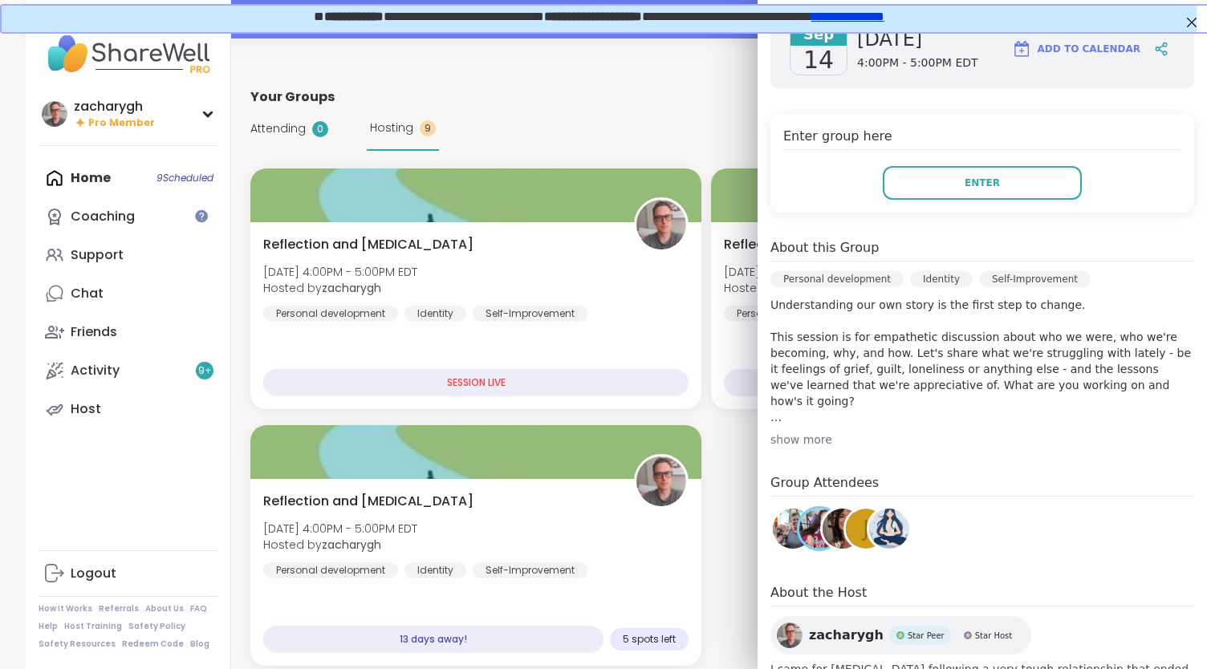
scroll to position [288, 0]
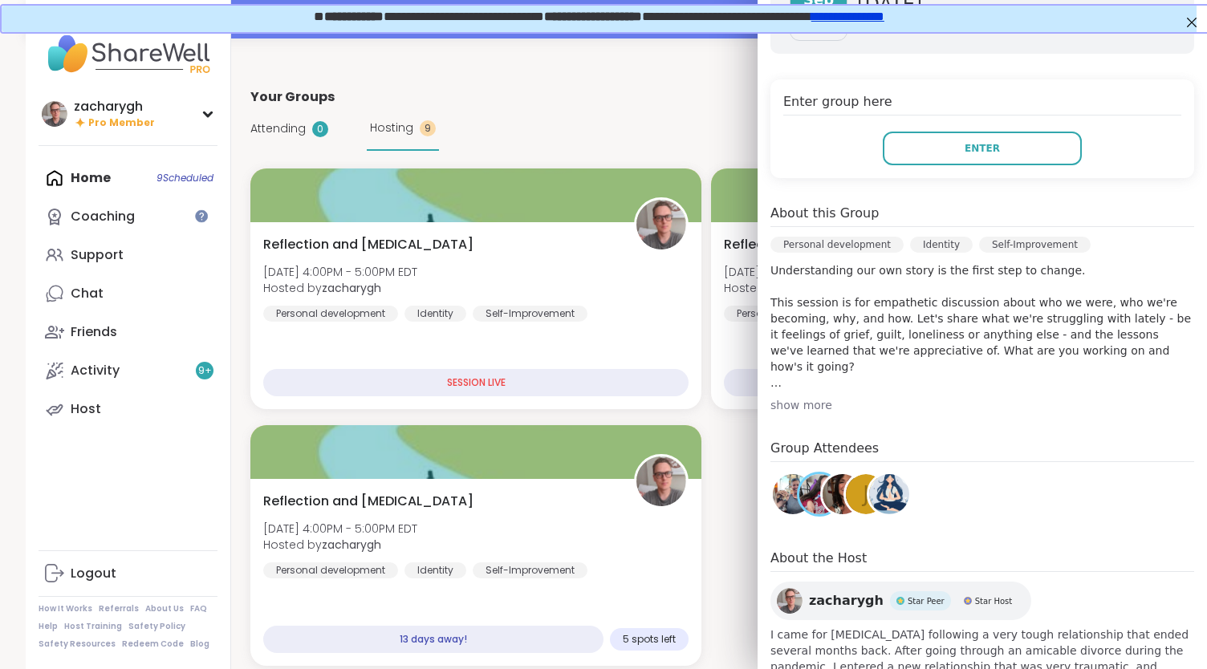
click at [773, 474] on img at bounding box center [793, 494] width 40 height 40
click at [822, 474] on img at bounding box center [842, 494] width 40 height 40
click at [866, 472] on div at bounding box center [888, 494] width 45 height 45
click at [874, 440] on div "Group Attendees j" at bounding box center [982, 481] width 424 height 84
click at [876, 474] on img at bounding box center [889, 494] width 40 height 40
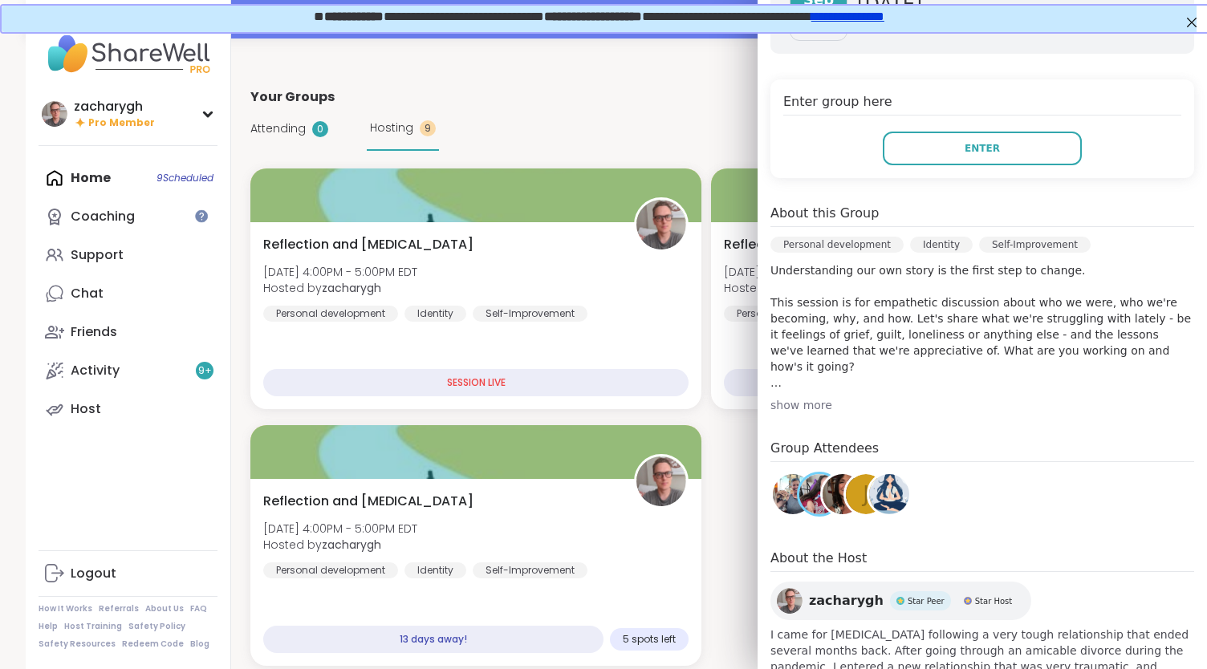
click at [846, 474] on div "j" at bounding box center [866, 494] width 40 height 40
